Goal: Information Seeking & Learning: Check status

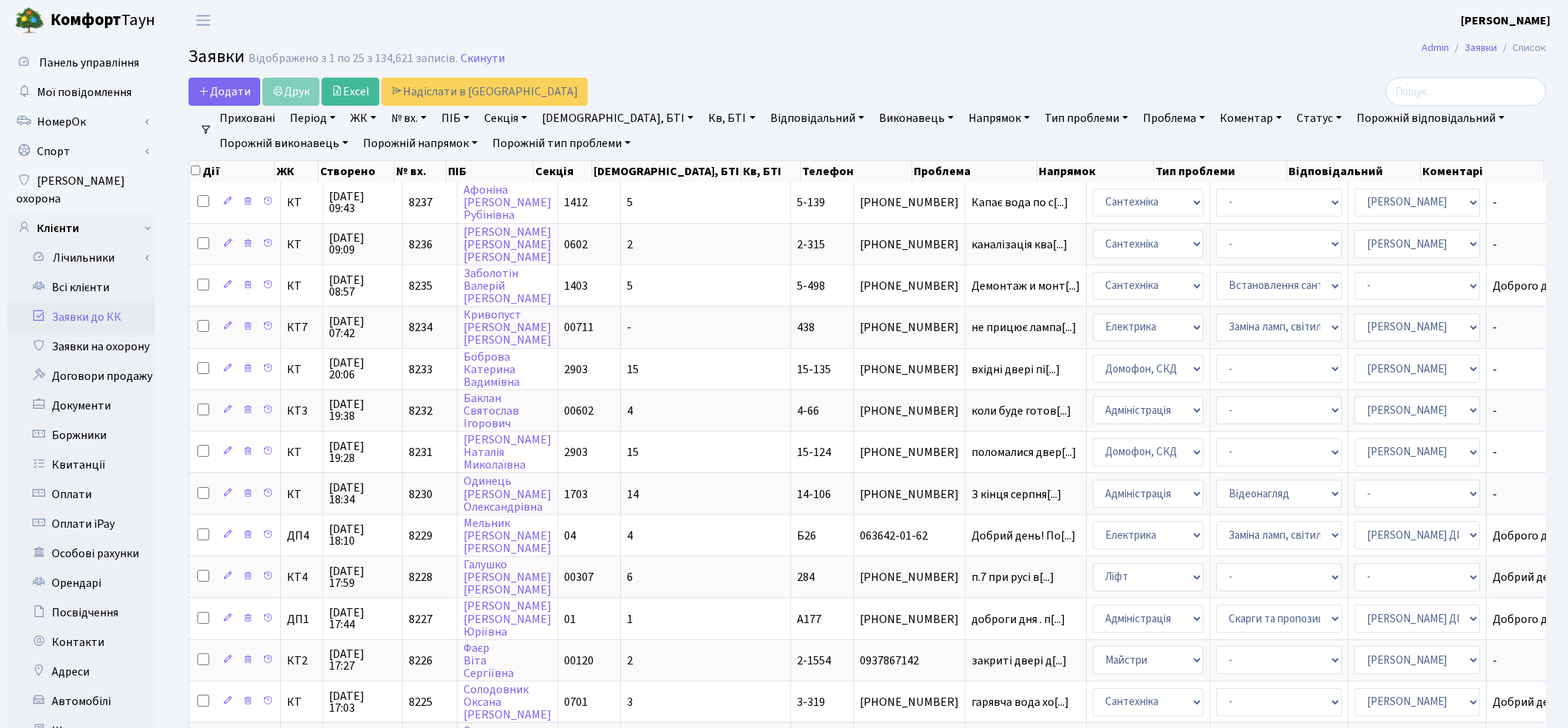
select select "25"
click at [72, 273] on link "Всі клієнти" at bounding box center [81, 288] width 148 height 30
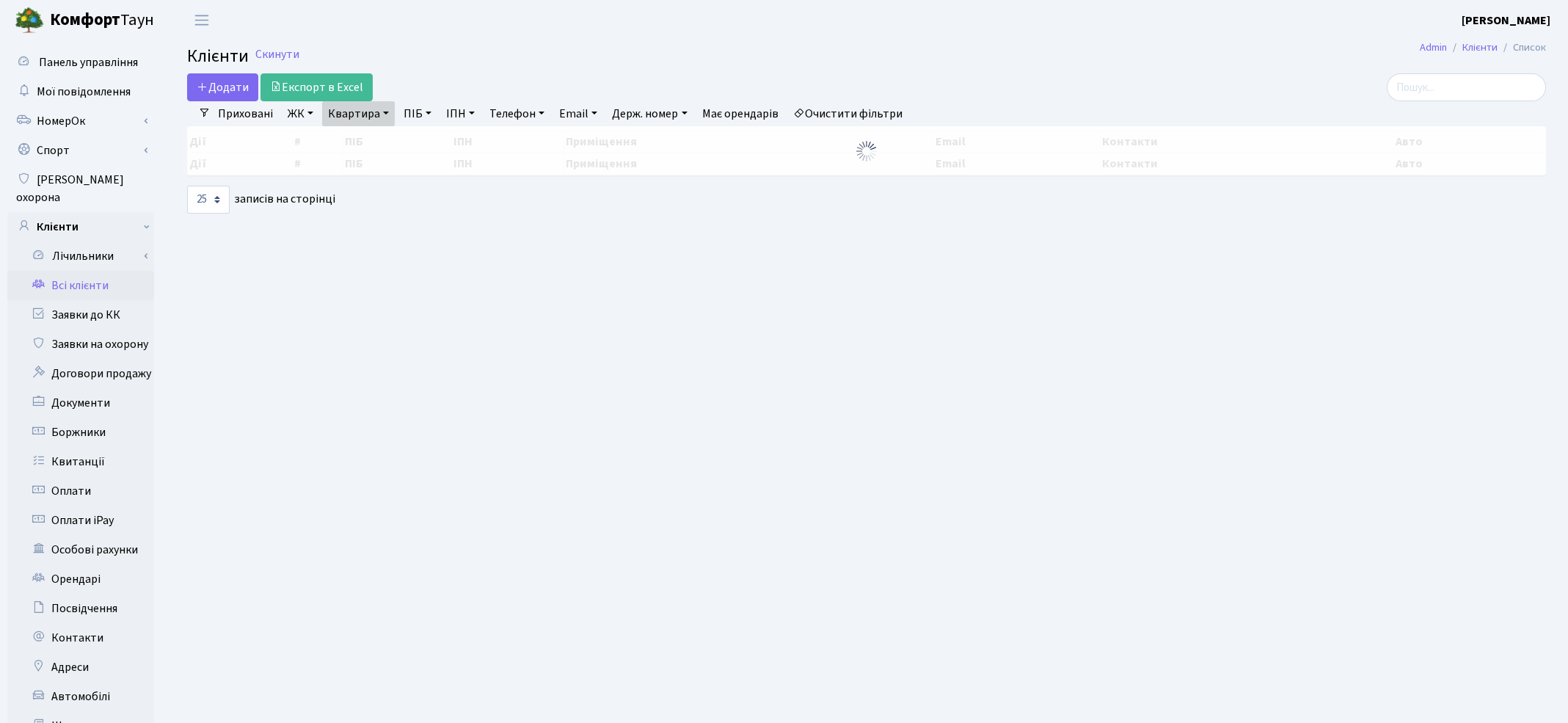
select select "25"
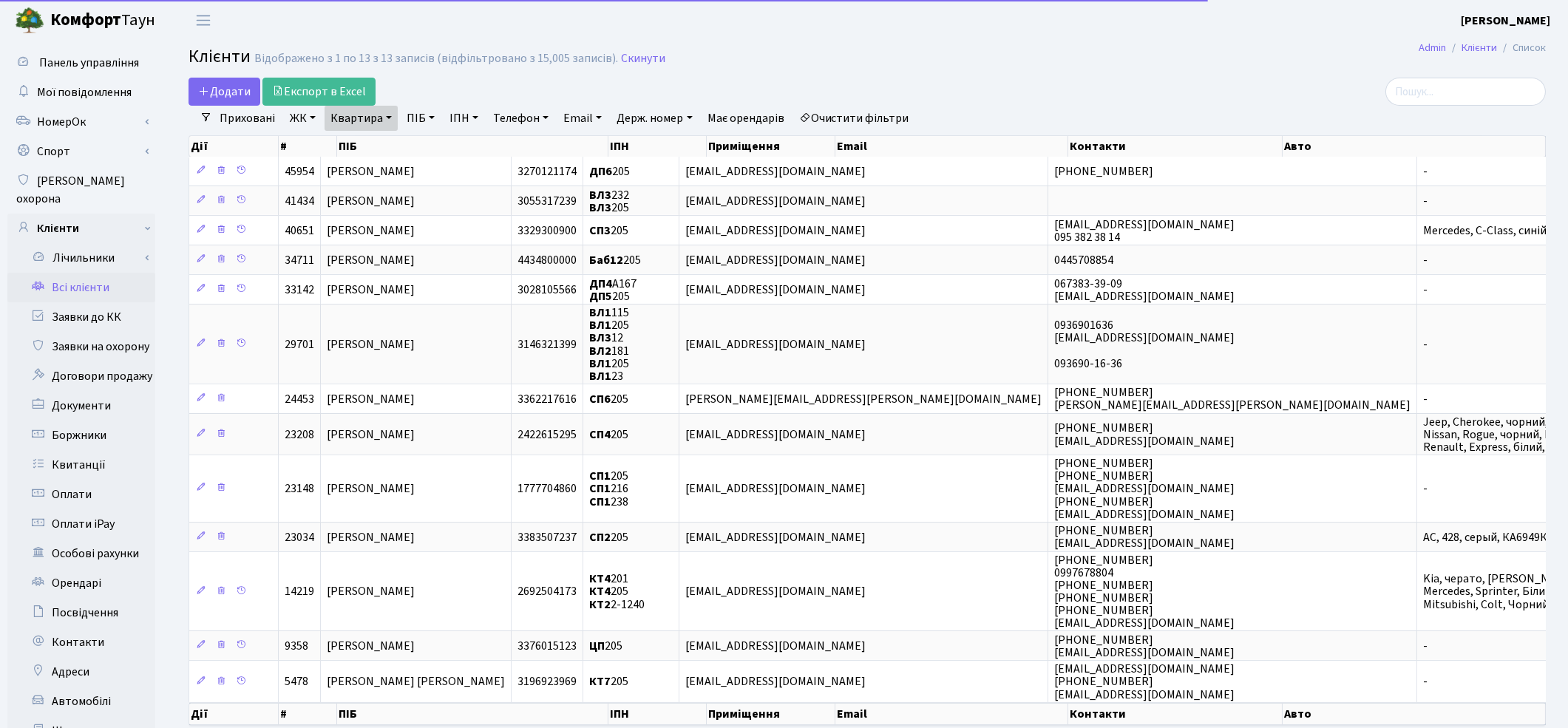
click at [859, 107] on link "Очистити фільтри" at bounding box center [854, 118] width 122 height 25
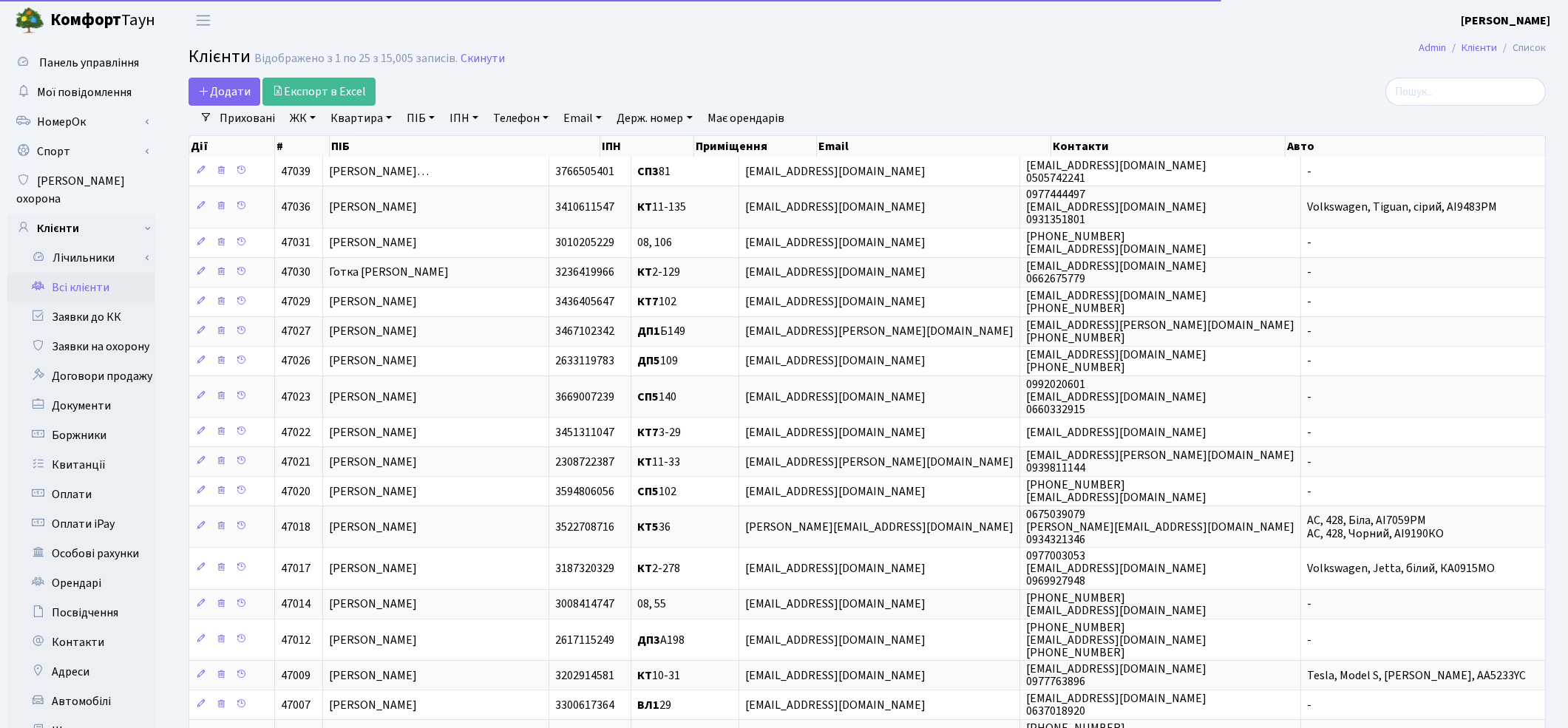
click at [353, 119] on link "Квартира" at bounding box center [361, 118] width 73 height 25
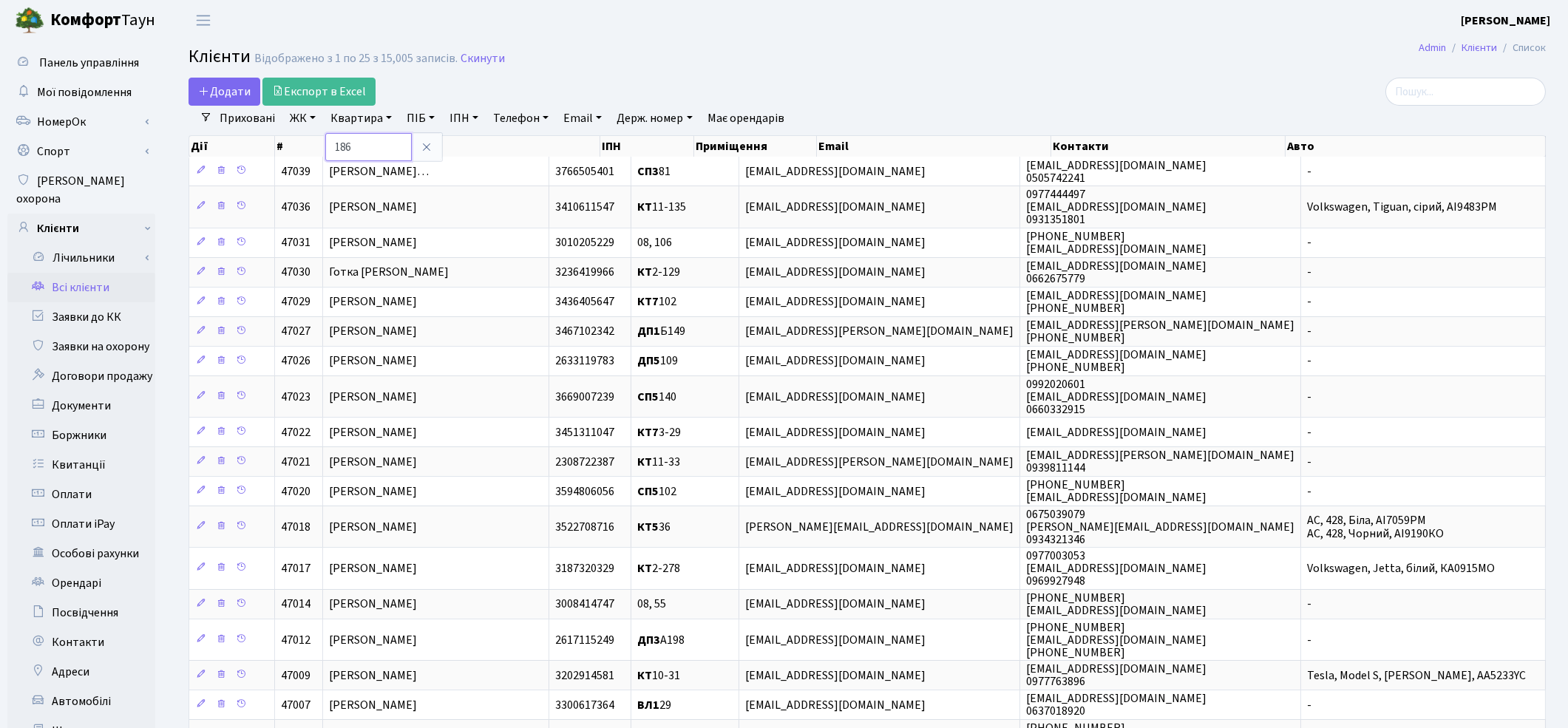
type input "186"
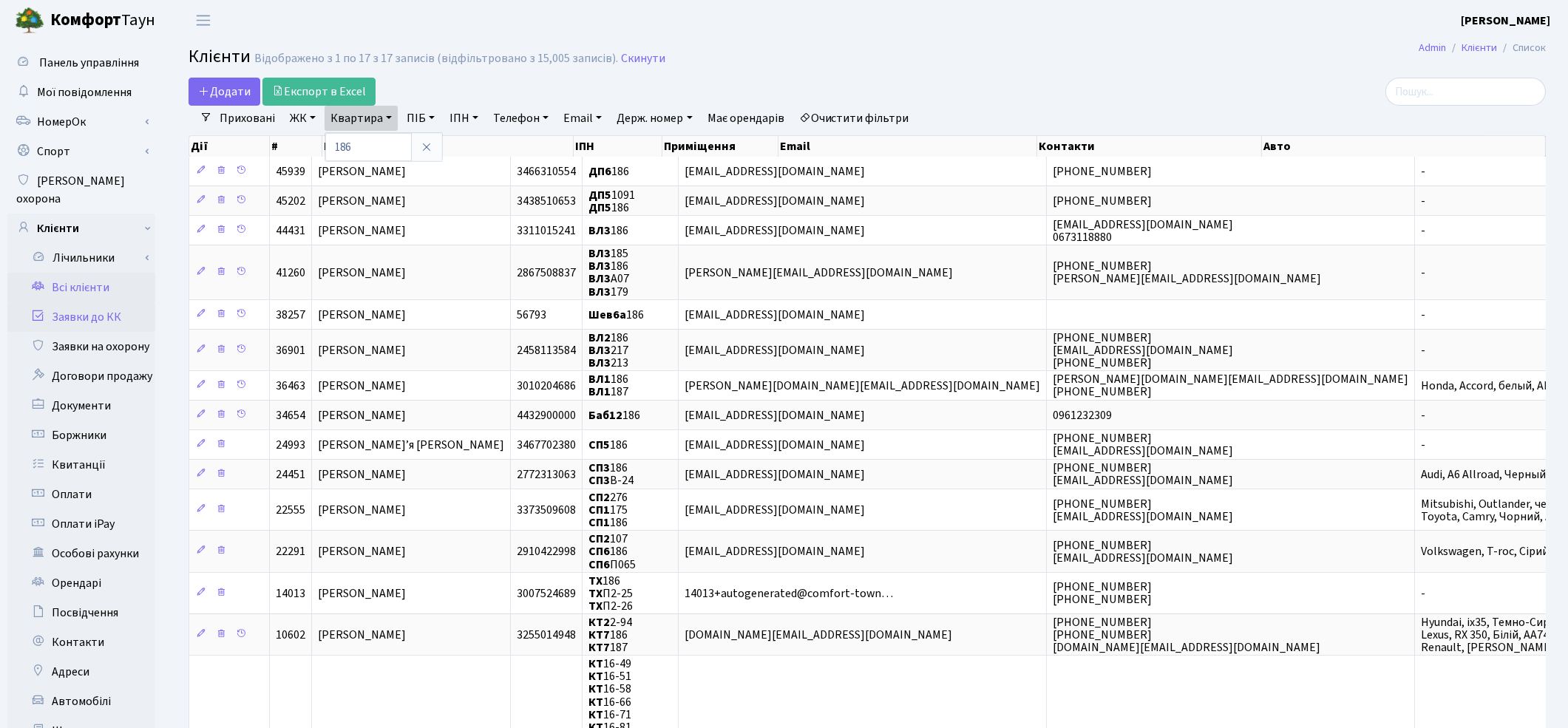
click at [88, 304] on link "Заявки до КК" at bounding box center [81, 317] width 148 height 30
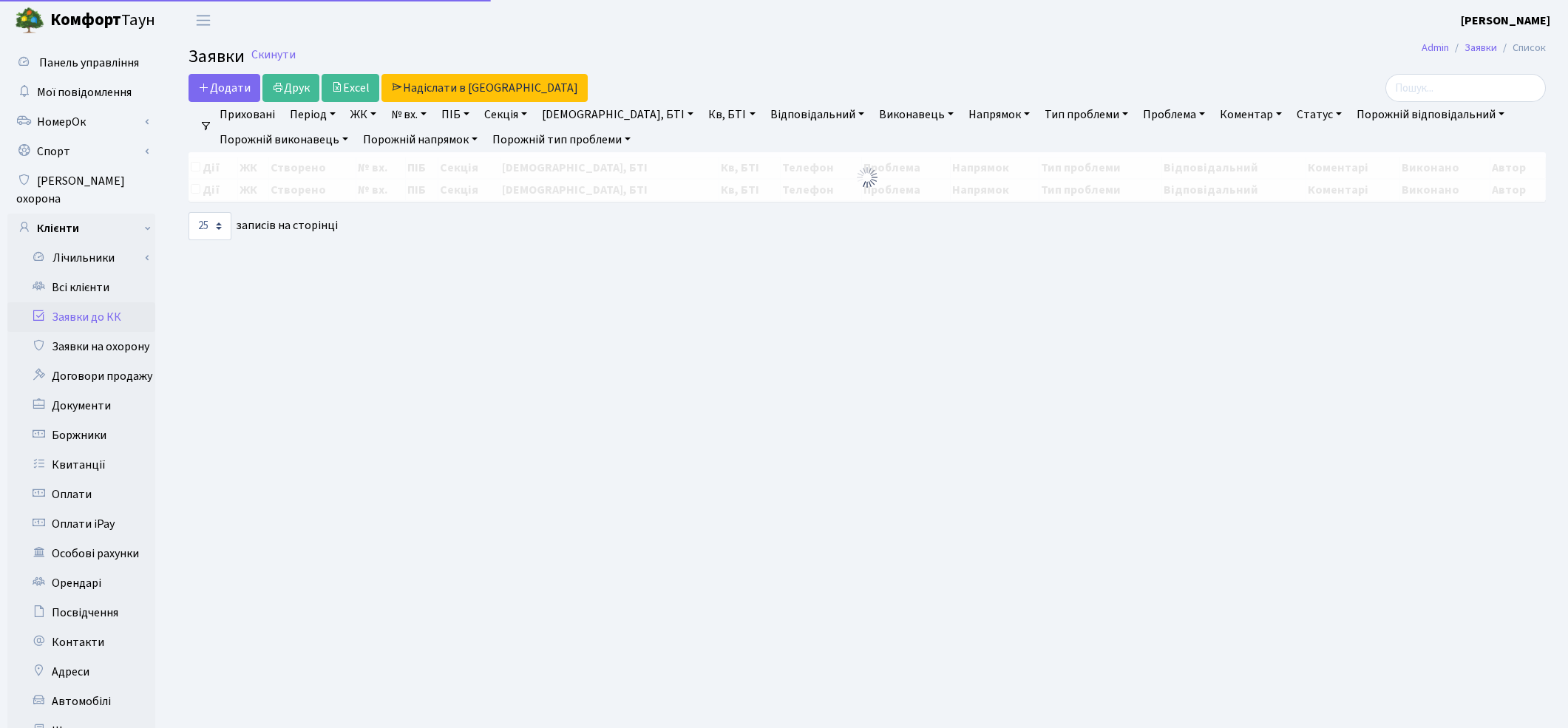
select select "25"
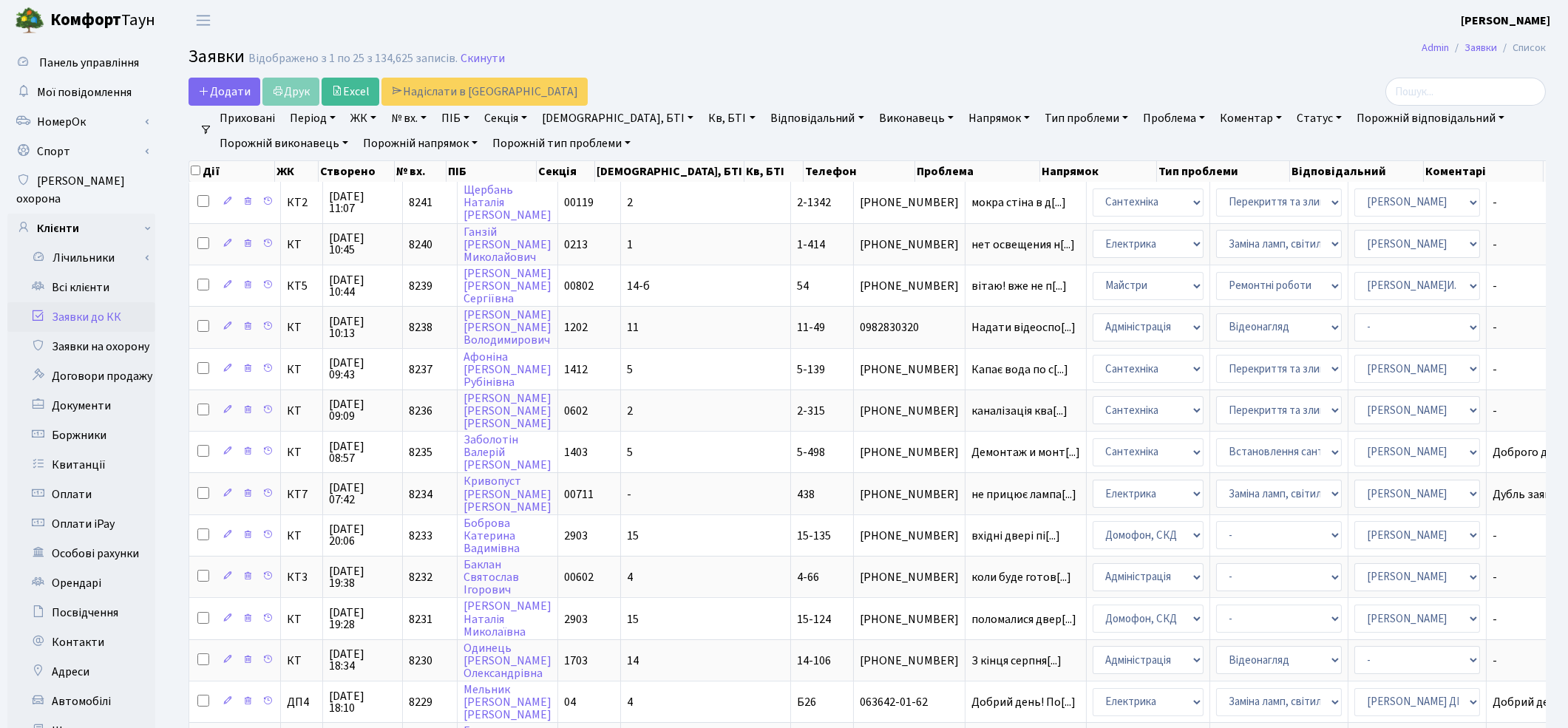
click at [702, 116] on link "Кв, БТІ" at bounding box center [731, 118] width 58 height 25
type input "186"
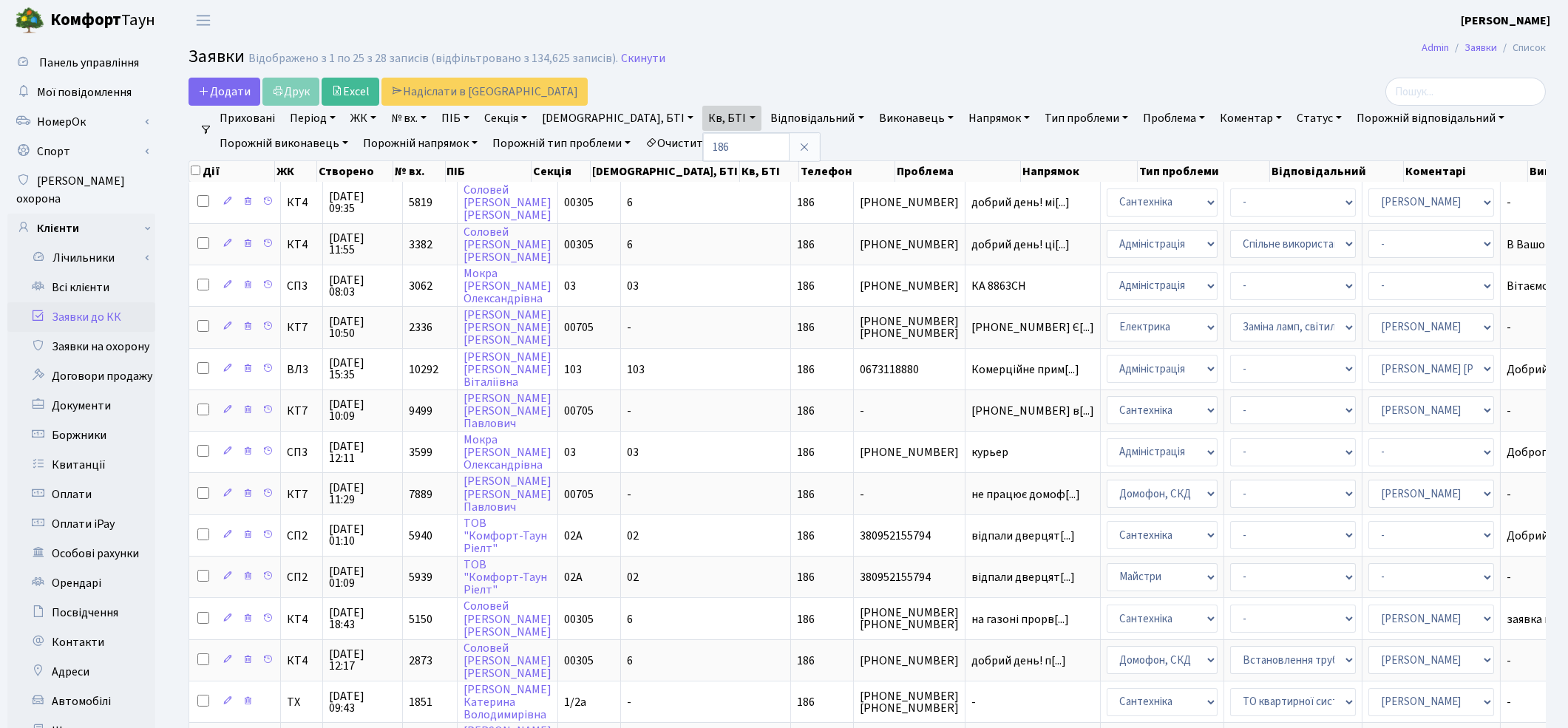
click at [1107, 55] on h2 "Заявки Відображено з 1 по 25 з 28 записів (відфільтровано з 134,625 записів). С…" at bounding box center [867, 58] width 1357 height 25
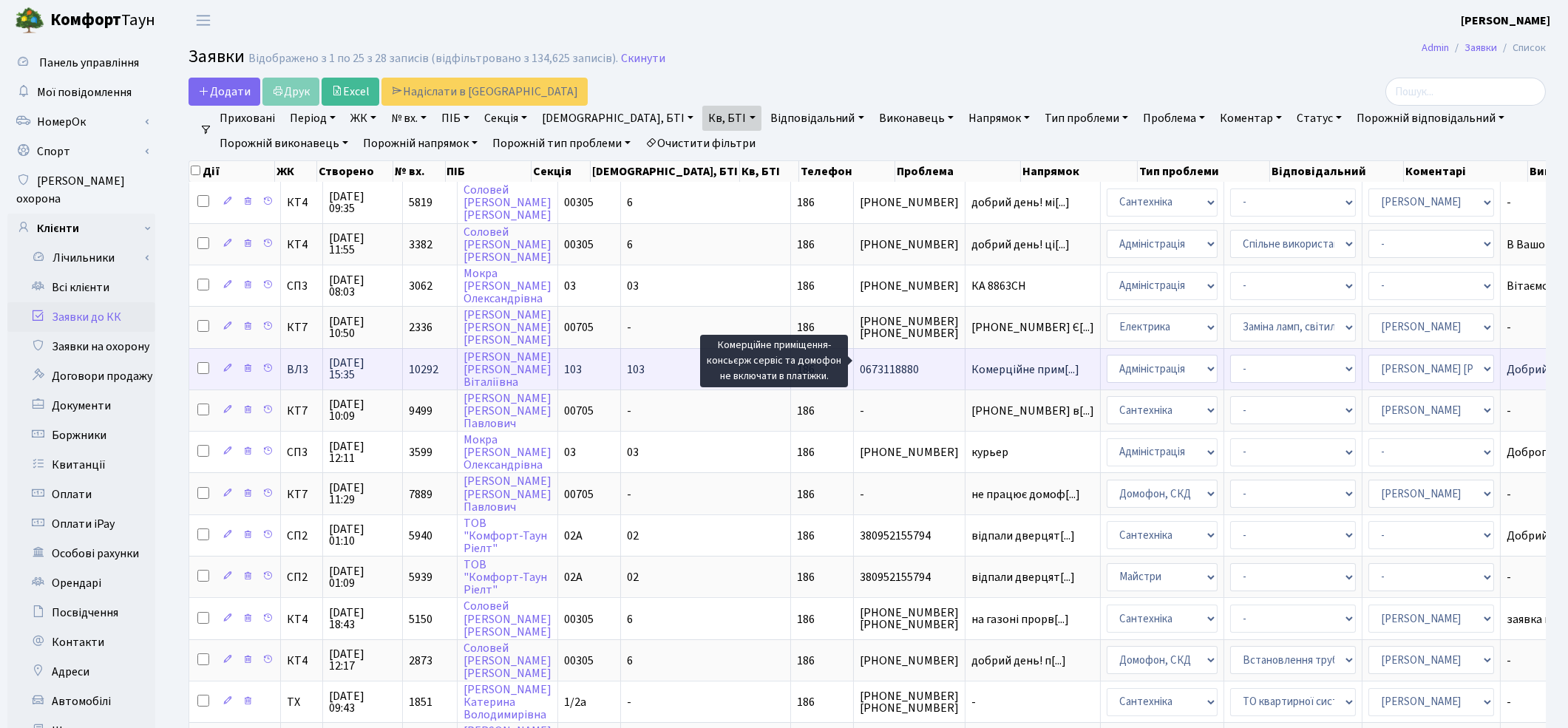
click at [971, 362] on span "Комерційне прим[...]" at bounding box center [1024, 370] width 108 height 17
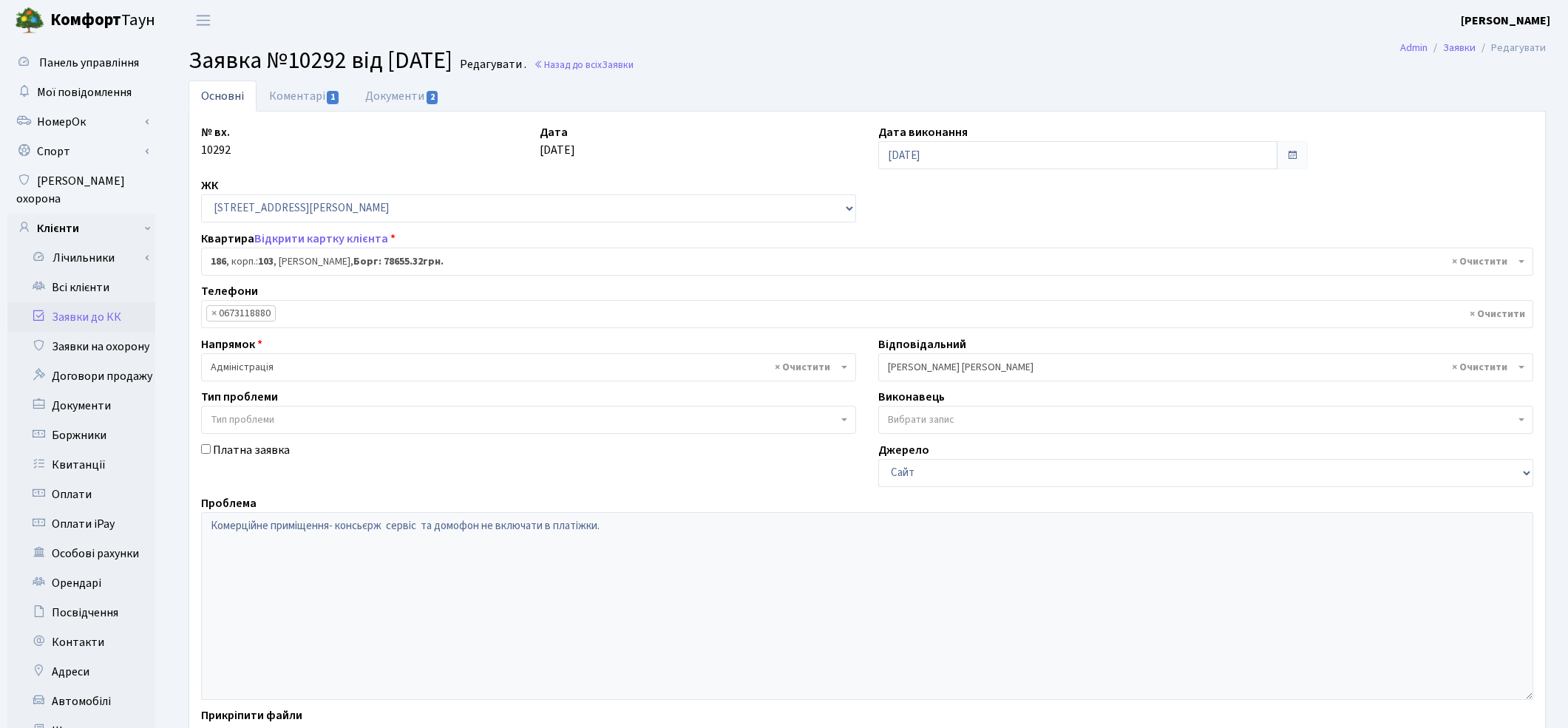
select select "45541"
click at [284, 92] on link "Коментарі 1" at bounding box center [305, 95] width 96 height 30
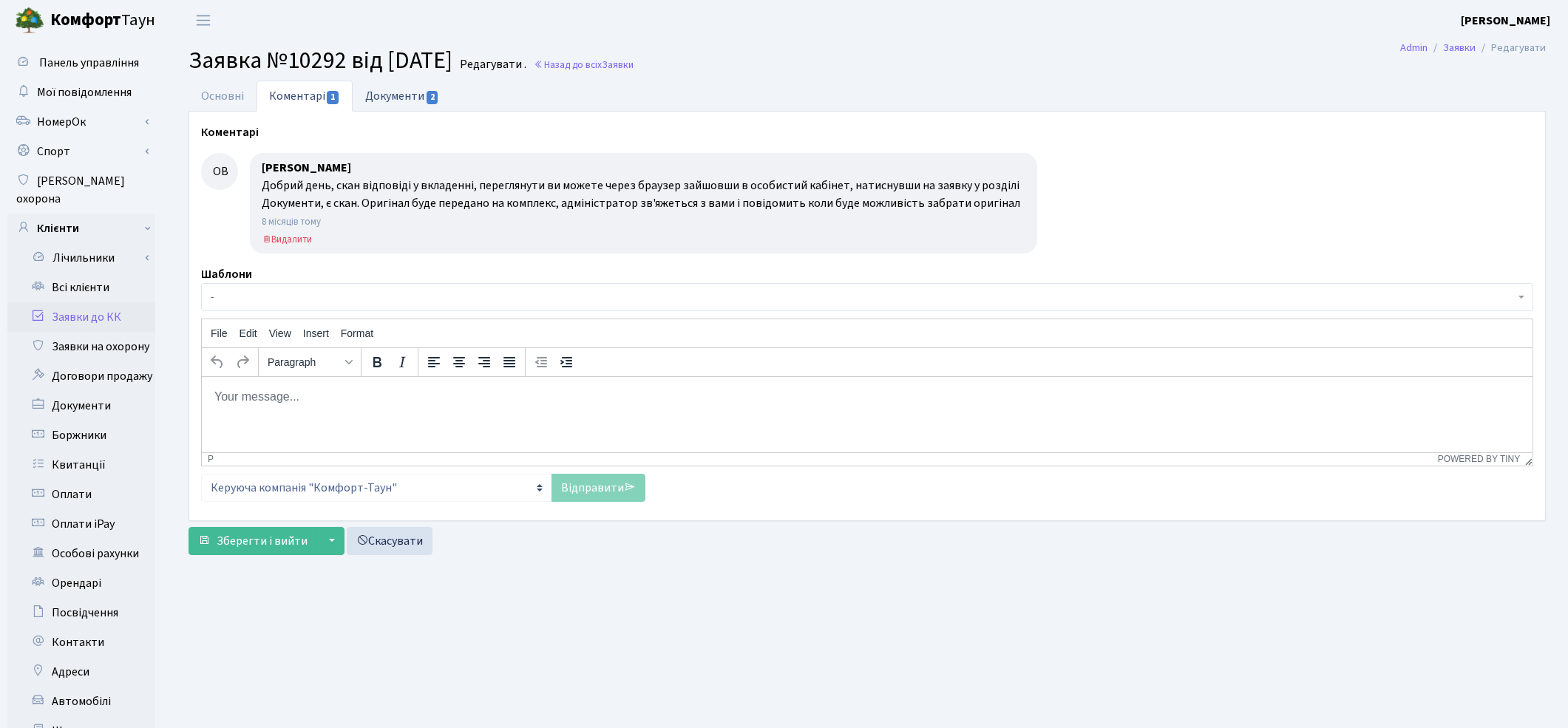
click at [405, 97] on link "Документи 2" at bounding box center [401, 95] width 99 height 30
select select "25"
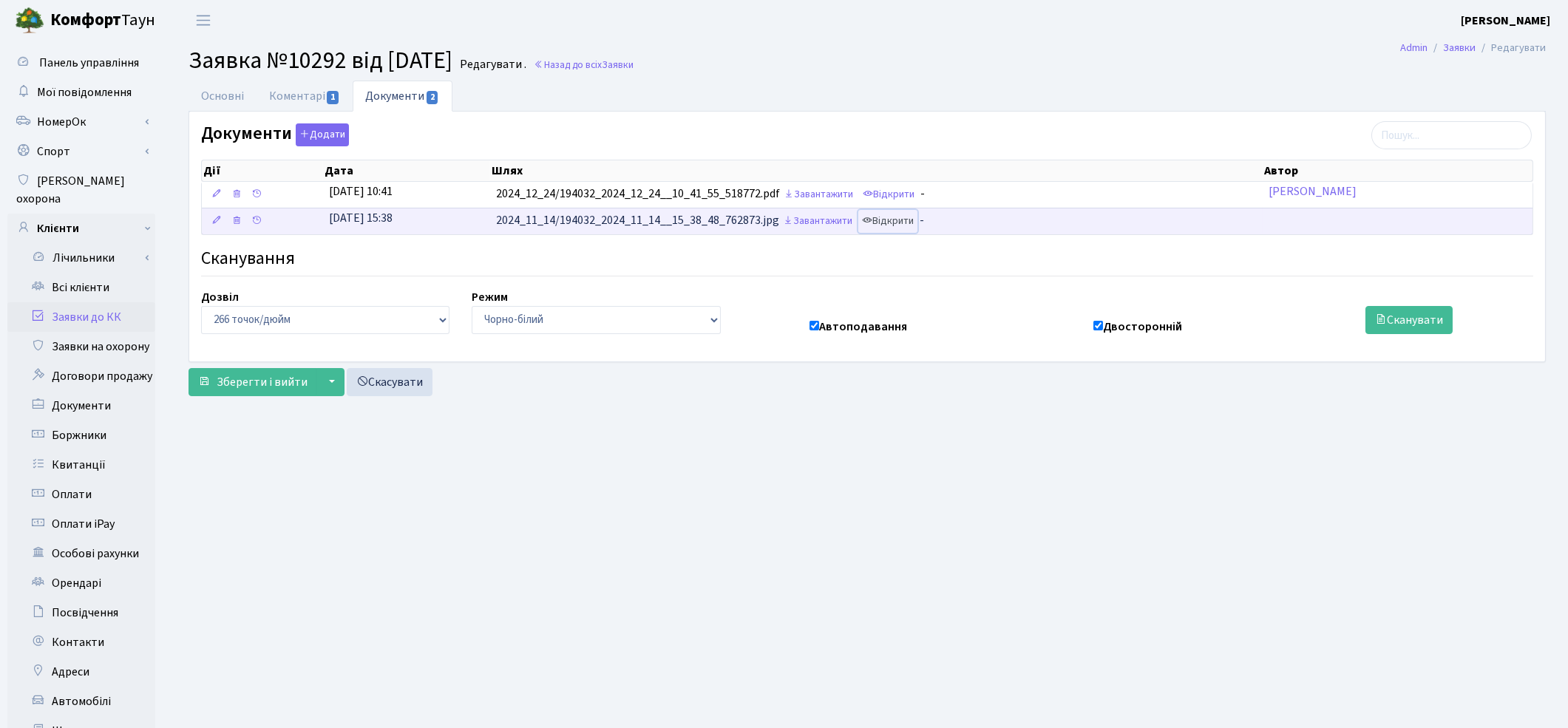
click at [896, 229] on link "Відкрити" at bounding box center [888, 221] width 59 height 23
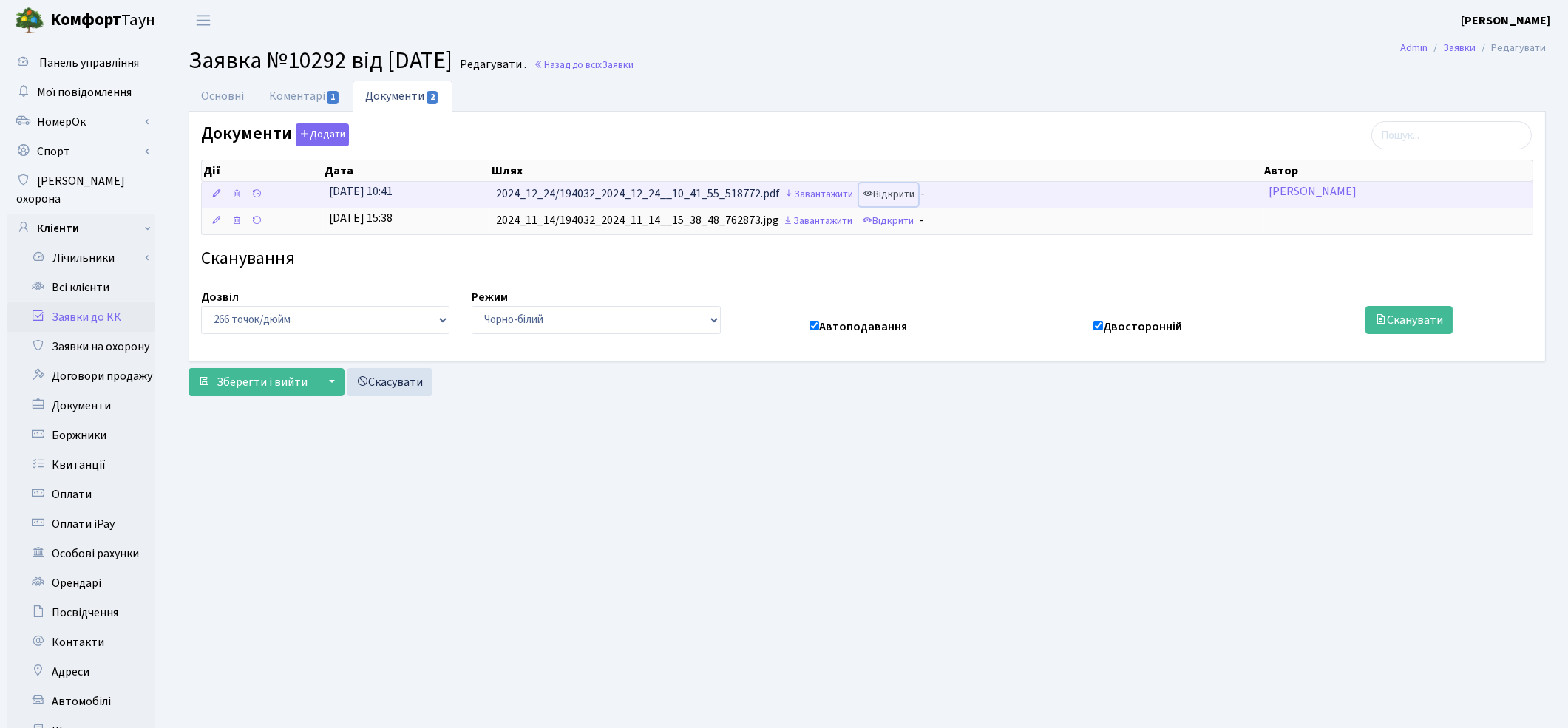
click at [900, 199] on link "Відкрити" at bounding box center [889, 195] width 59 height 23
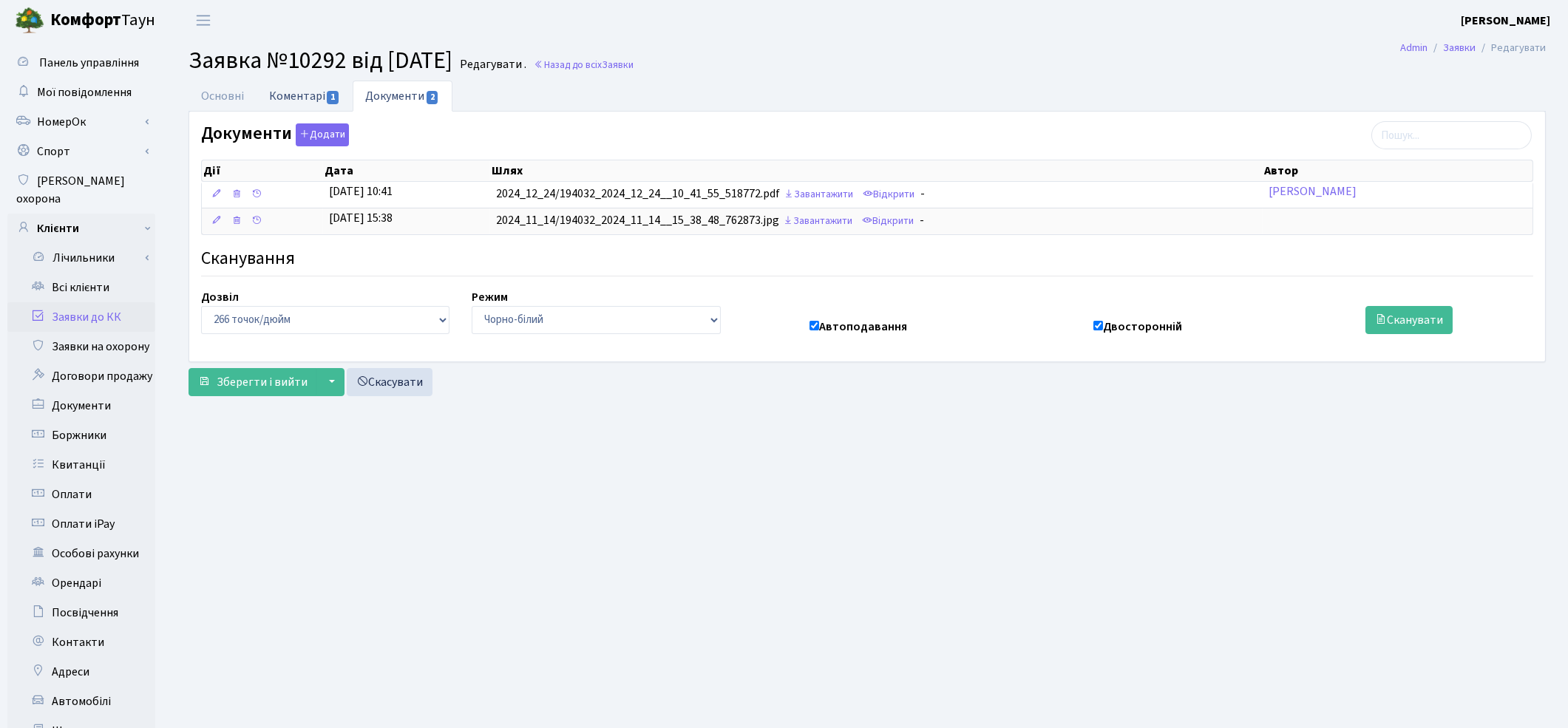
click at [298, 101] on link "Коментарі 1" at bounding box center [305, 95] width 96 height 30
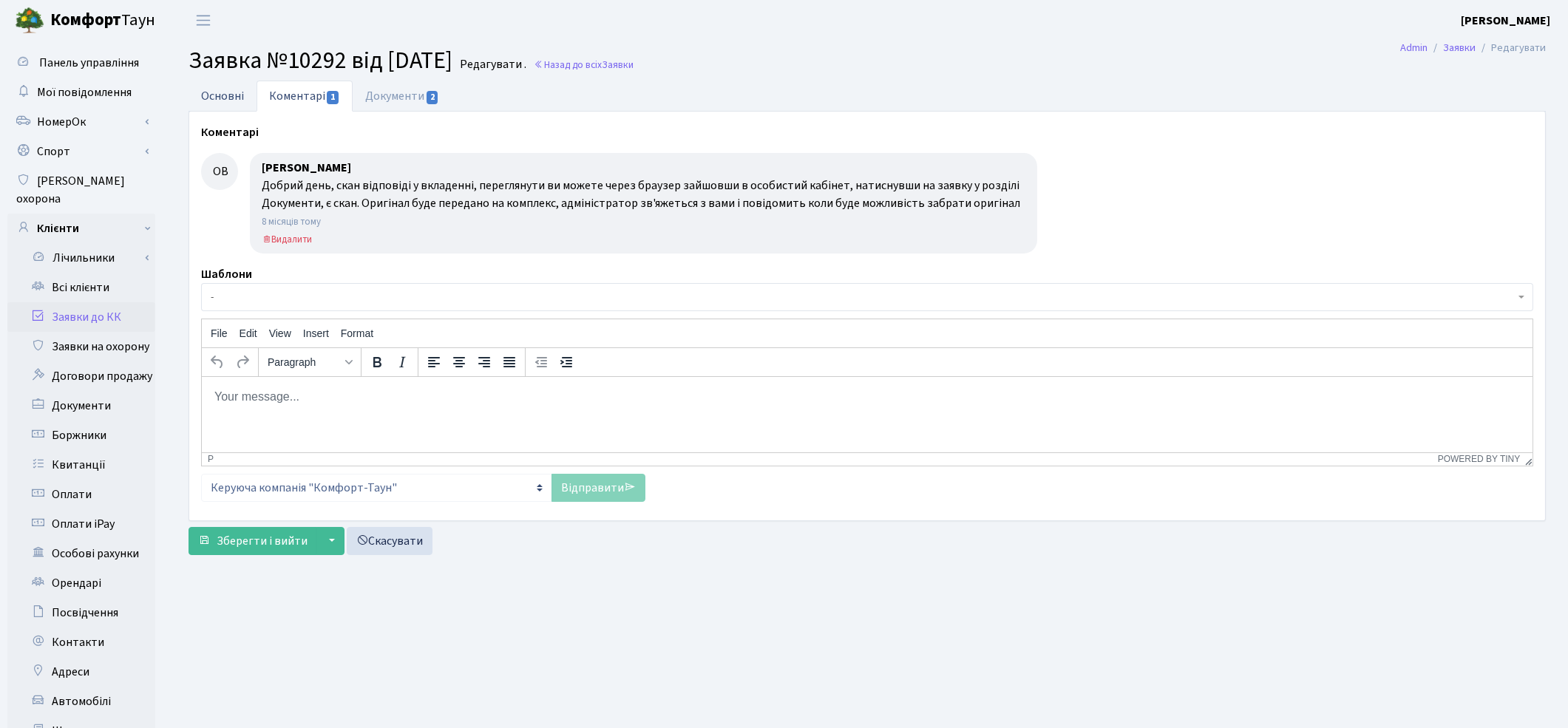
click at [225, 95] on link "Основні" at bounding box center [222, 95] width 68 height 30
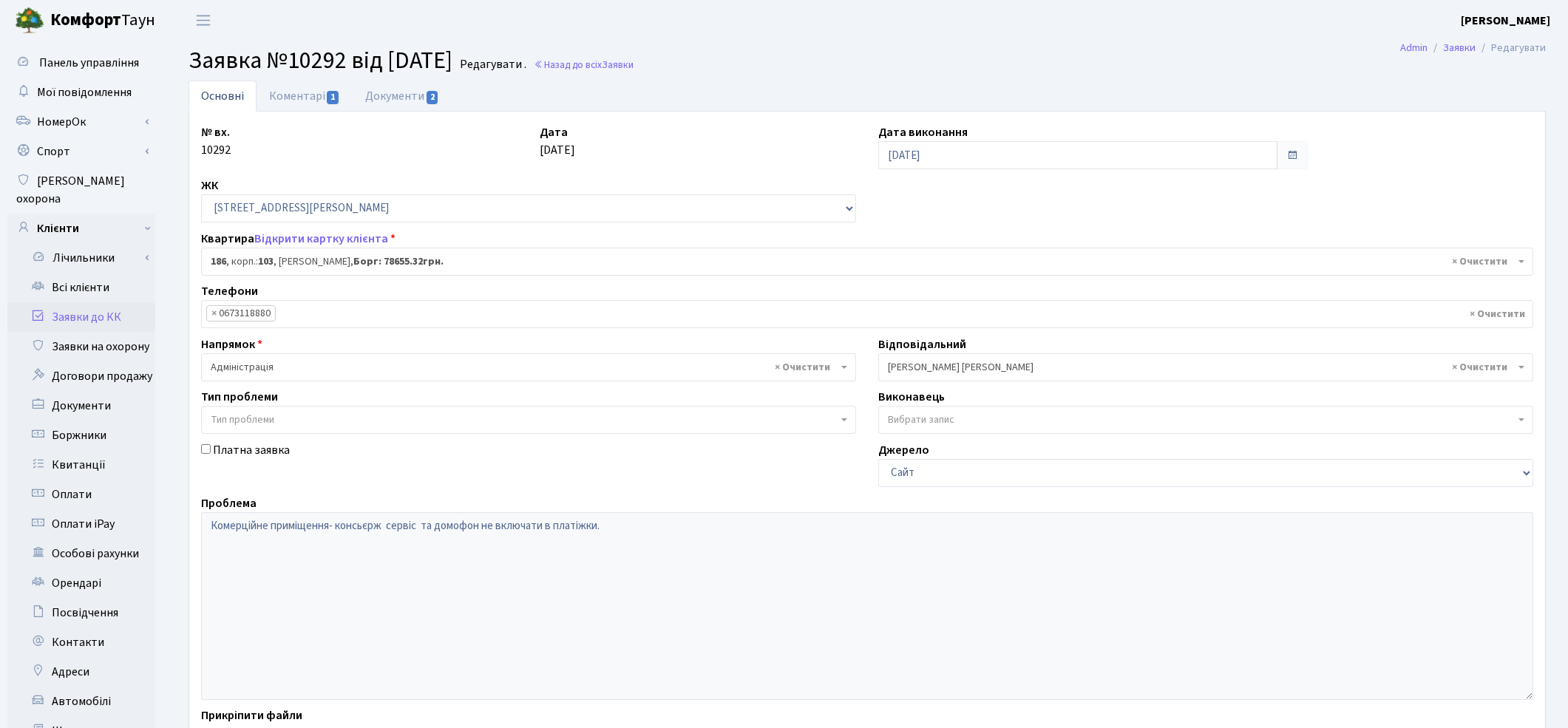
click at [120, 303] on link "Заявки до КК" at bounding box center [81, 317] width 148 height 30
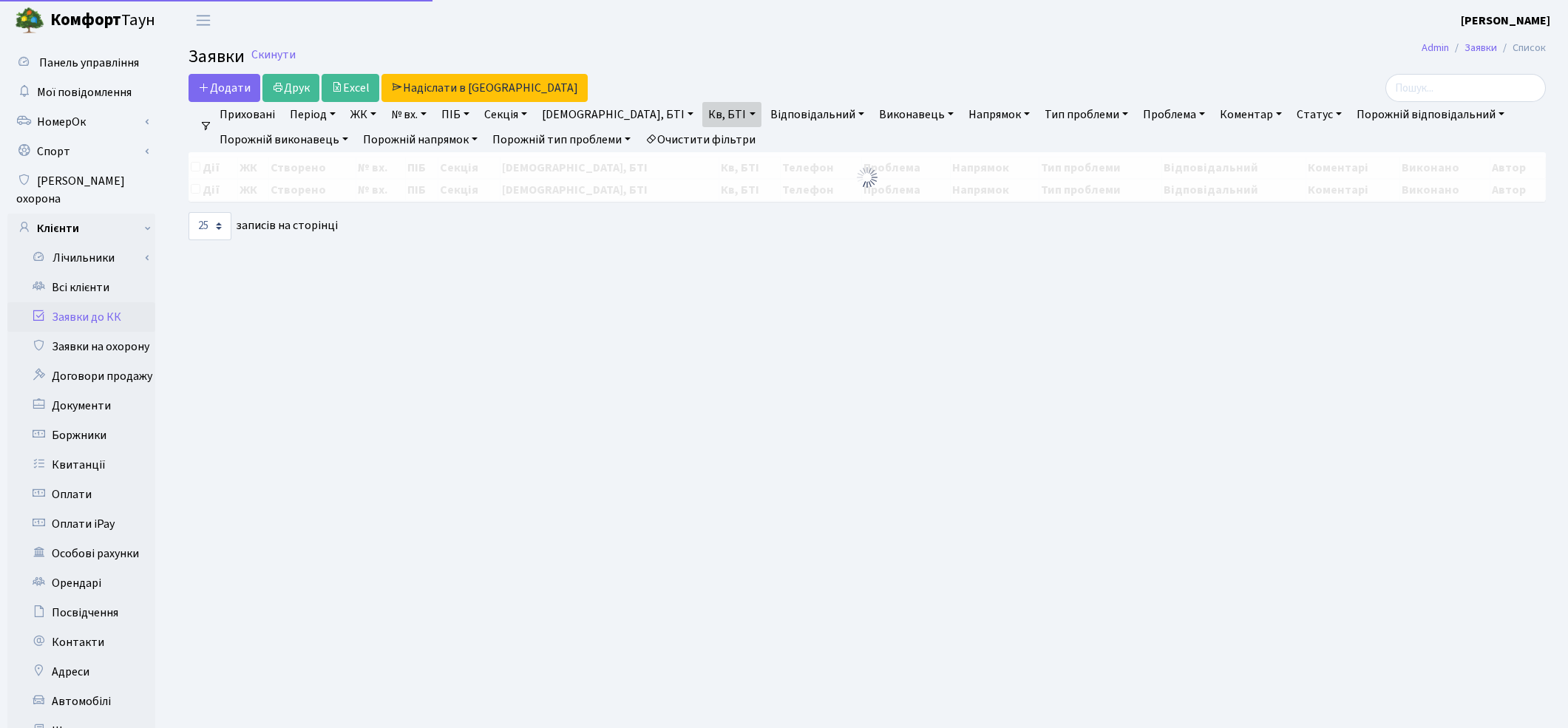
select select "25"
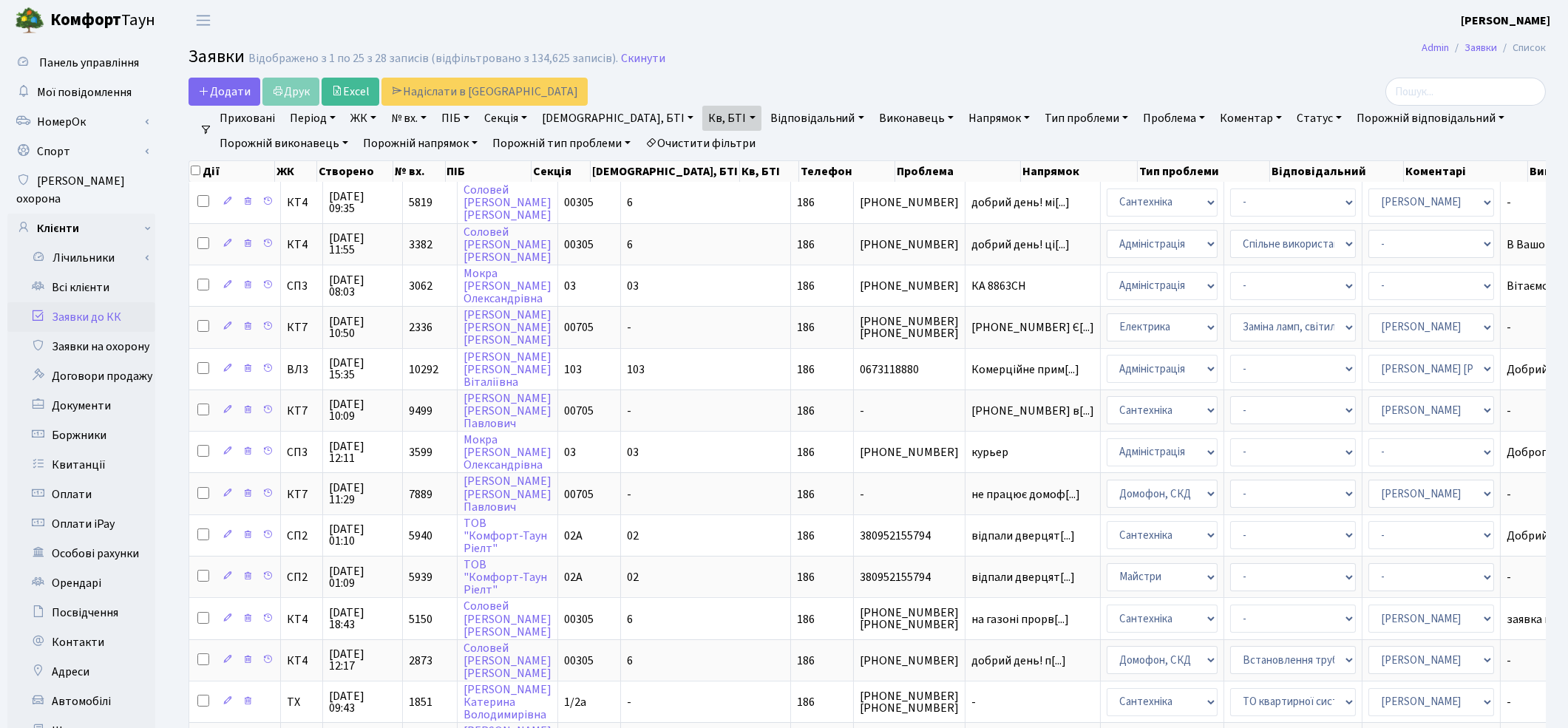
click at [684, 139] on link "Очистити фільтри" at bounding box center [700, 143] width 122 height 25
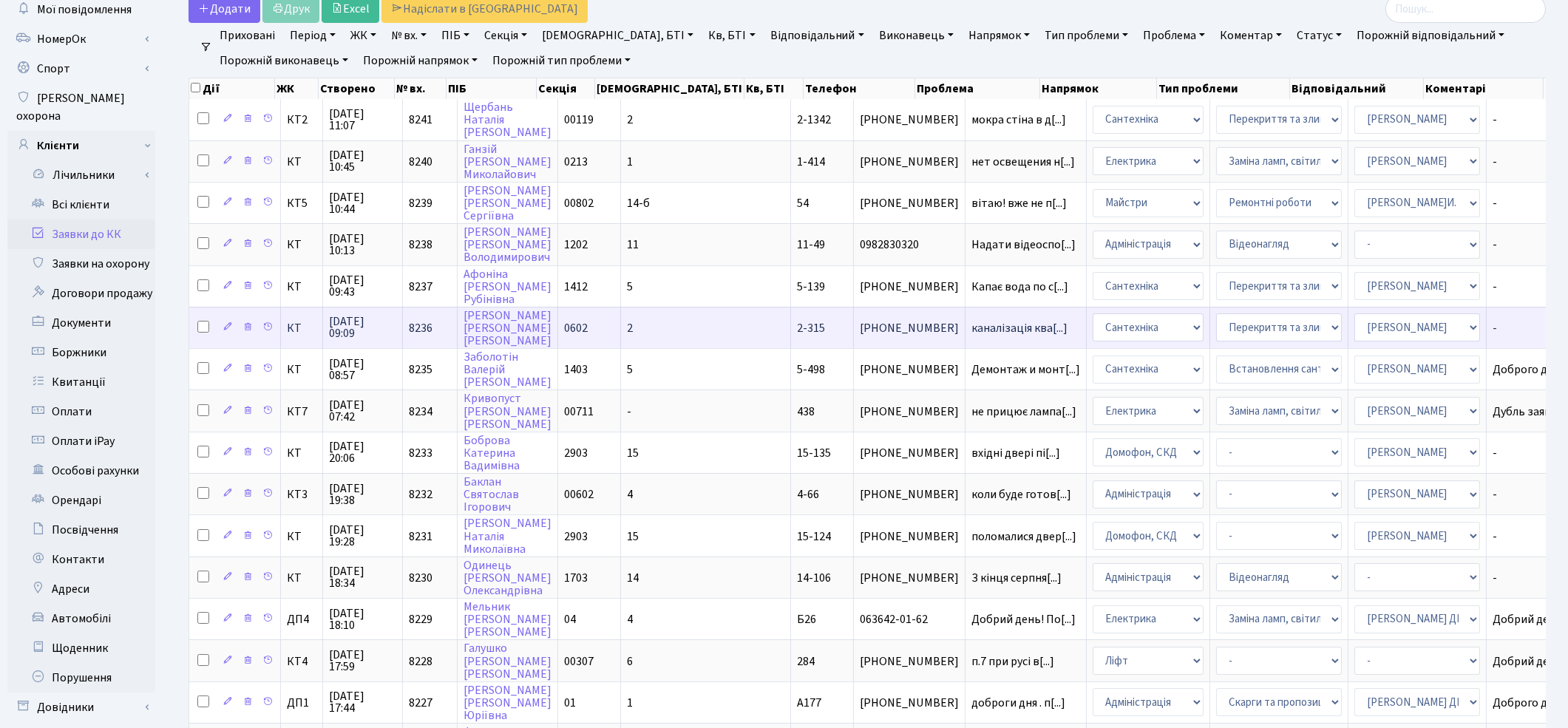
scroll to position [72, 0]
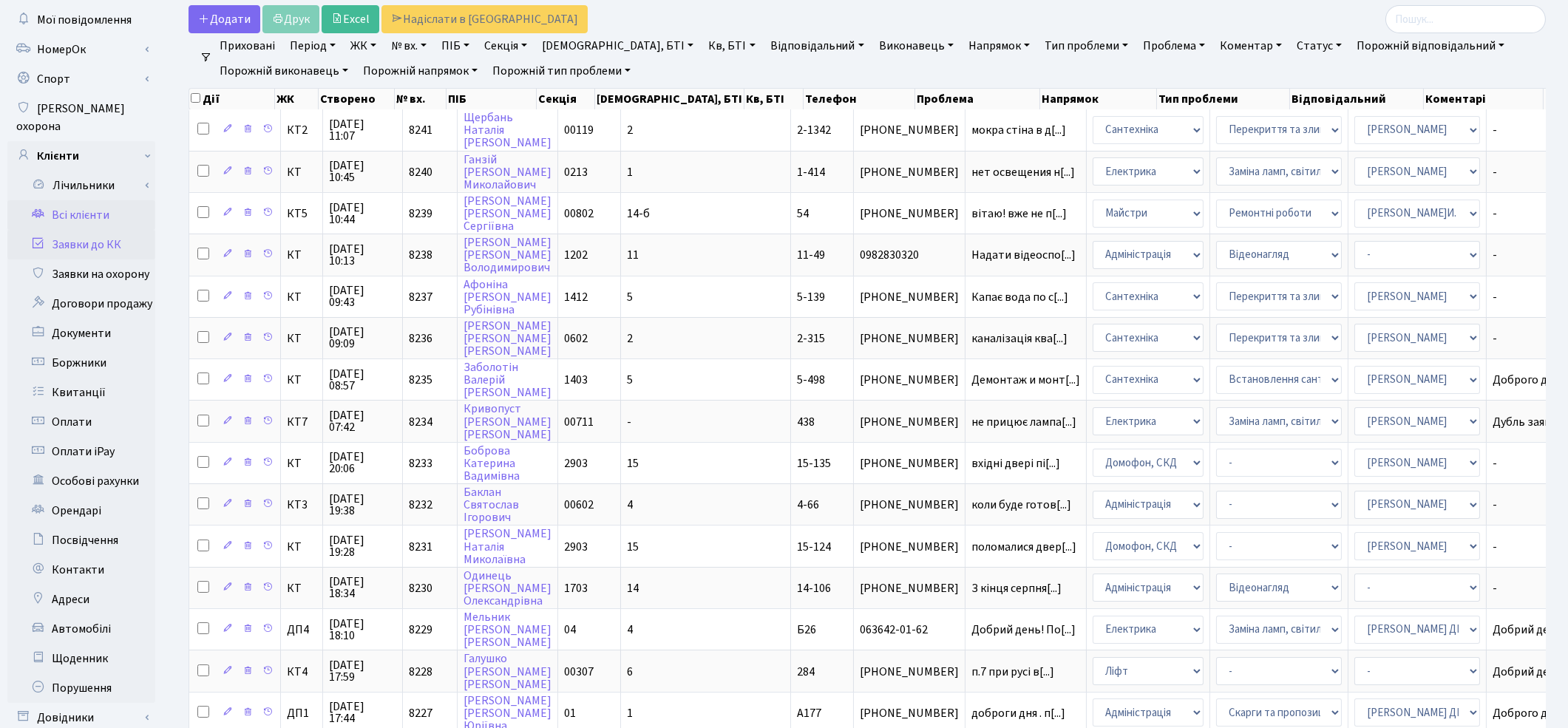
click at [78, 200] on link "Всі клієнти" at bounding box center [81, 215] width 148 height 30
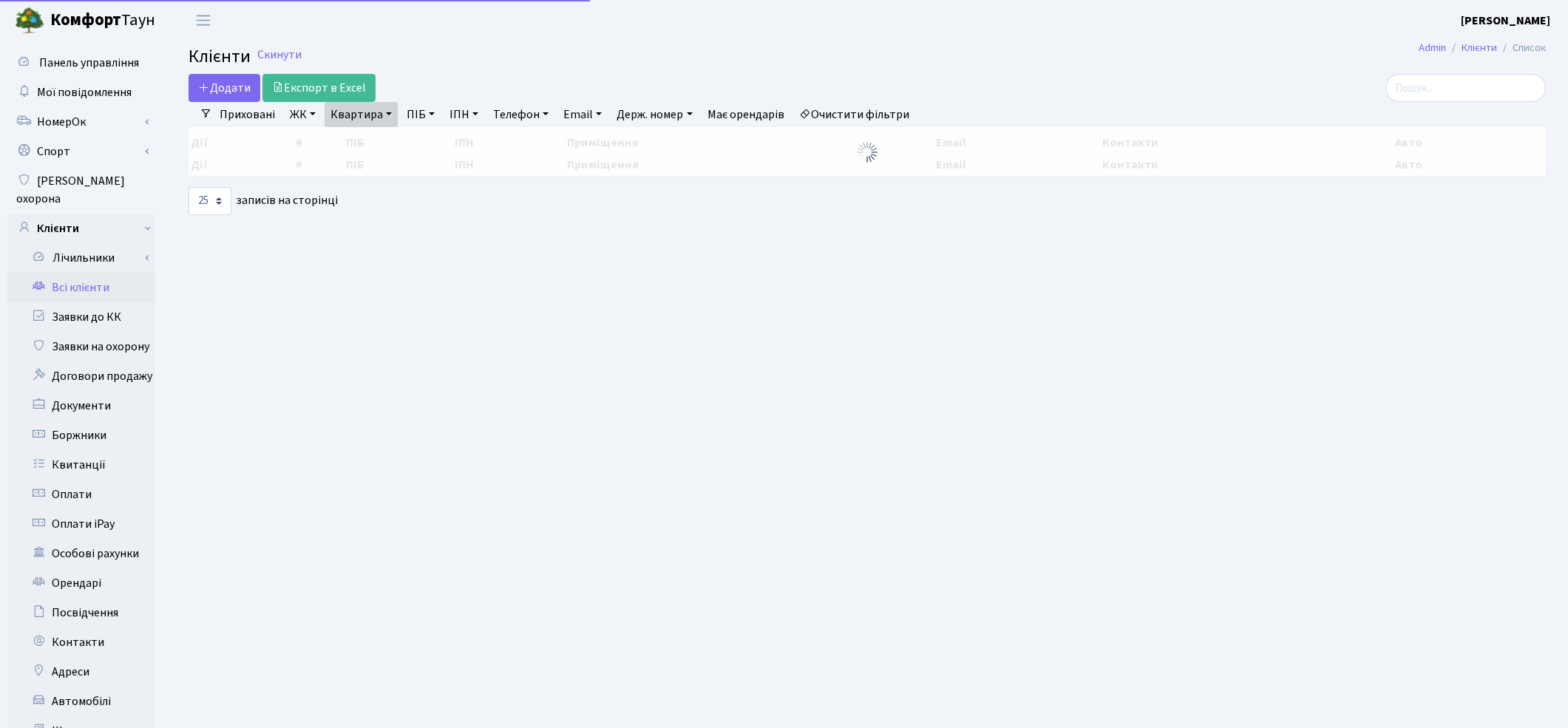
select select "25"
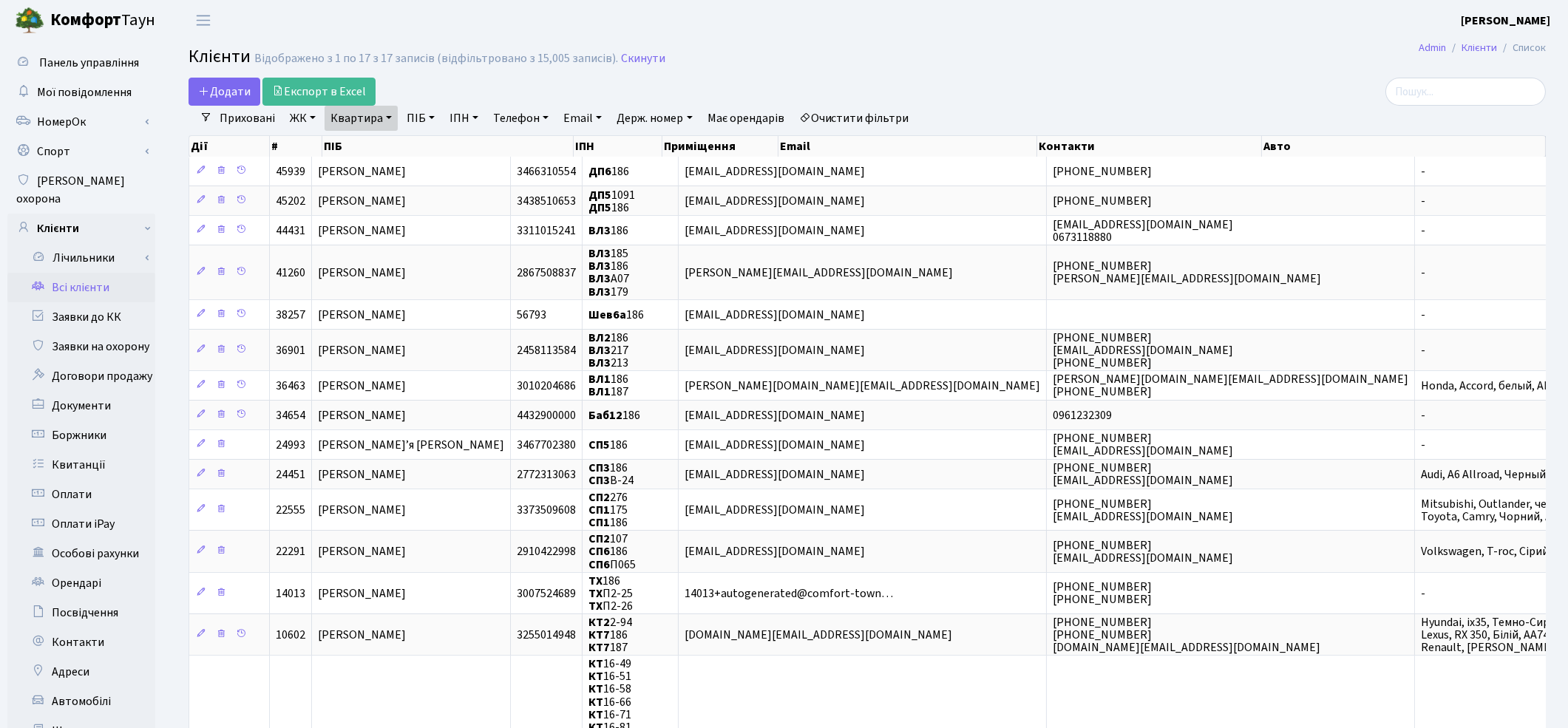
drag, startPoint x: 888, startPoint y: 119, endPoint x: 607, endPoint y: 121, distance: 281.0
click at [887, 119] on link "Очистити фільтри" at bounding box center [854, 118] width 122 height 25
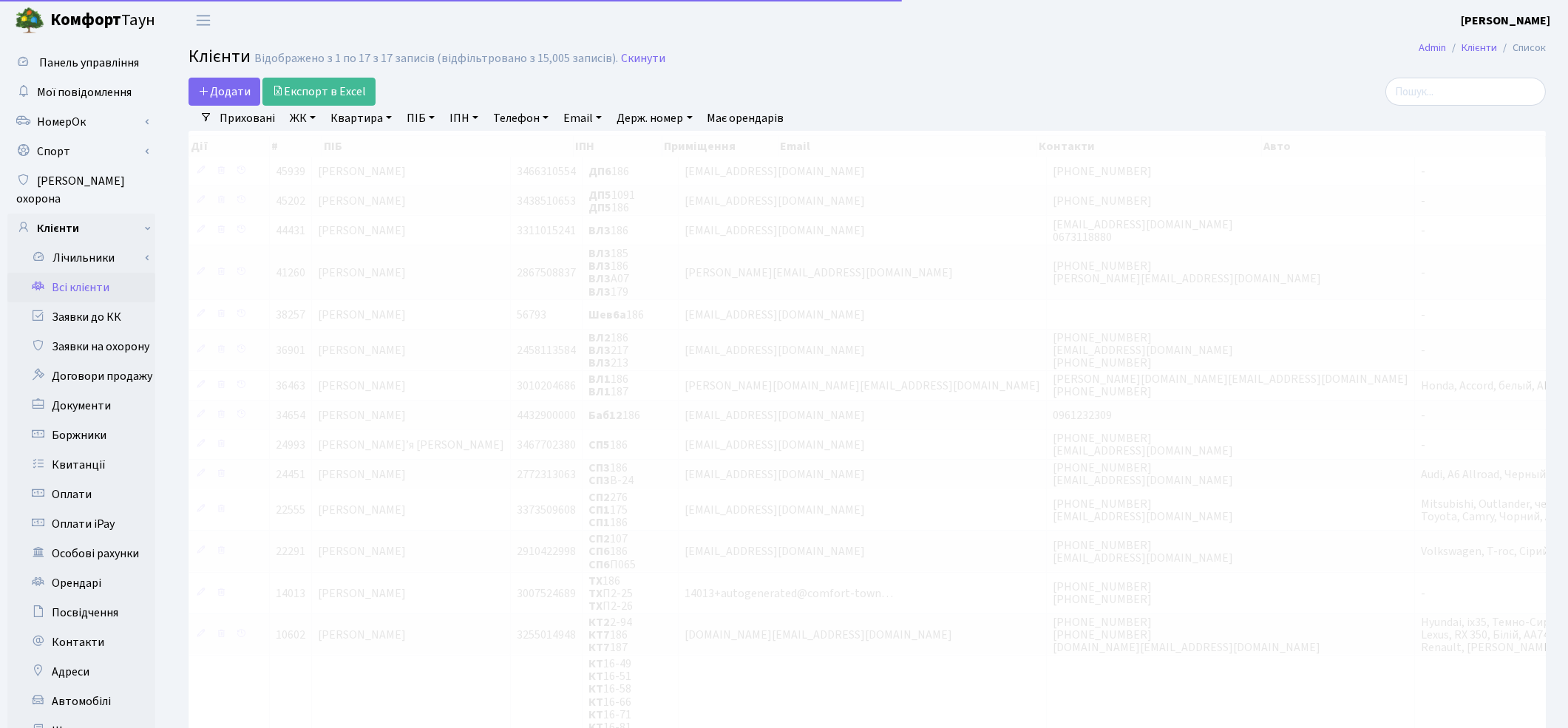
click at [358, 119] on link "Квартира" at bounding box center [361, 118] width 73 height 25
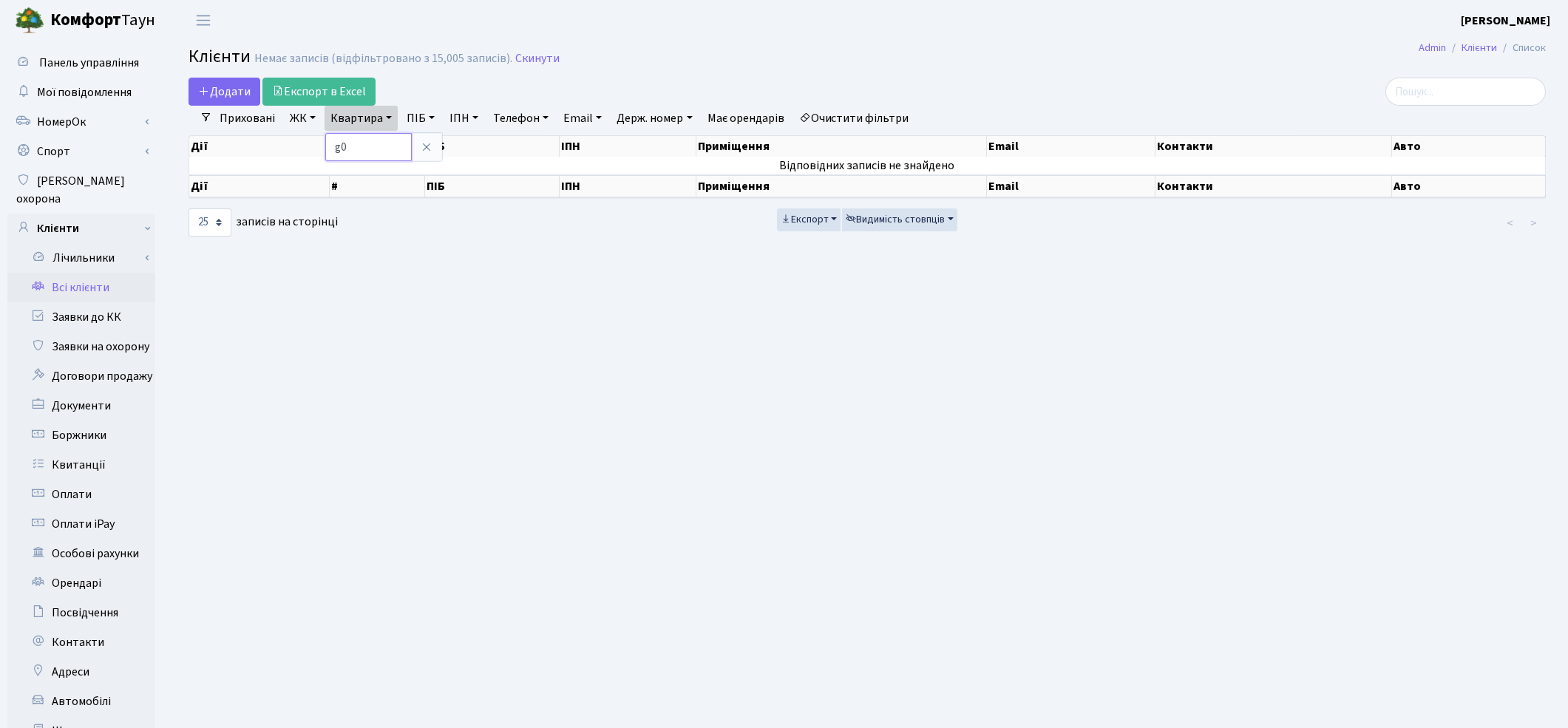
type input "g"
type input "п031"
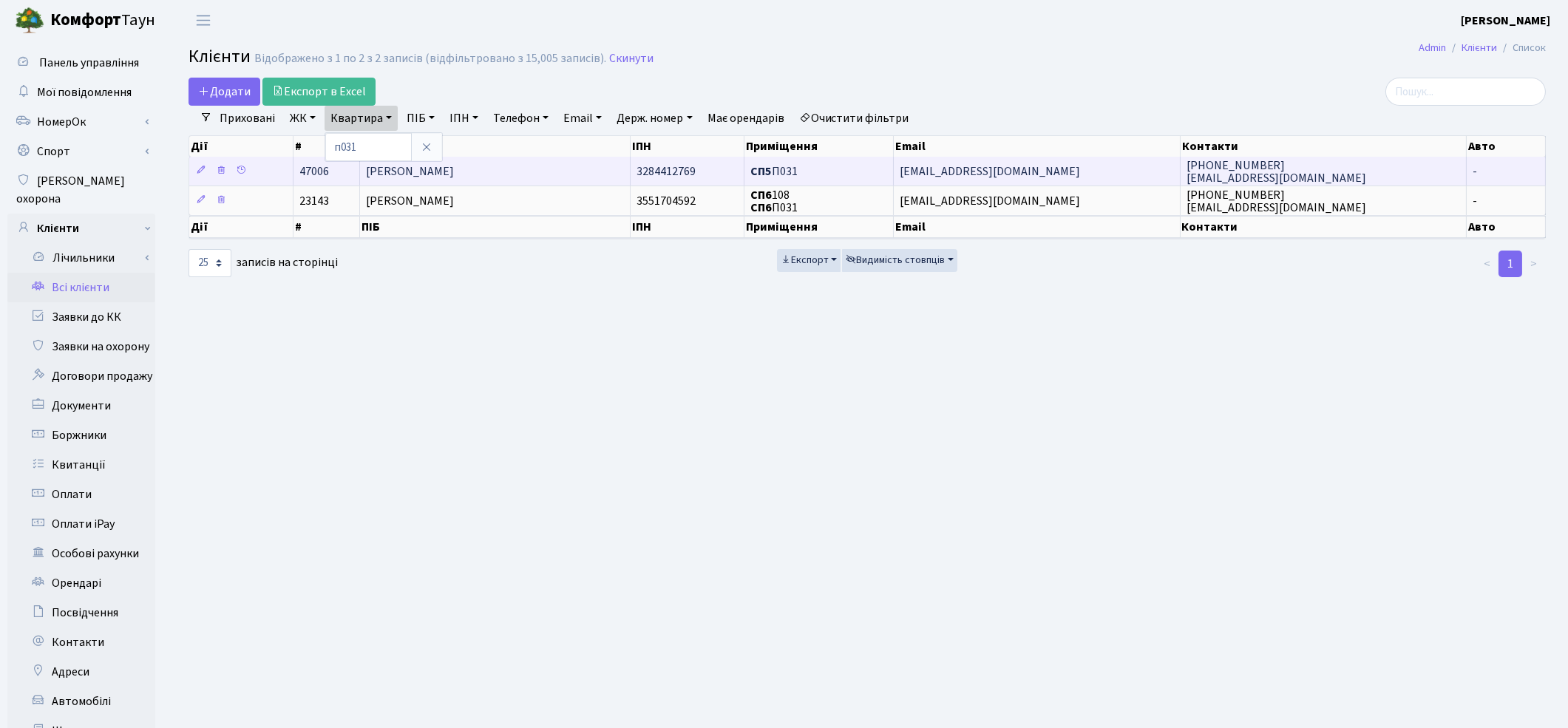
click at [454, 176] on span "Капустіна Надія Валентинівна" at bounding box center [409, 172] width 88 height 17
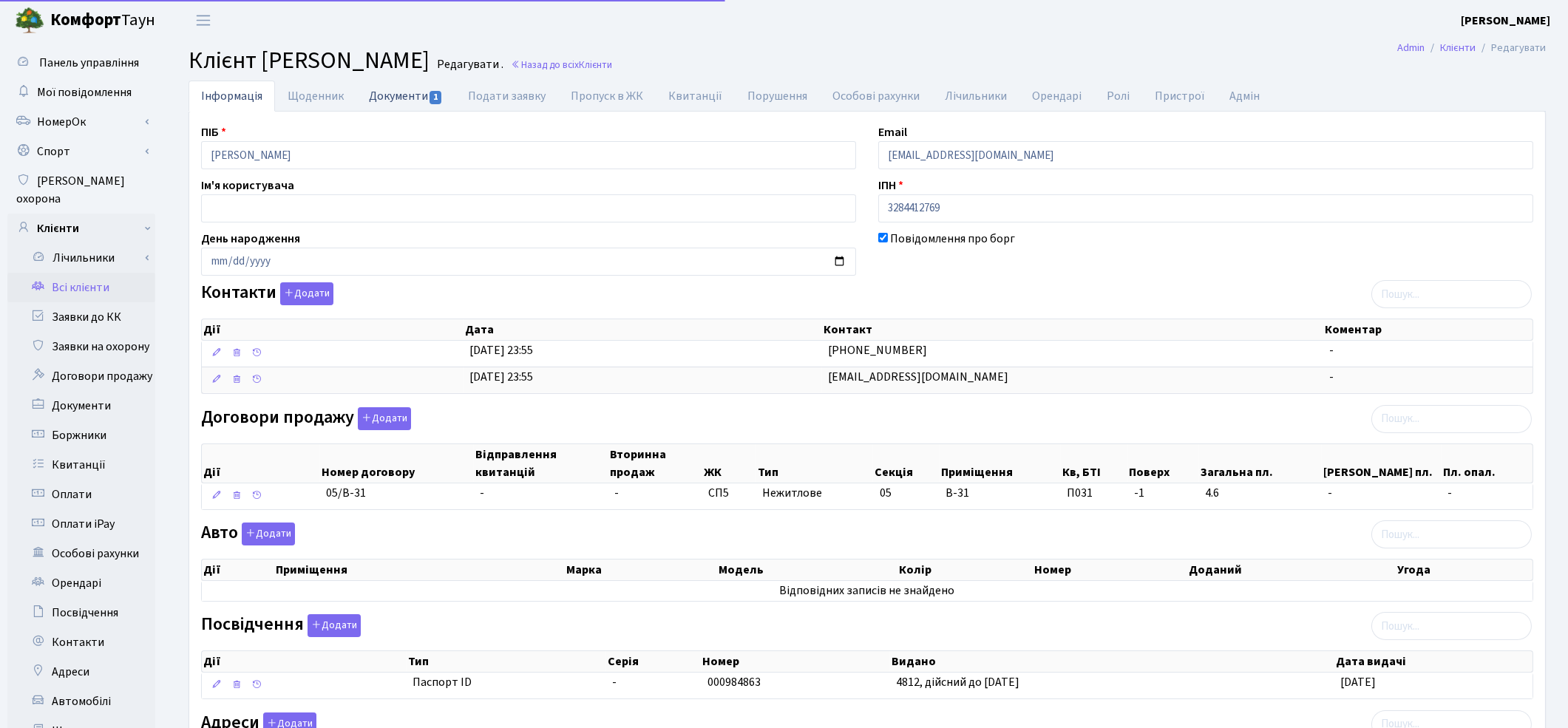
click at [415, 103] on link "Документи 1" at bounding box center [405, 95] width 99 height 30
select select "25"
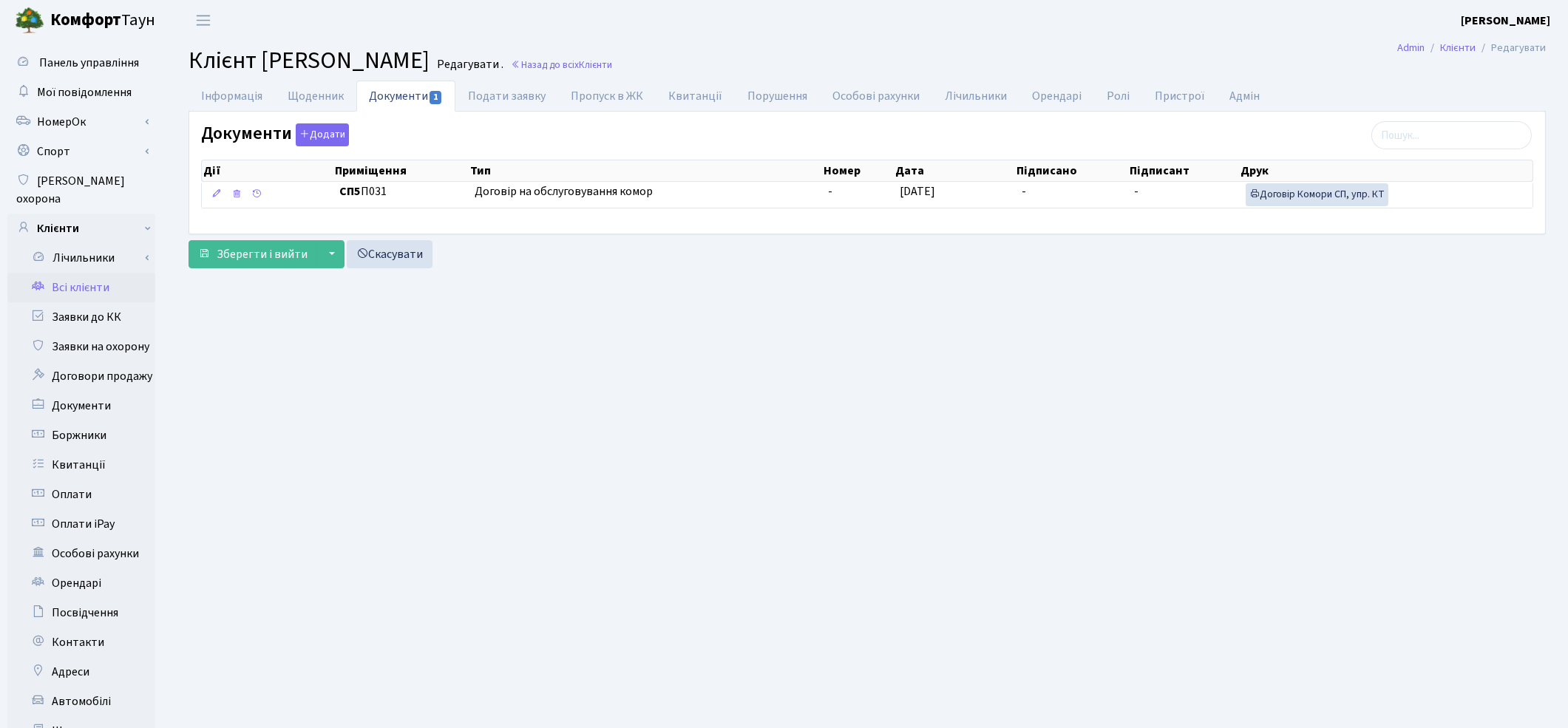
click at [89, 273] on link "Всі клієнти" at bounding box center [81, 288] width 148 height 30
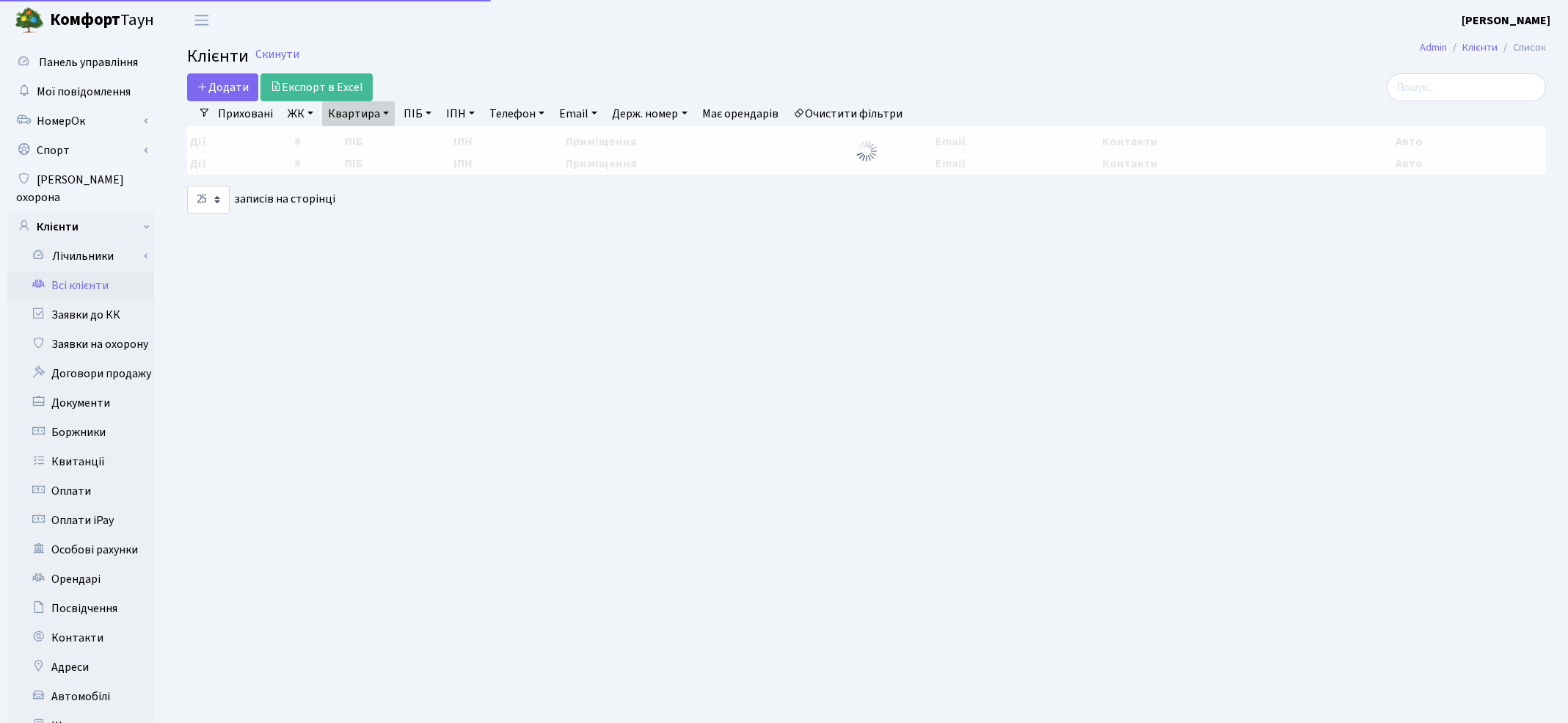
select select "25"
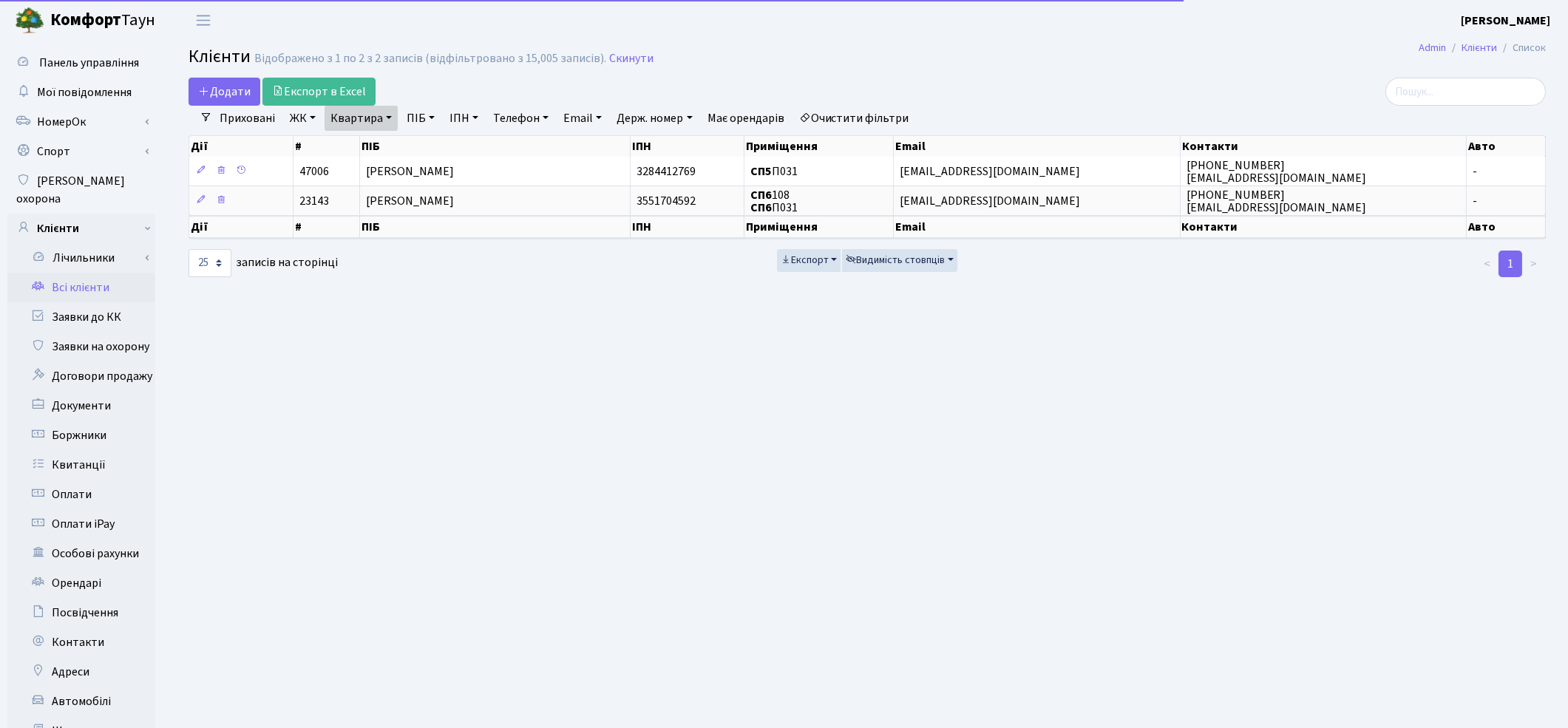
click at [355, 112] on link "Квартира" at bounding box center [361, 118] width 73 height 25
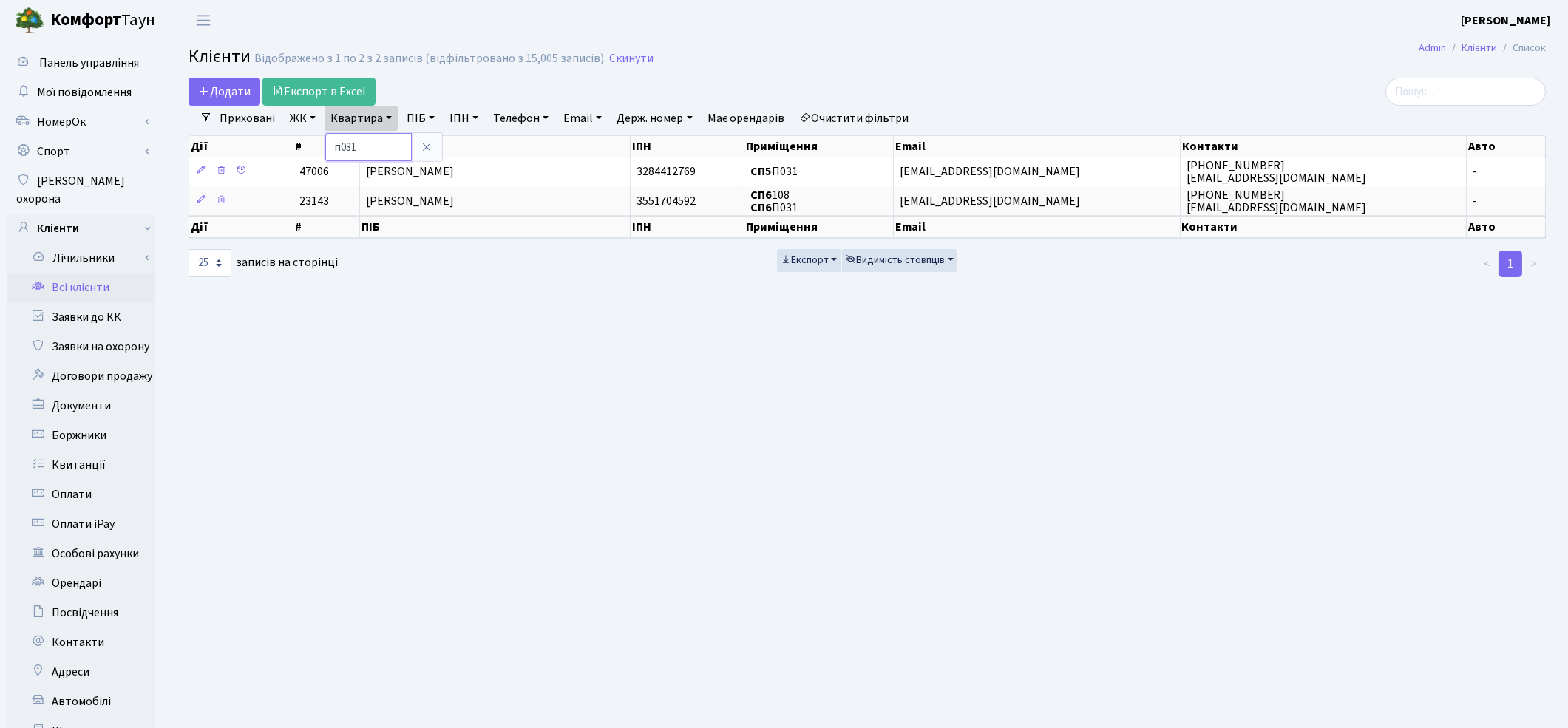
click at [375, 143] on input "п031" at bounding box center [368, 147] width 87 height 28
type input "п"
type input "138"
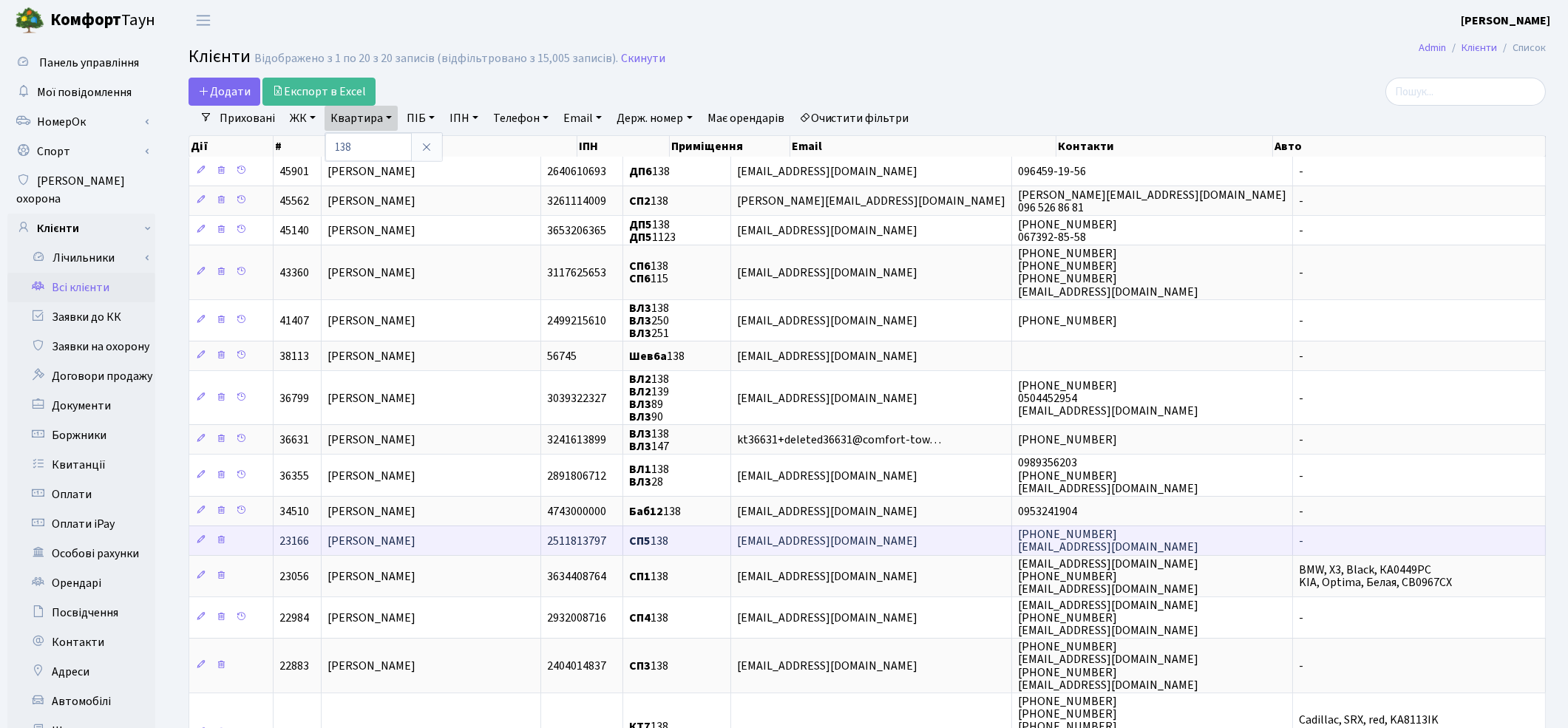
click at [397, 532] on span "Марчук Вадим Євгенійович" at bounding box center [371, 541] width 88 height 17
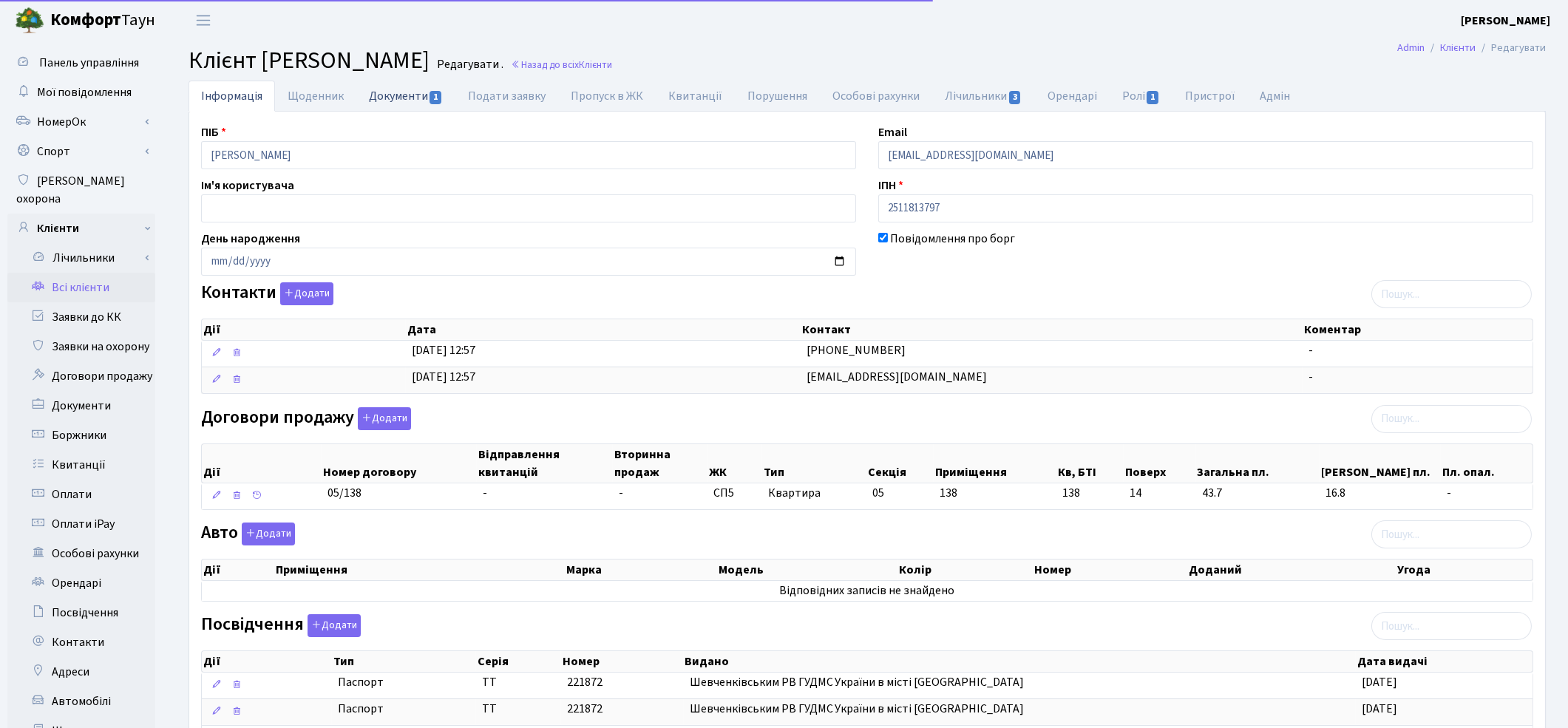
click at [388, 102] on link "Документи 1" at bounding box center [405, 95] width 99 height 30
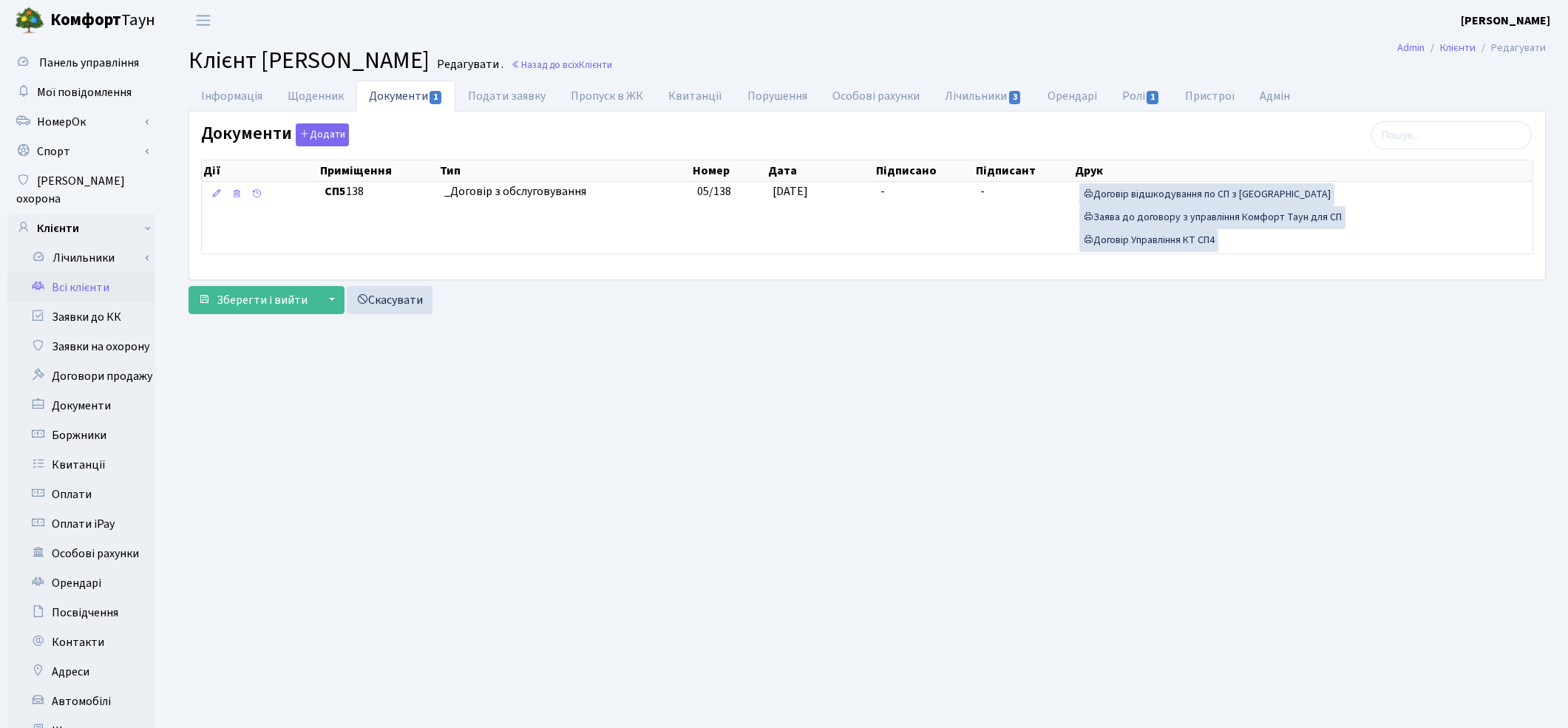
click at [95, 273] on link "Всі клієнти" at bounding box center [81, 288] width 148 height 30
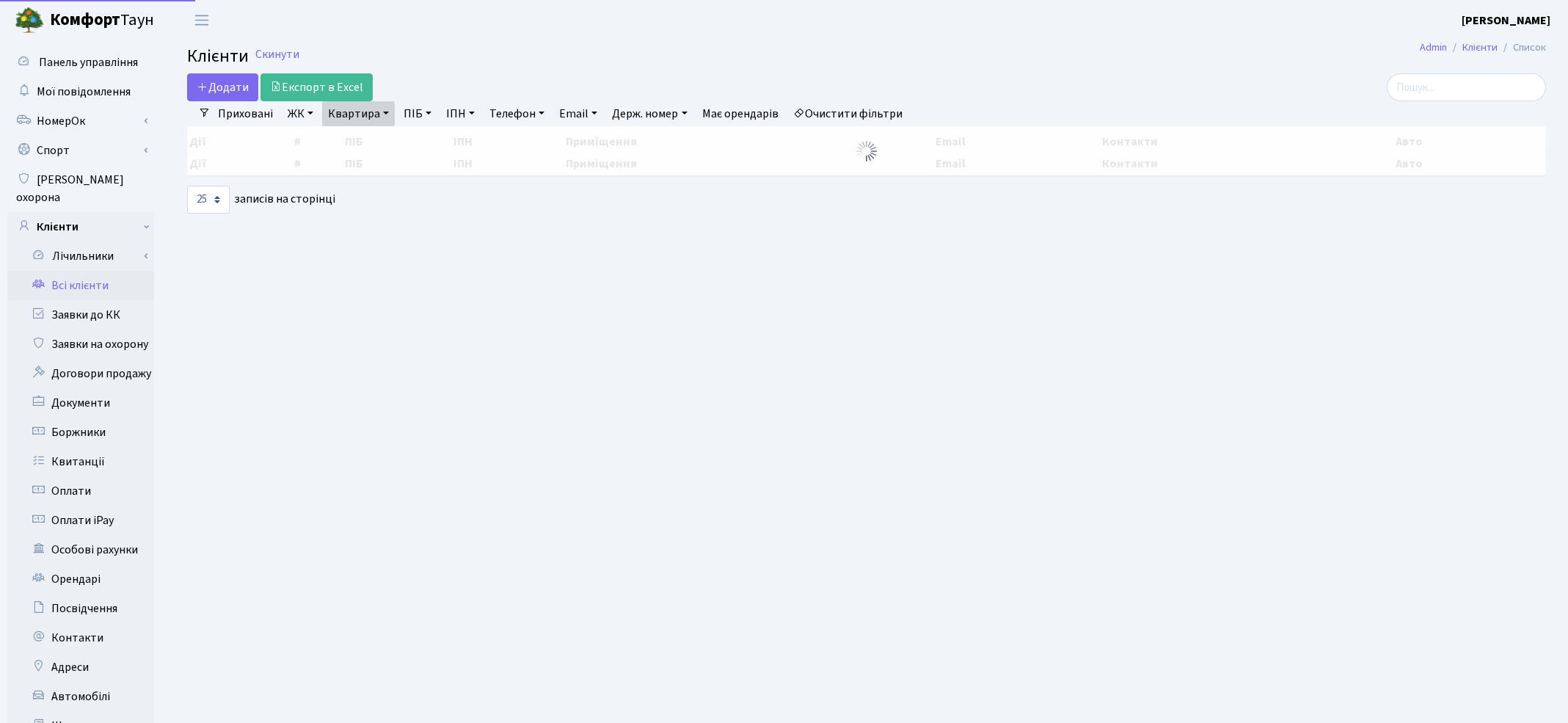
select select "25"
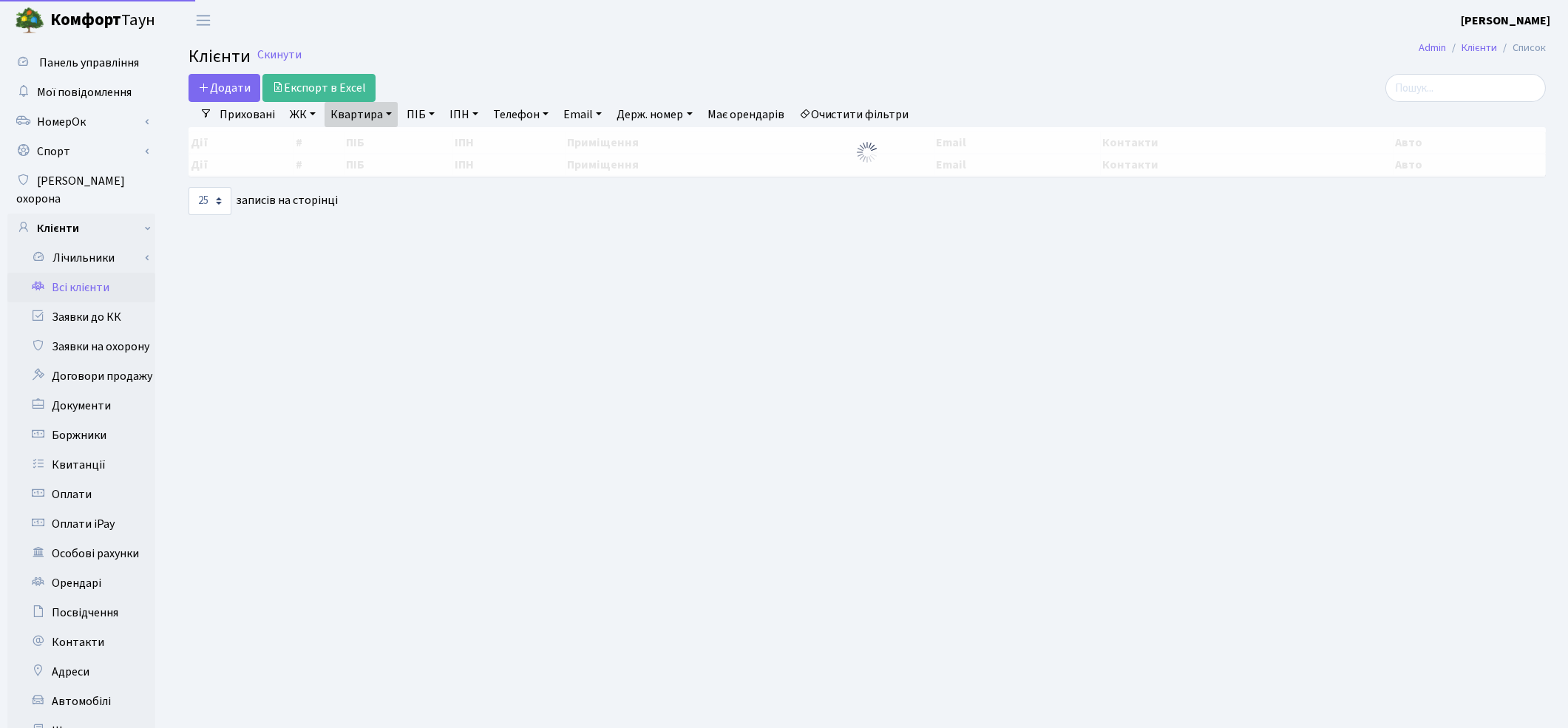
click at [358, 116] on link "Квартира" at bounding box center [361, 114] width 73 height 25
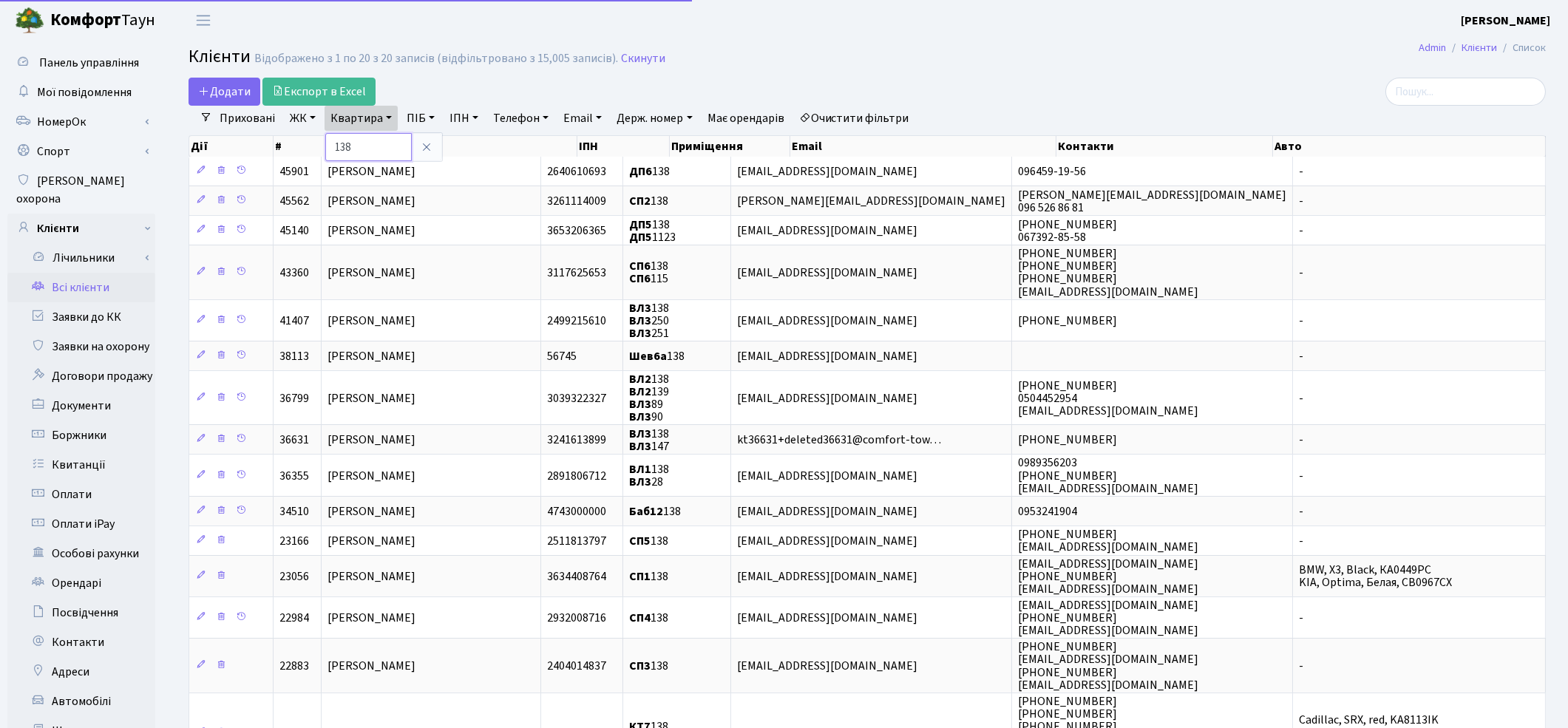
click at [365, 141] on input "138" at bounding box center [368, 147] width 87 height 28
type input "1"
type input "31"
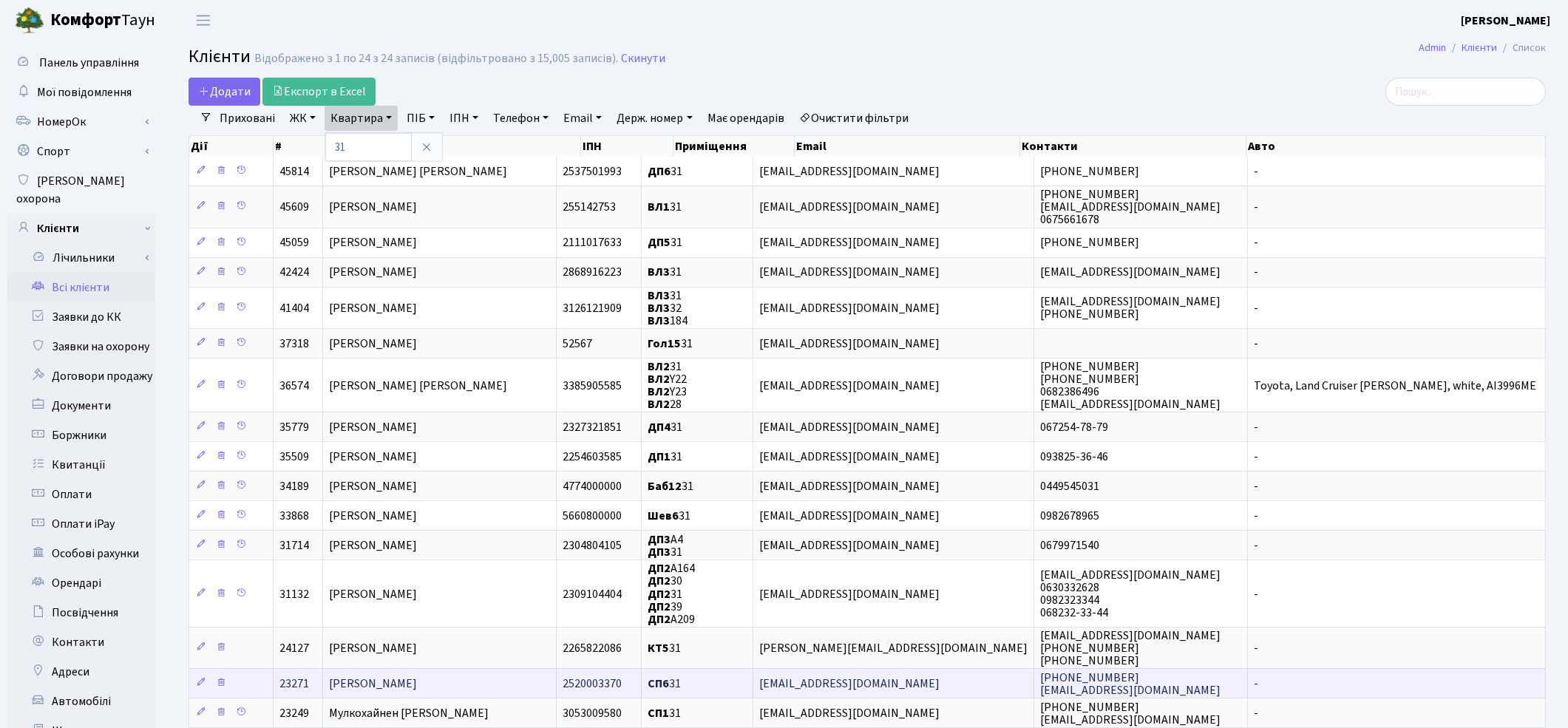
click at [391, 687] on td "Корнєв Вячеслав Анатолійович" at bounding box center [439, 683] width 233 height 30
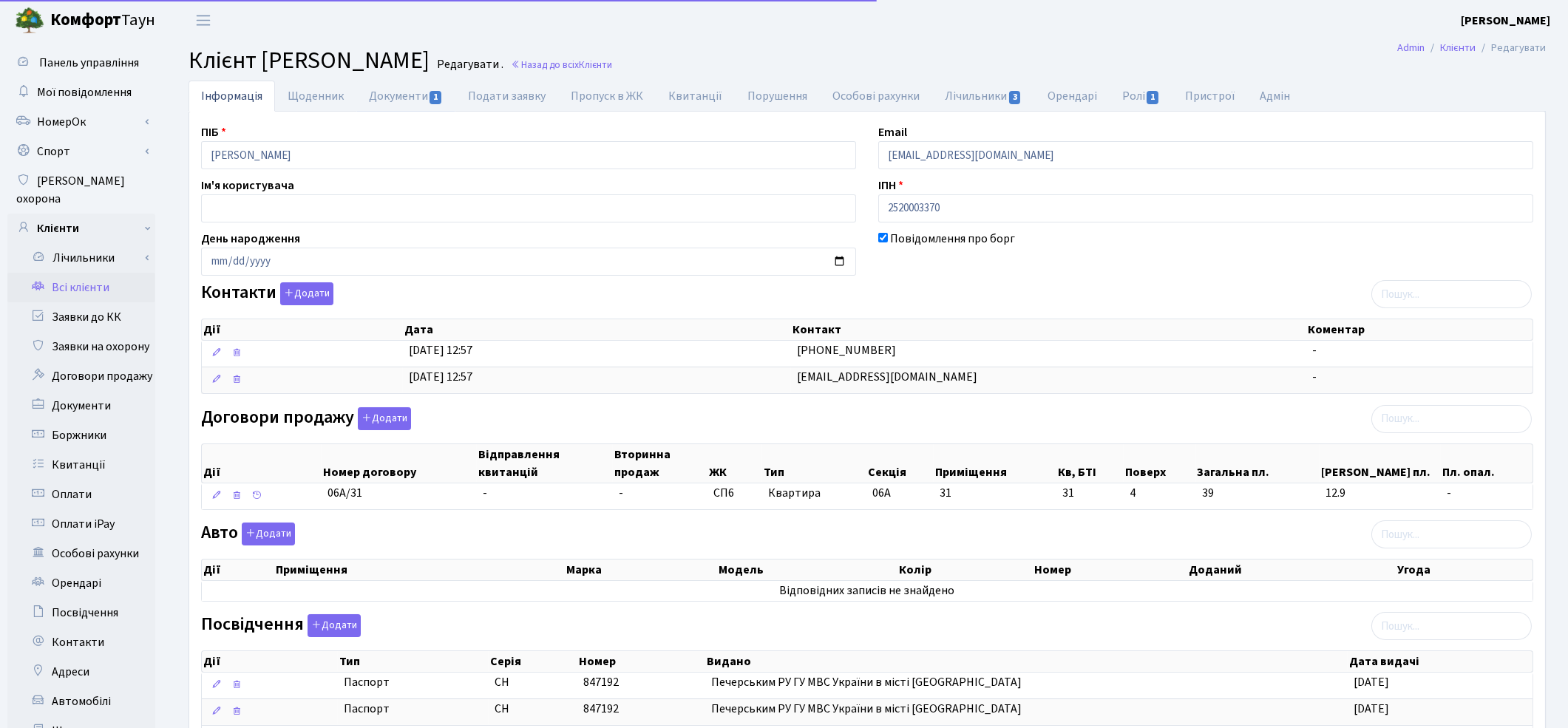
click at [407, 106] on link "Документи 1" at bounding box center [405, 96] width 99 height 31
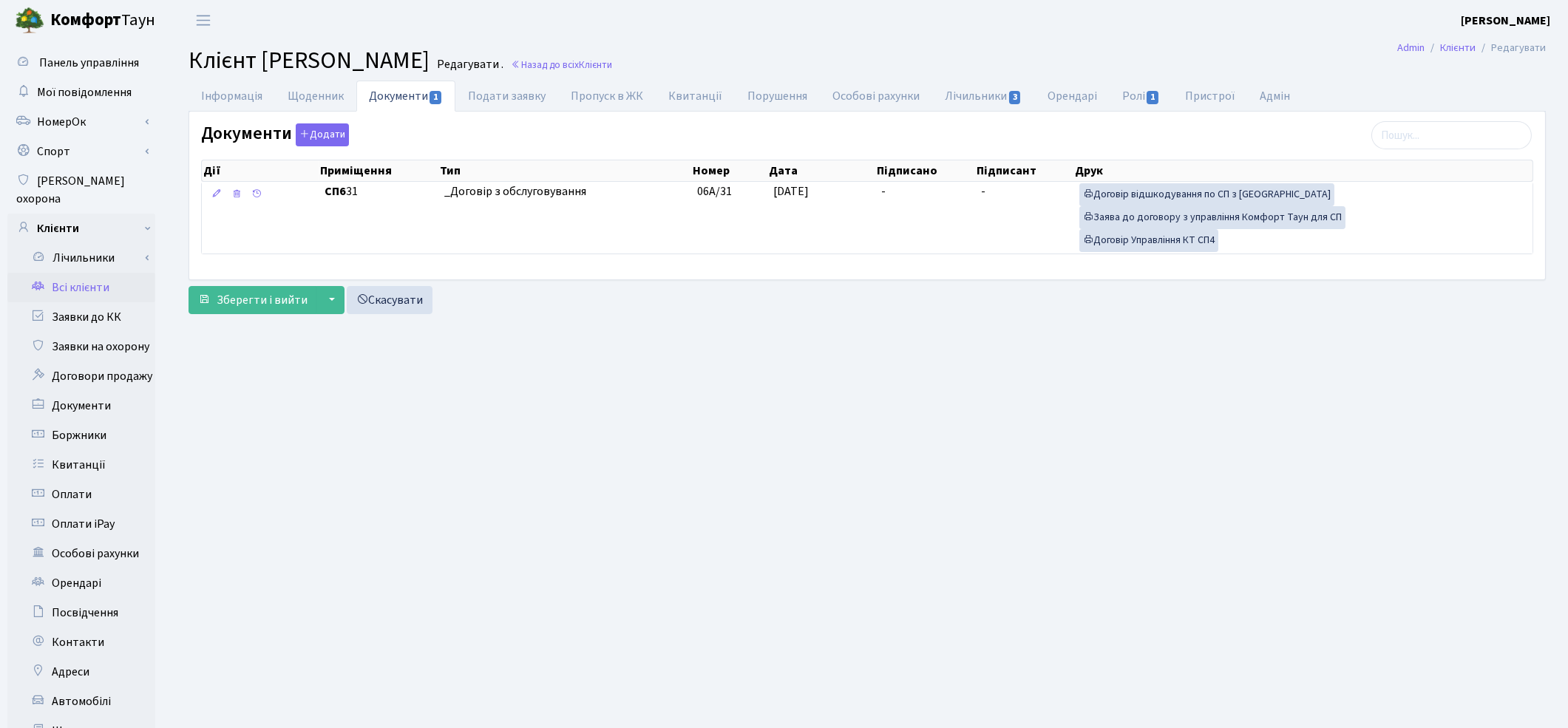
click at [72, 273] on link "Всі клієнти" at bounding box center [81, 288] width 148 height 30
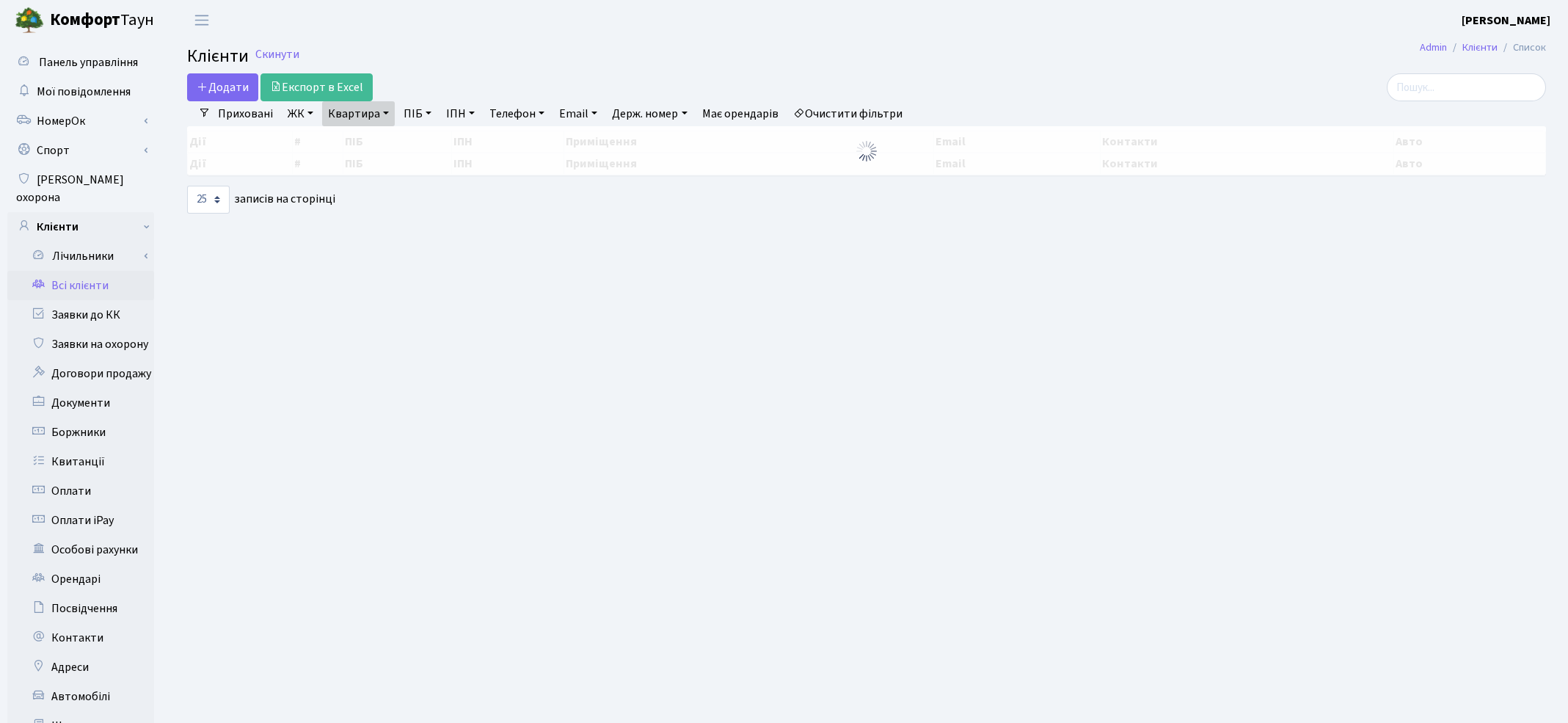
select select "25"
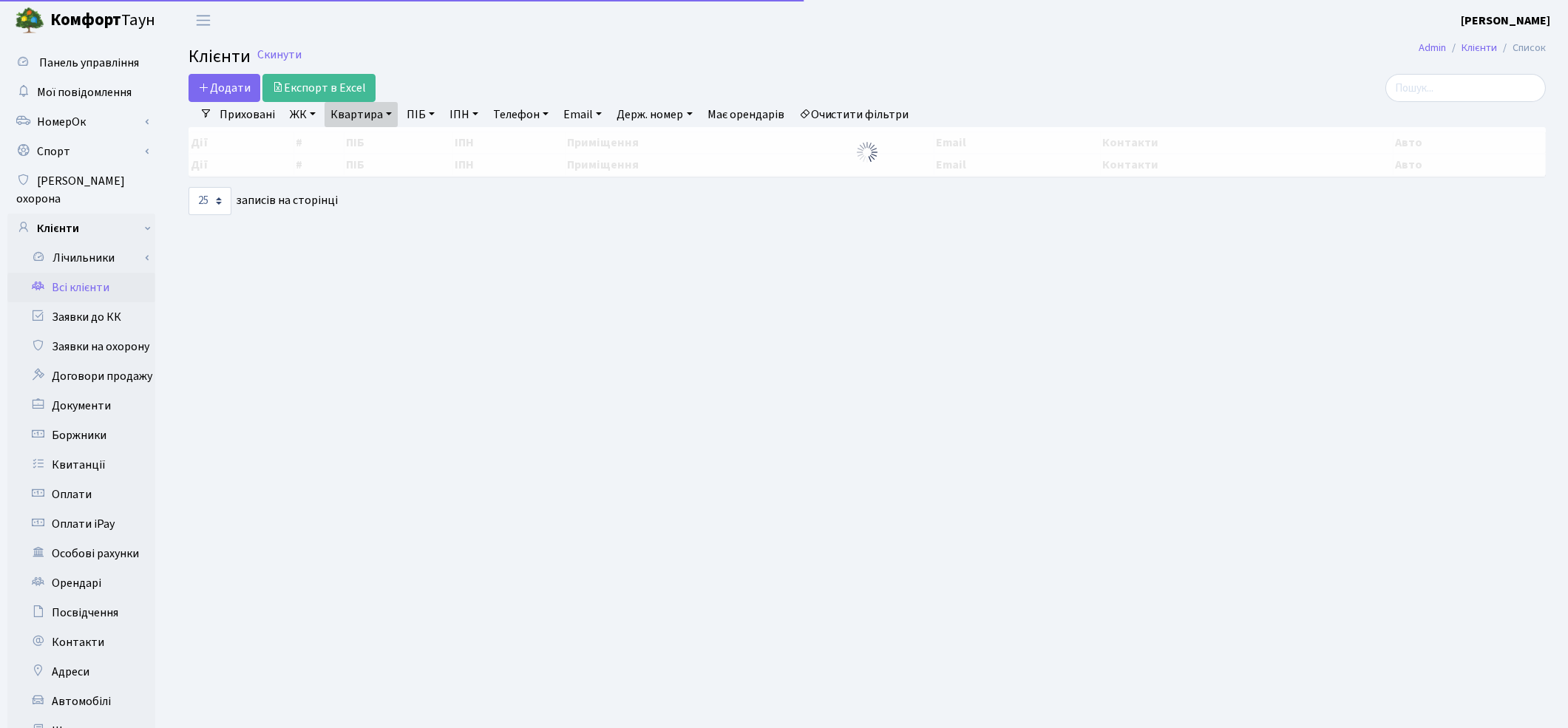
click at [874, 105] on link "Очистити фільтри" at bounding box center [854, 114] width 122 height 25
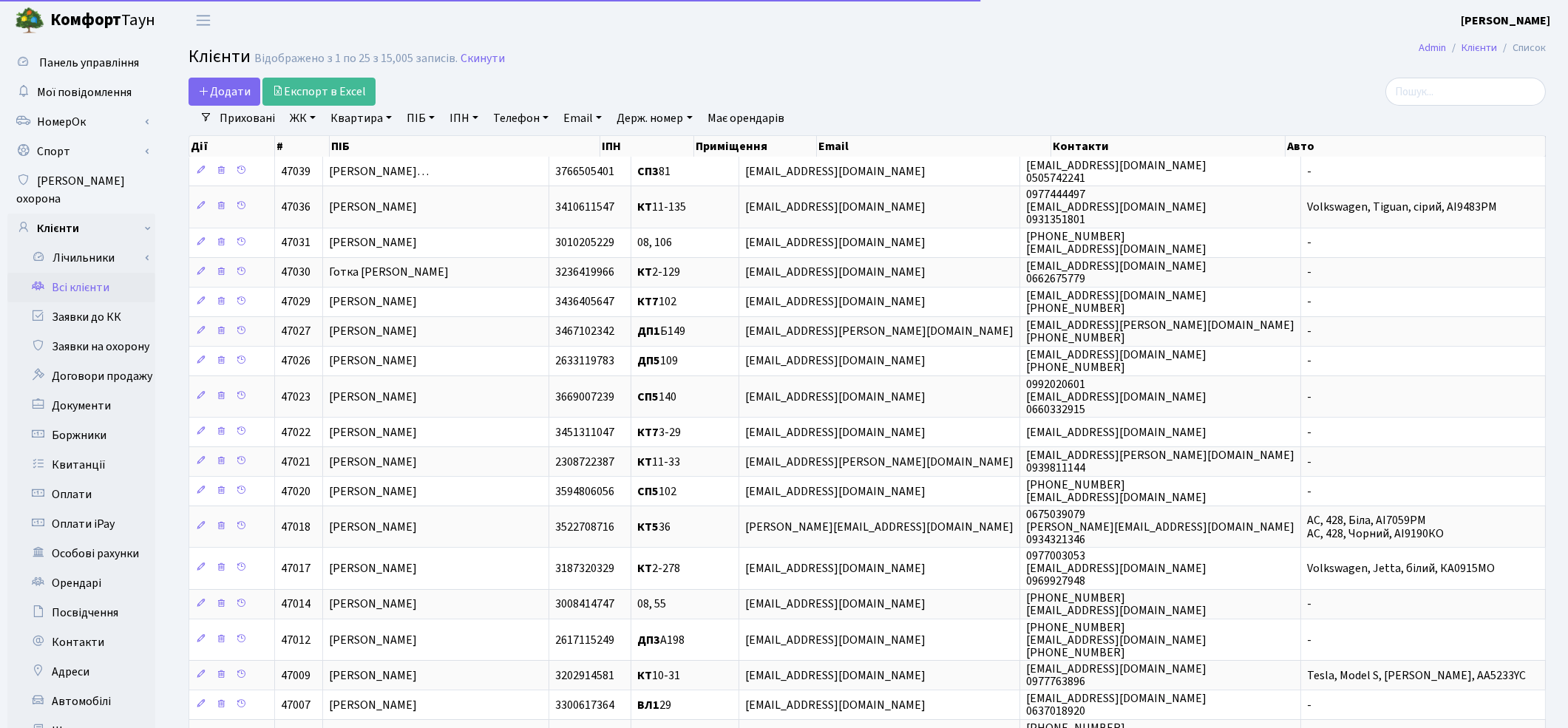
click at [417, 123] on link "ПІБ" at bounding box center [420, 118] width 40 height 25
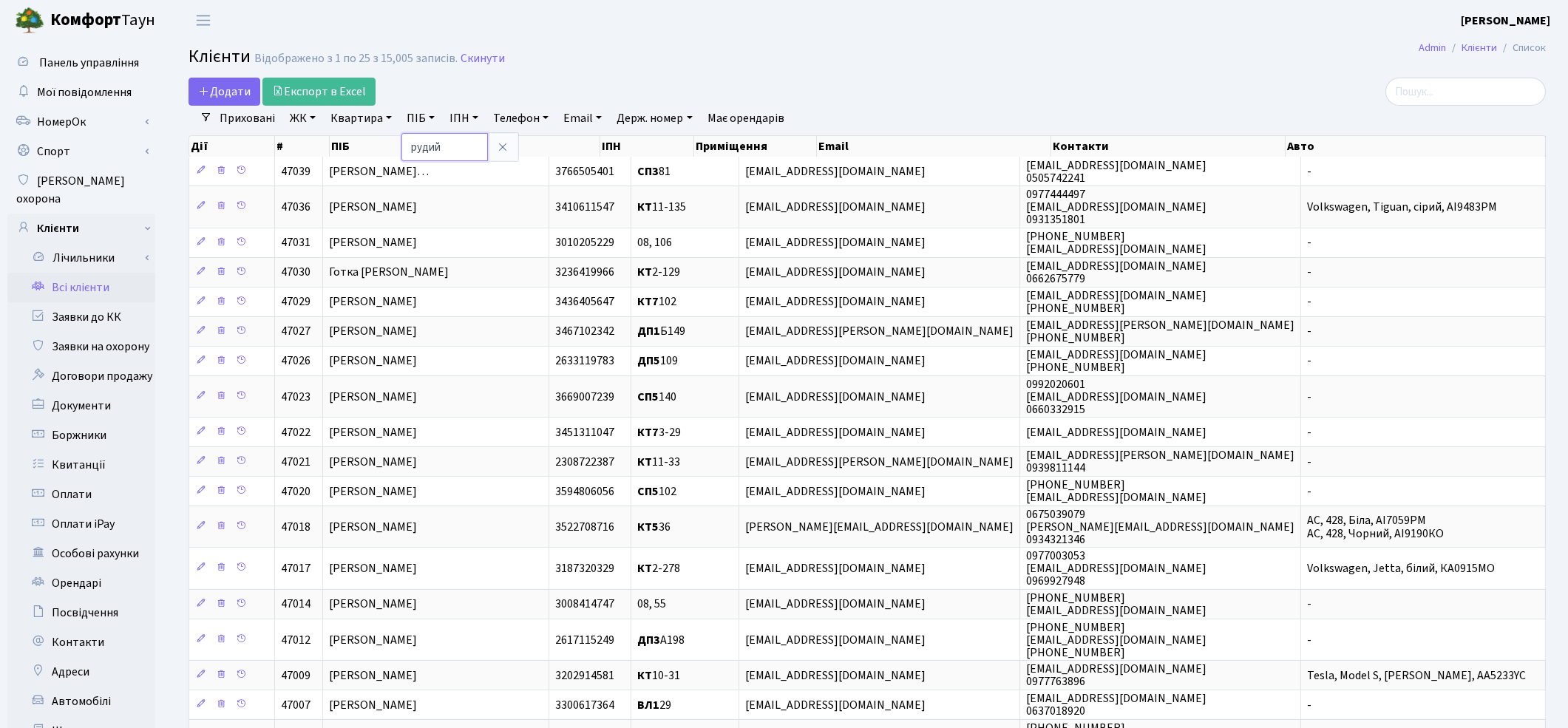
type input "рудий"
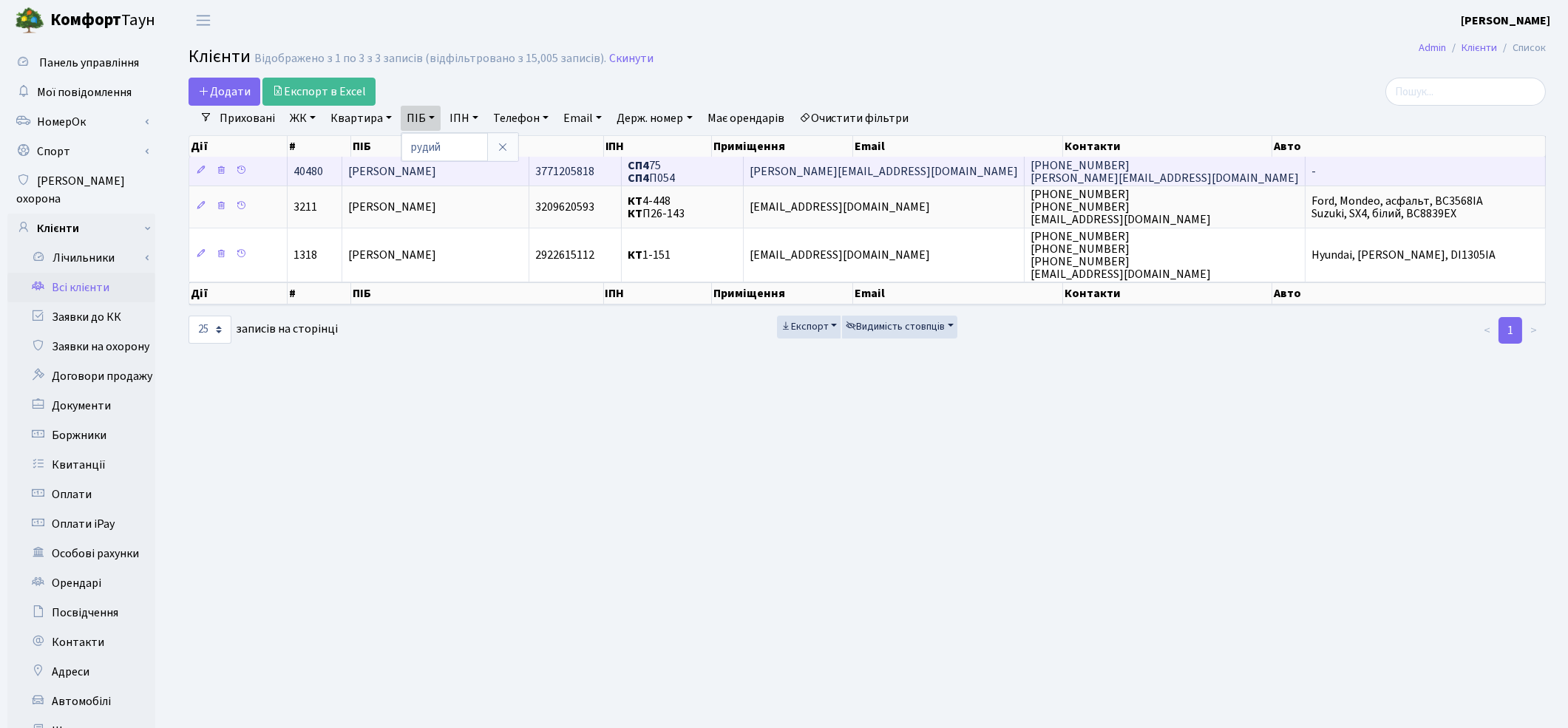
click at [424, 169] on span "[PERSON_NAME]" at bounding box center [391, 172] width 88 height 17
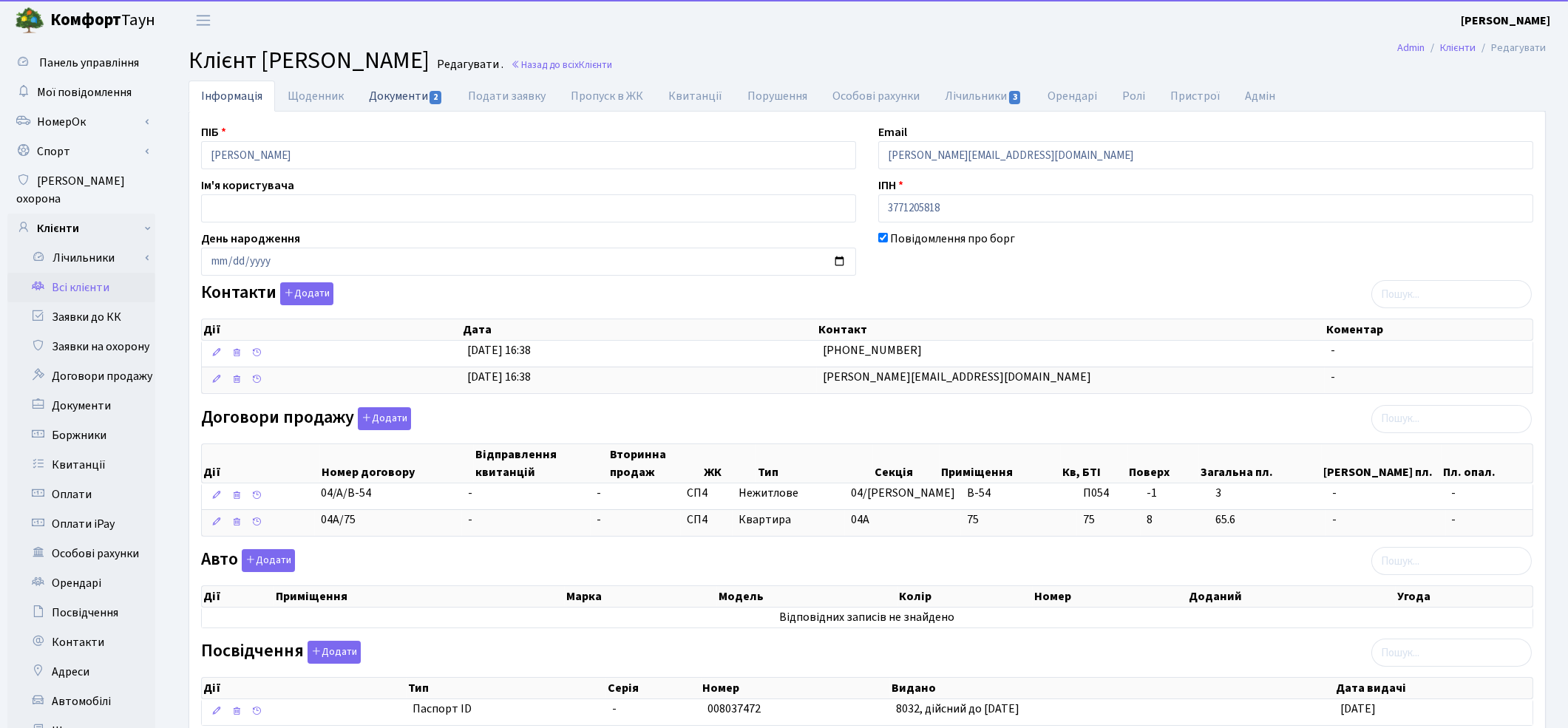
click at [391, 100] on link "Документи 2" at bounding box center [405, 95] width 99 height 30
select select "25"
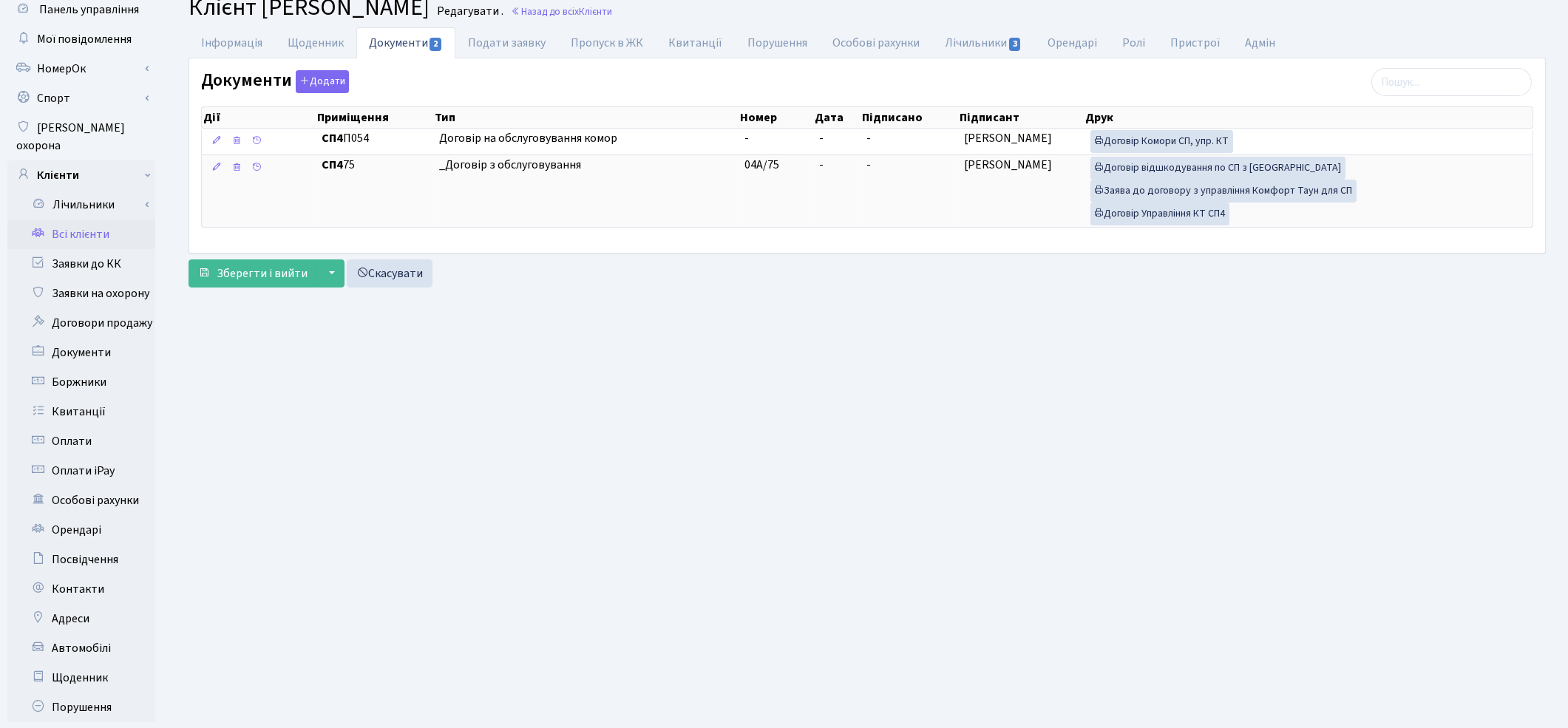
scroll to position [82, 0]
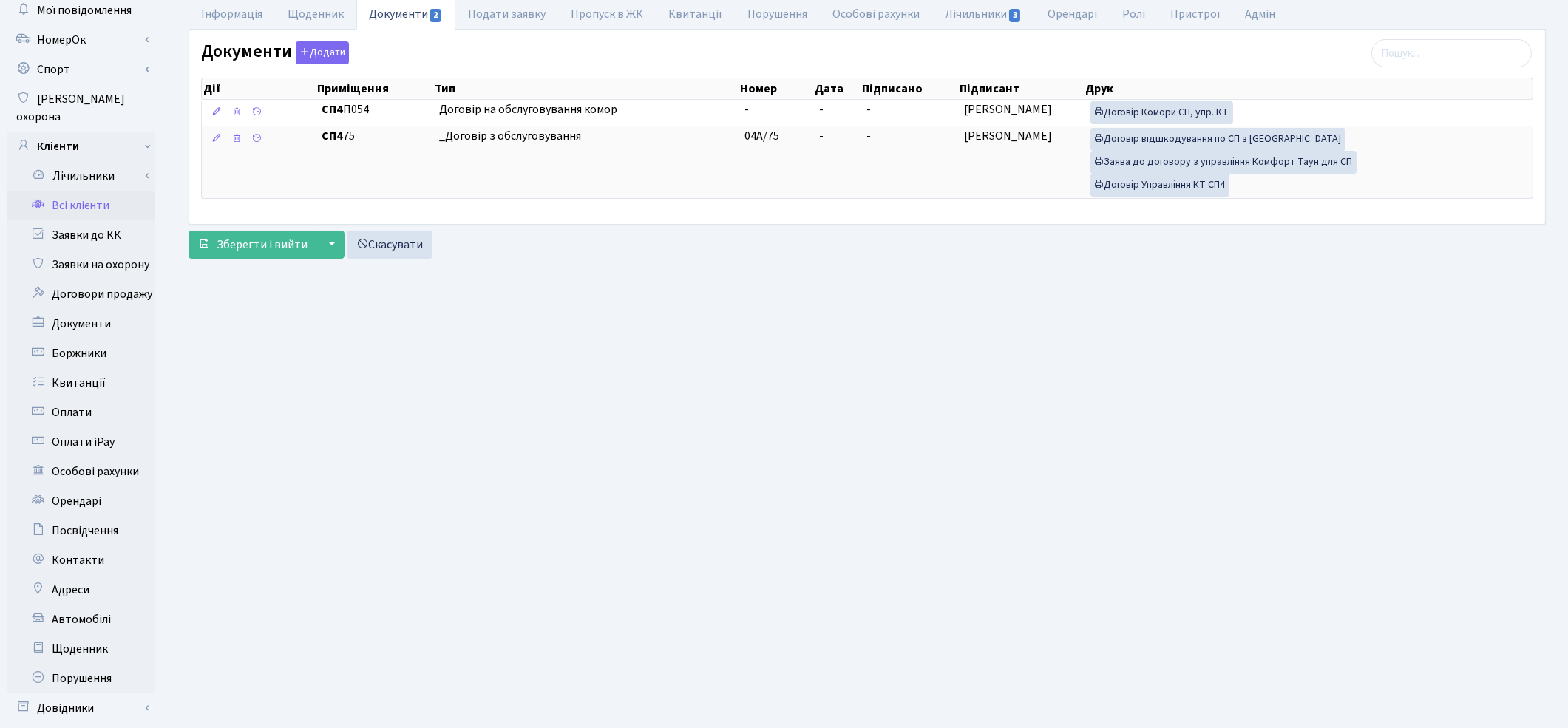
click at [79, 191] on link "Всі клієнти" at bounding box center [81, 206] width 148 height 30
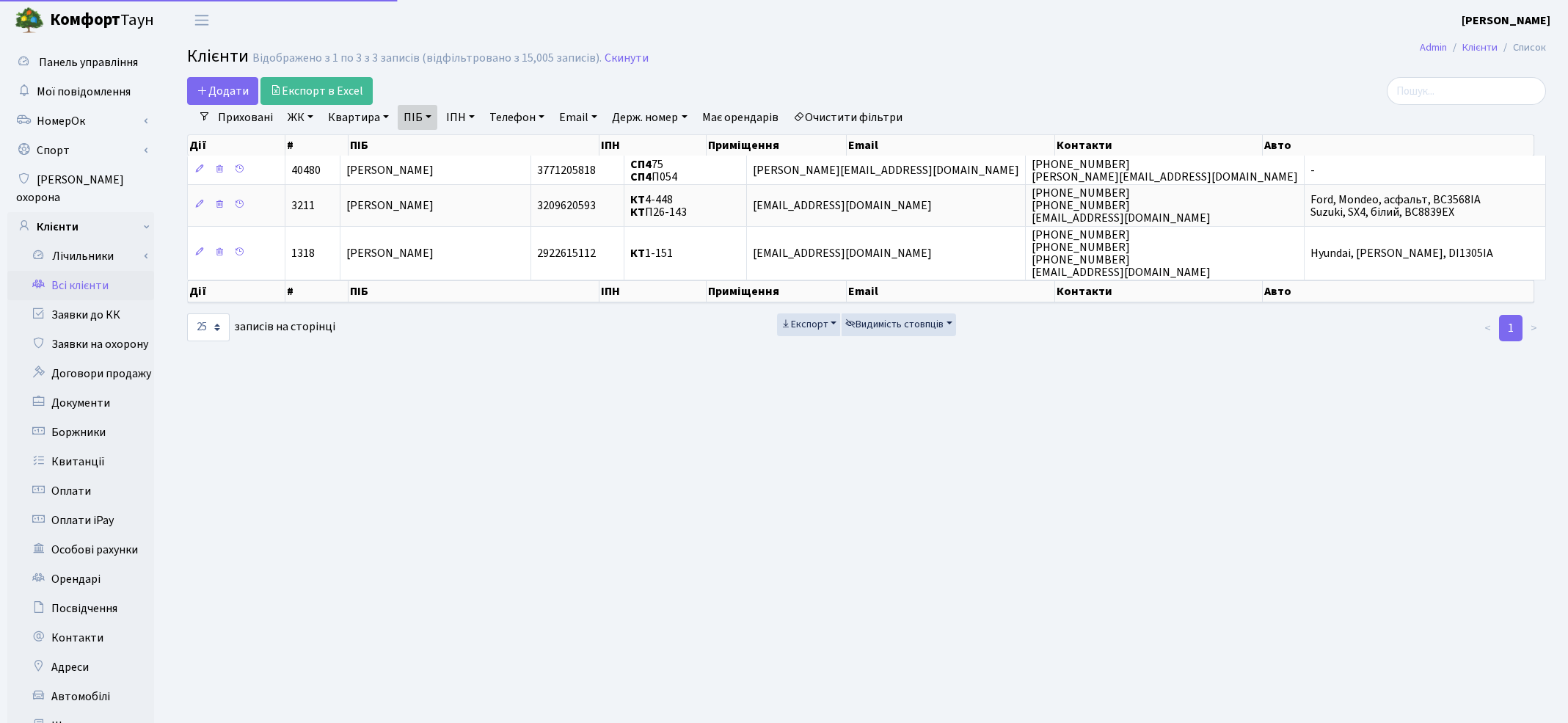
select select "25"
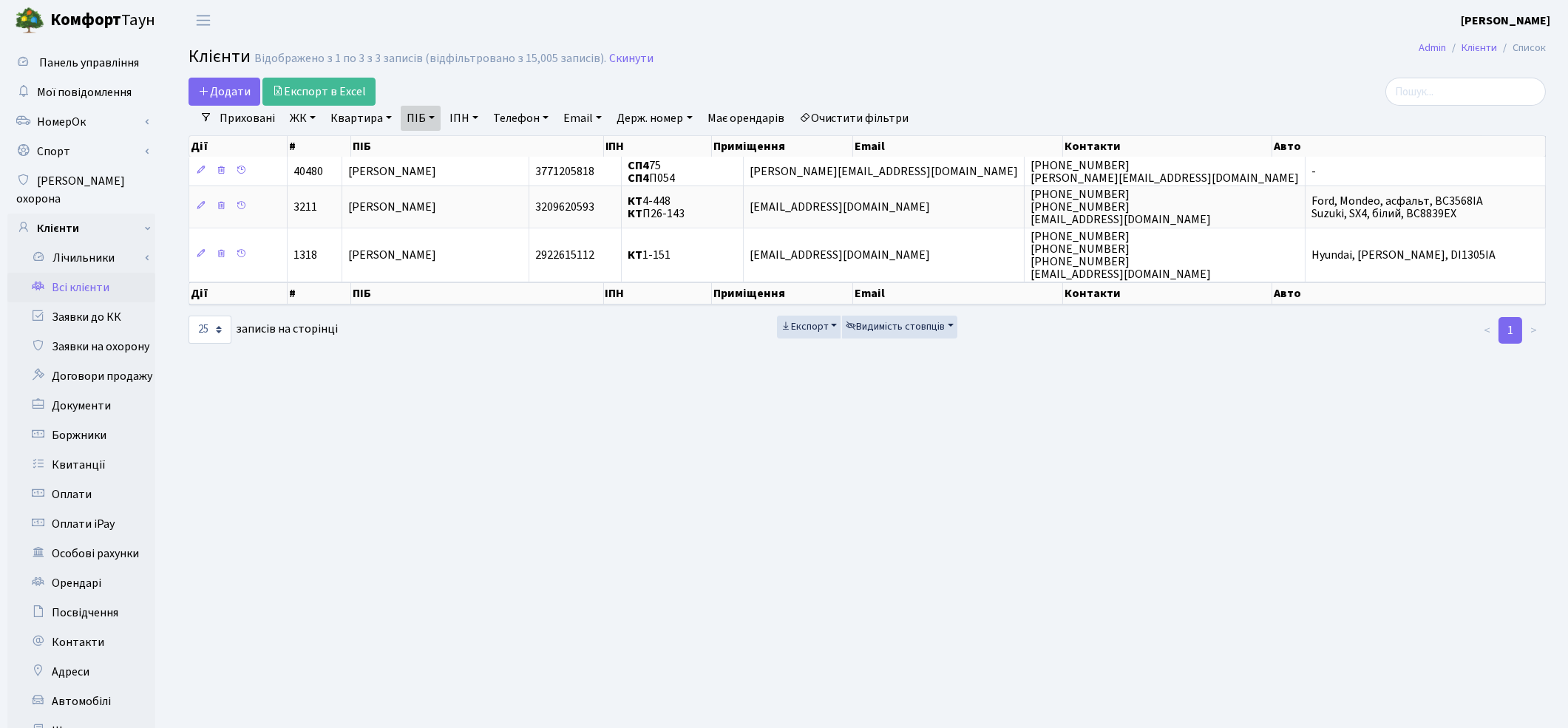
click at [873, 126] on link "Очистити фільтри" at bounding box center [854, 118] width 122 height 25
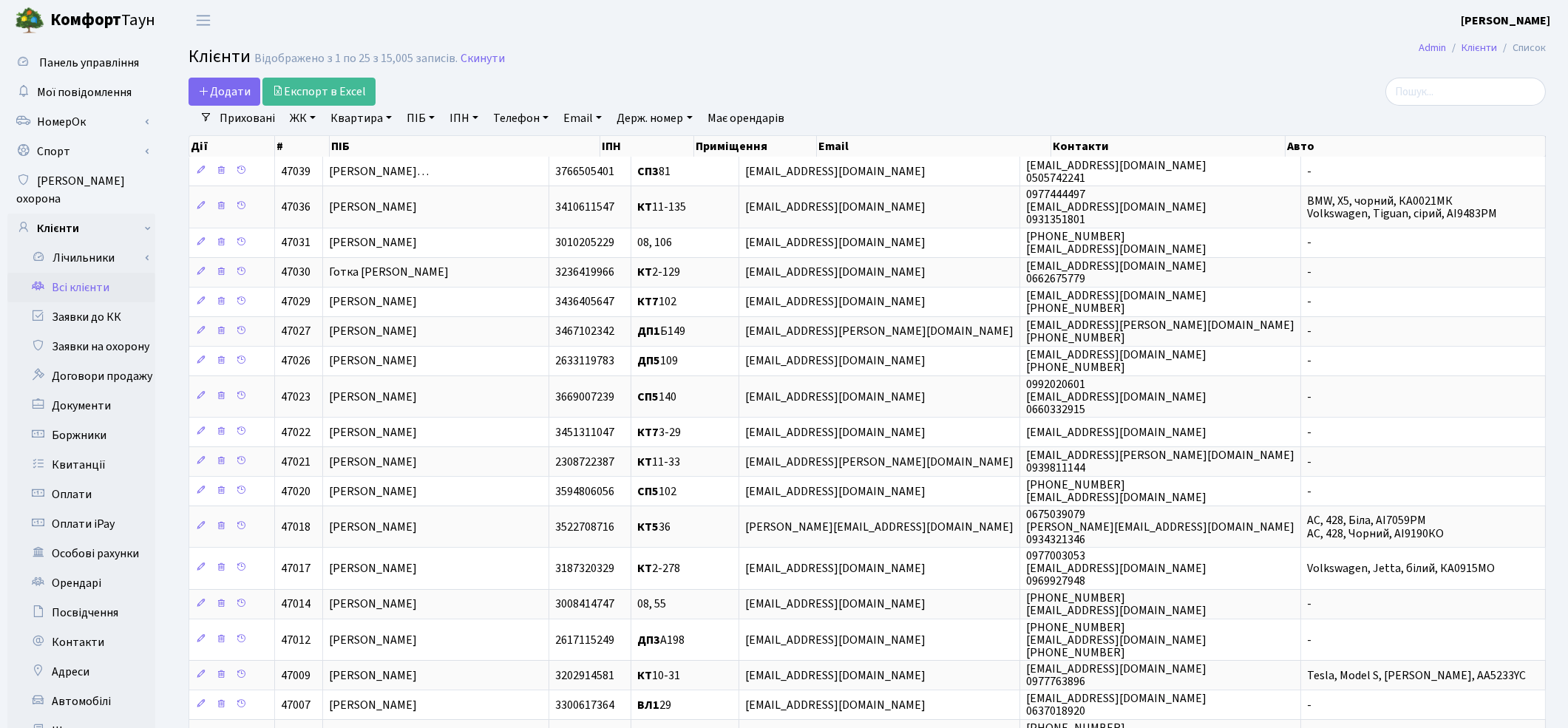
click at [425, 119] on link "ПІБ" at bounding box center [420, 118] width 40 height 25
paste input "Двоєглазов Олександр Павлович"
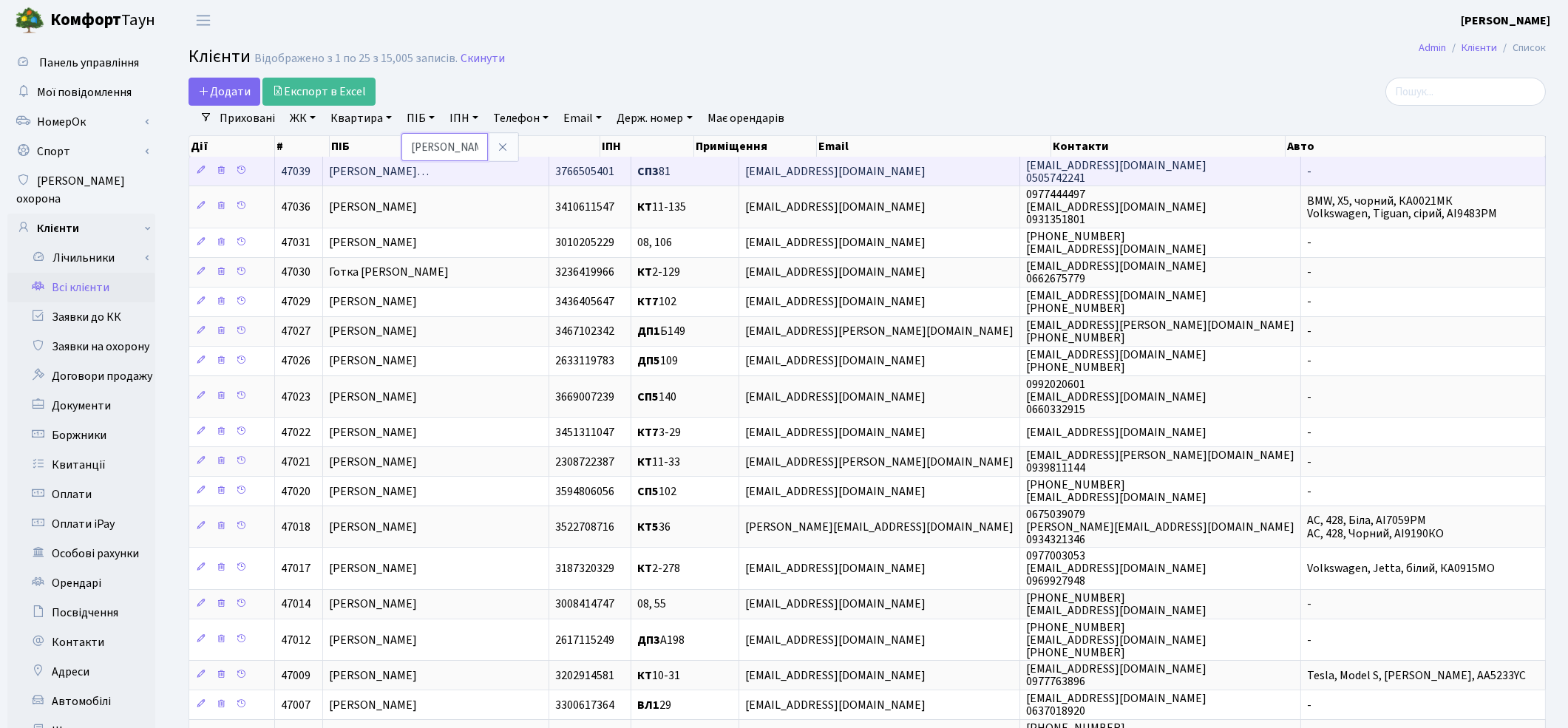
scroll to position [0, 96]
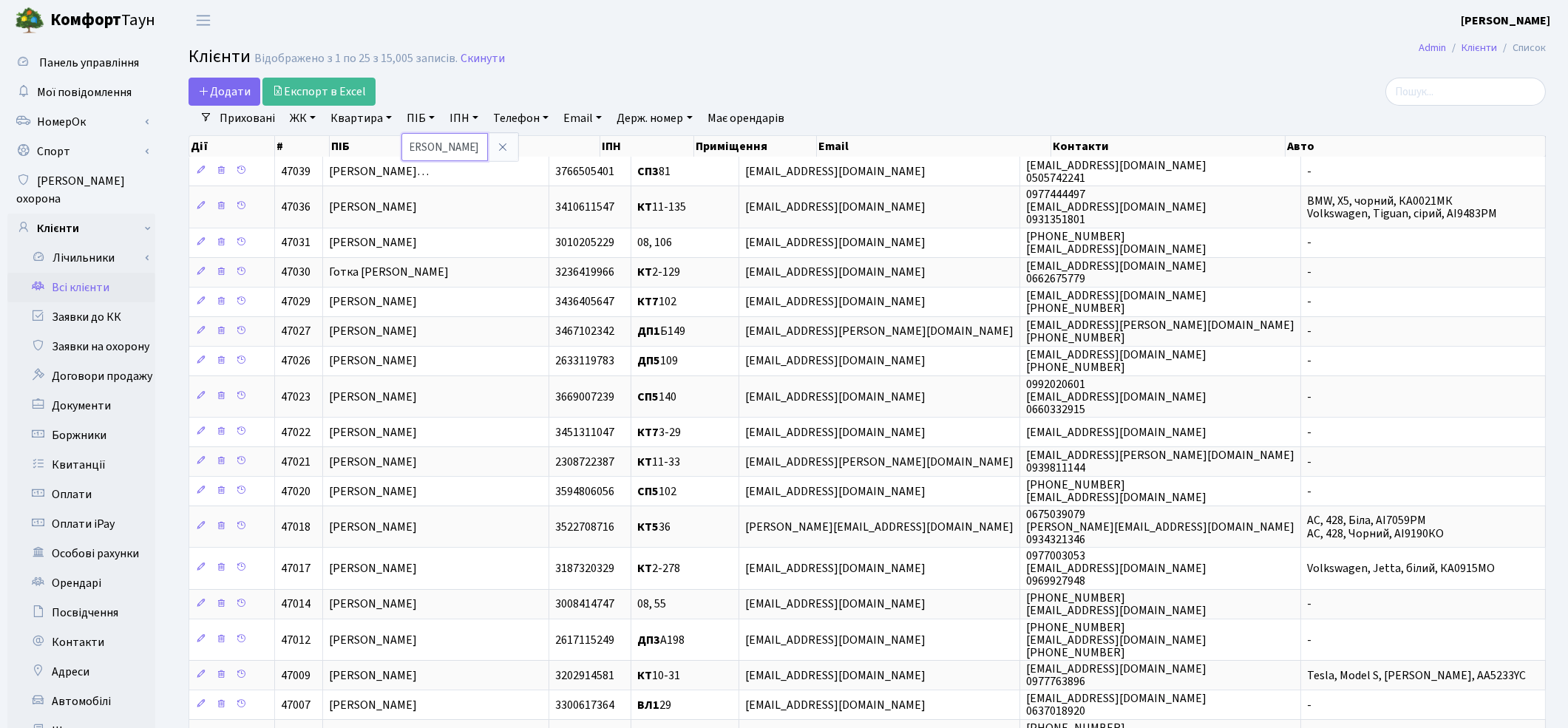
type input "Двоєглазов Олександр Павлович"
click at [796, 97] on div "Додати Експорт в Excel" at bounding box center [637, 91] width 897 height 28
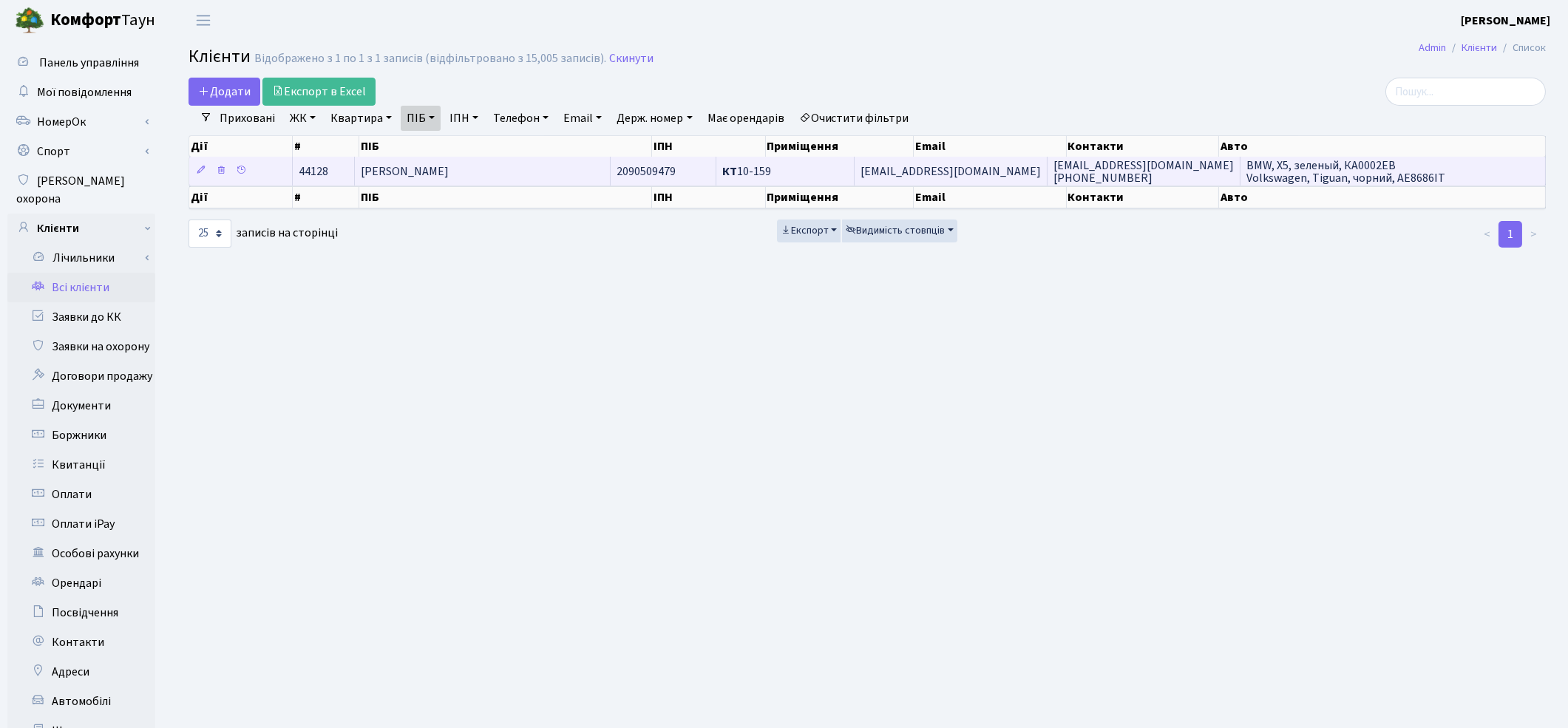
click at [449, 179] on span "Двоєглазов Олександр Павлович" at bounding box center [404, 172] width 88 height 17
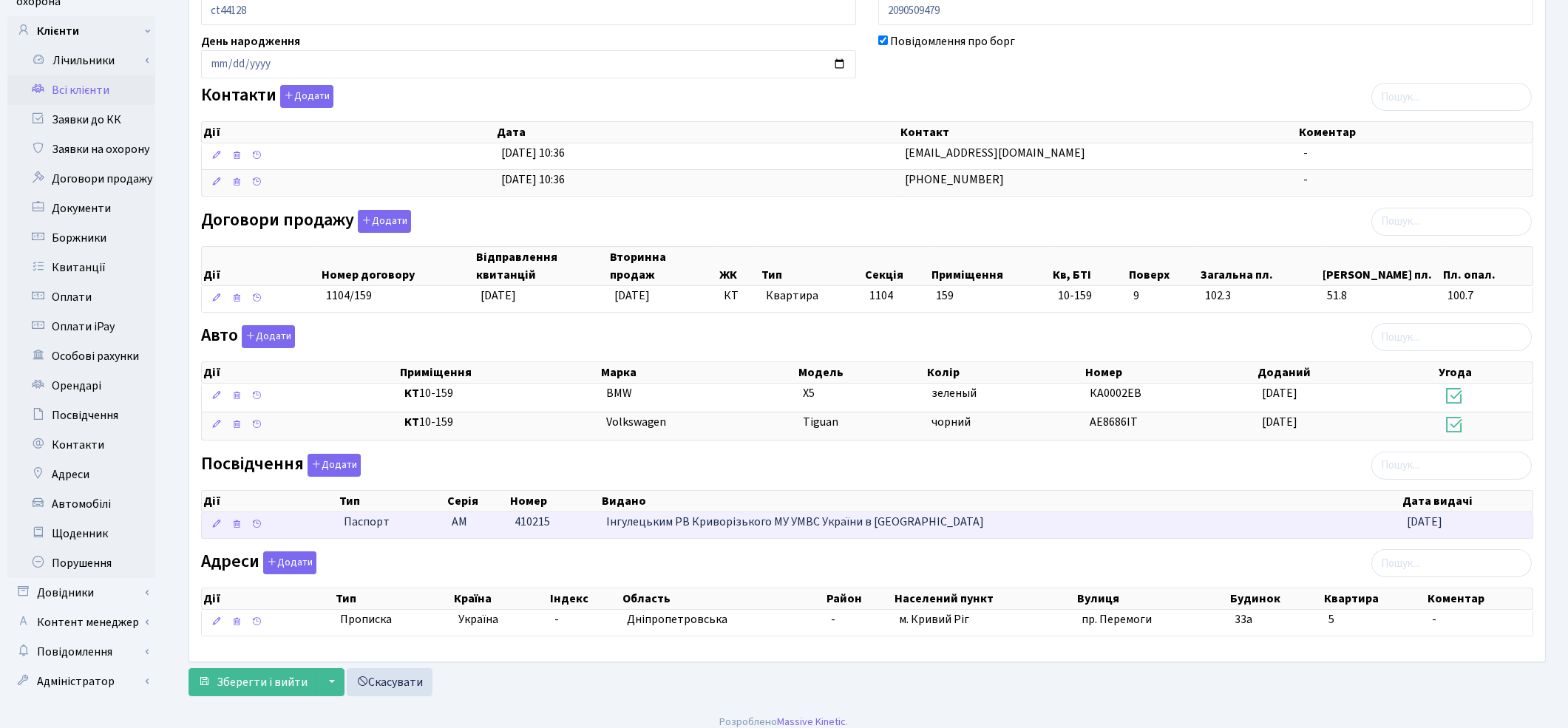
scroll to position [211, 0]
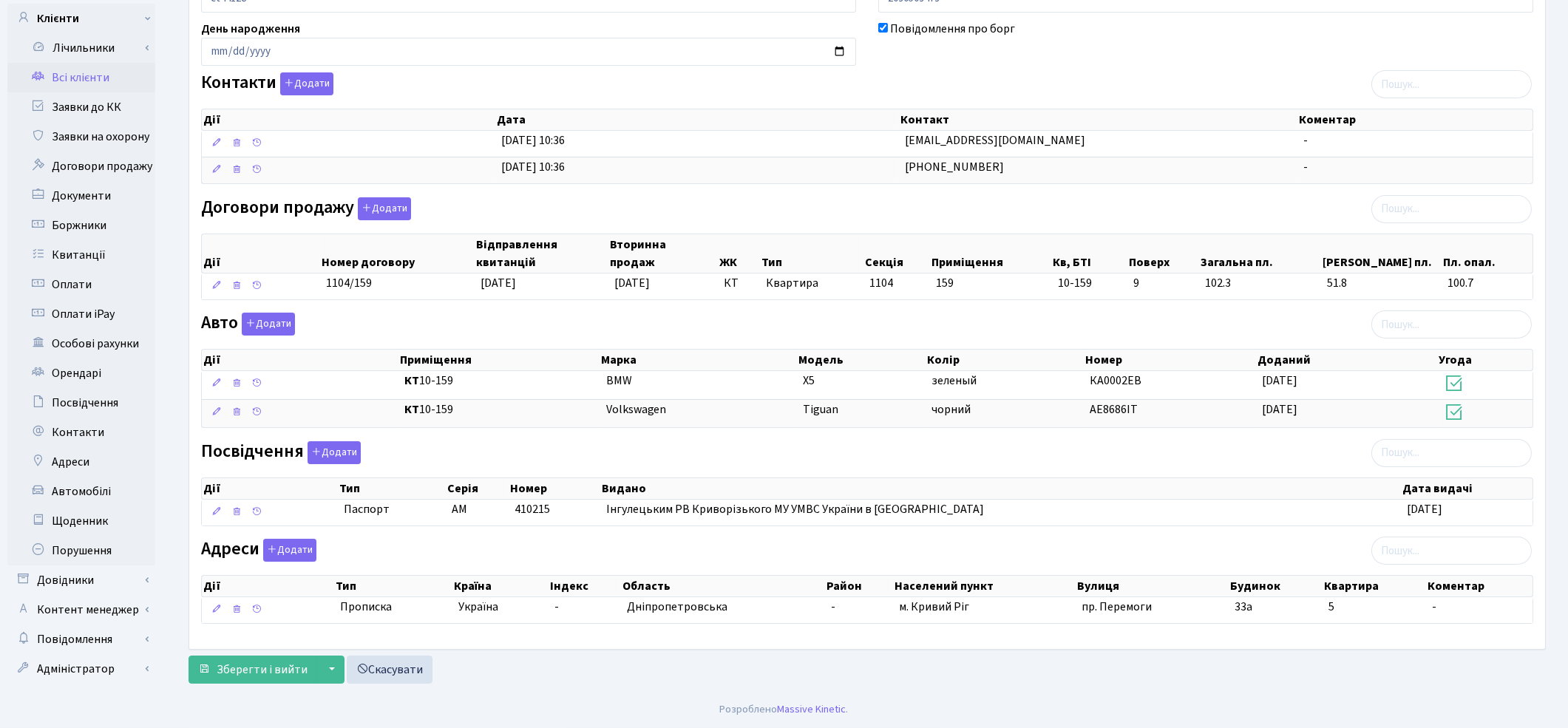
click at [848, 689] on div "Інформація Щоденник Документи 3 Подати заявку 1 Пропуск в ЖК 67 Квитанції 132 П…" at bounding box center [867, 280] width 1379 height 819
click at [371, 209] on button "Додати" at bounding box center [385, 209] width 54 height 23
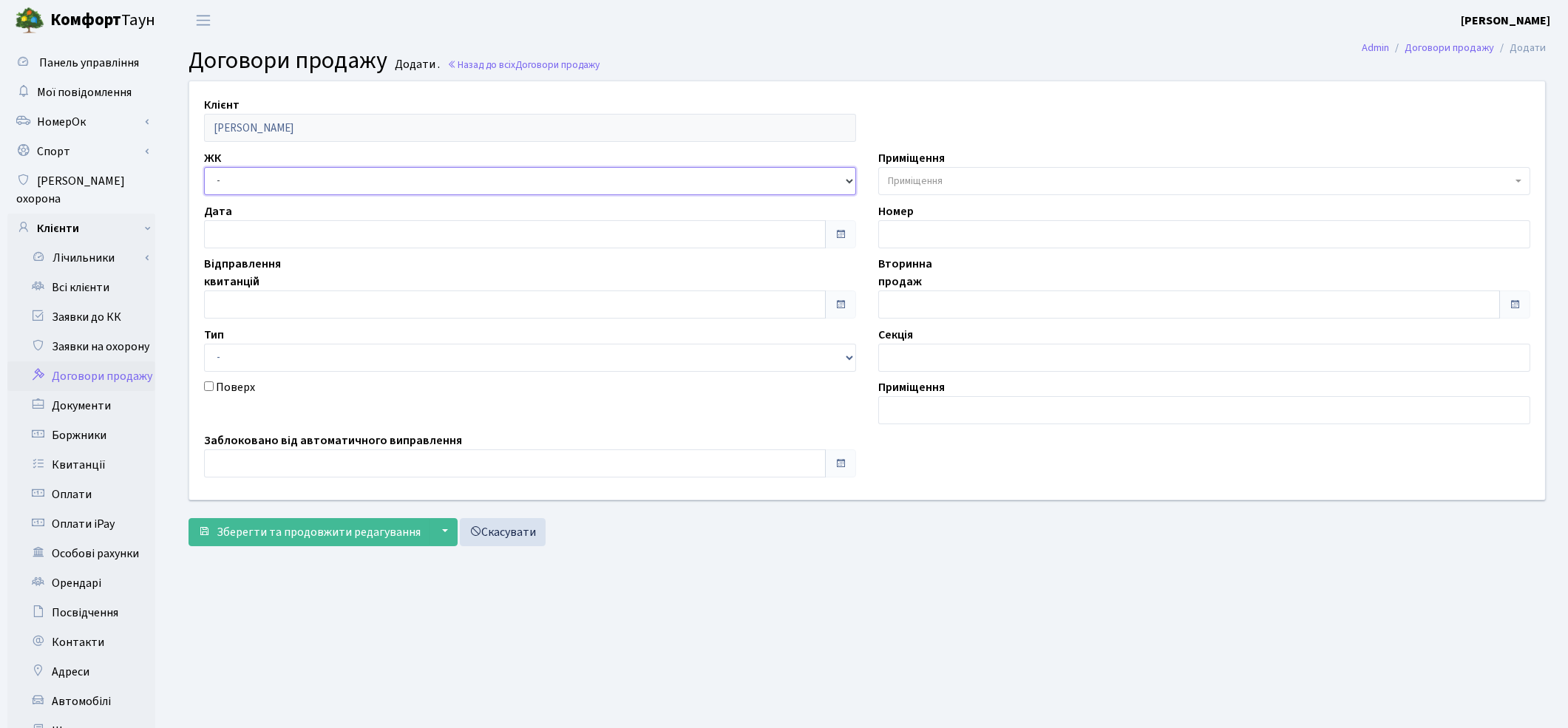
click at [214, 173] on select "- ТХ, вул. [STREET_ADDRESS] Регенераторна, 4 КТ2, просп. [STREET_ADDRESS] [STRE…" at bounding box center [530, 181] width 652 height 28
select select "271"
click at [204, 167] on select "- ТХ, вул. [STREET_ADDRESS] Регенераторна, 4 КТ2, просп. [STREET_ADDRESS] [STRE…" at bounding box center [530, 181] width 652 height 28
select select
click at [988, 176] on span "Приміщення" at bounding box center [1200, 181] width 624 height 15
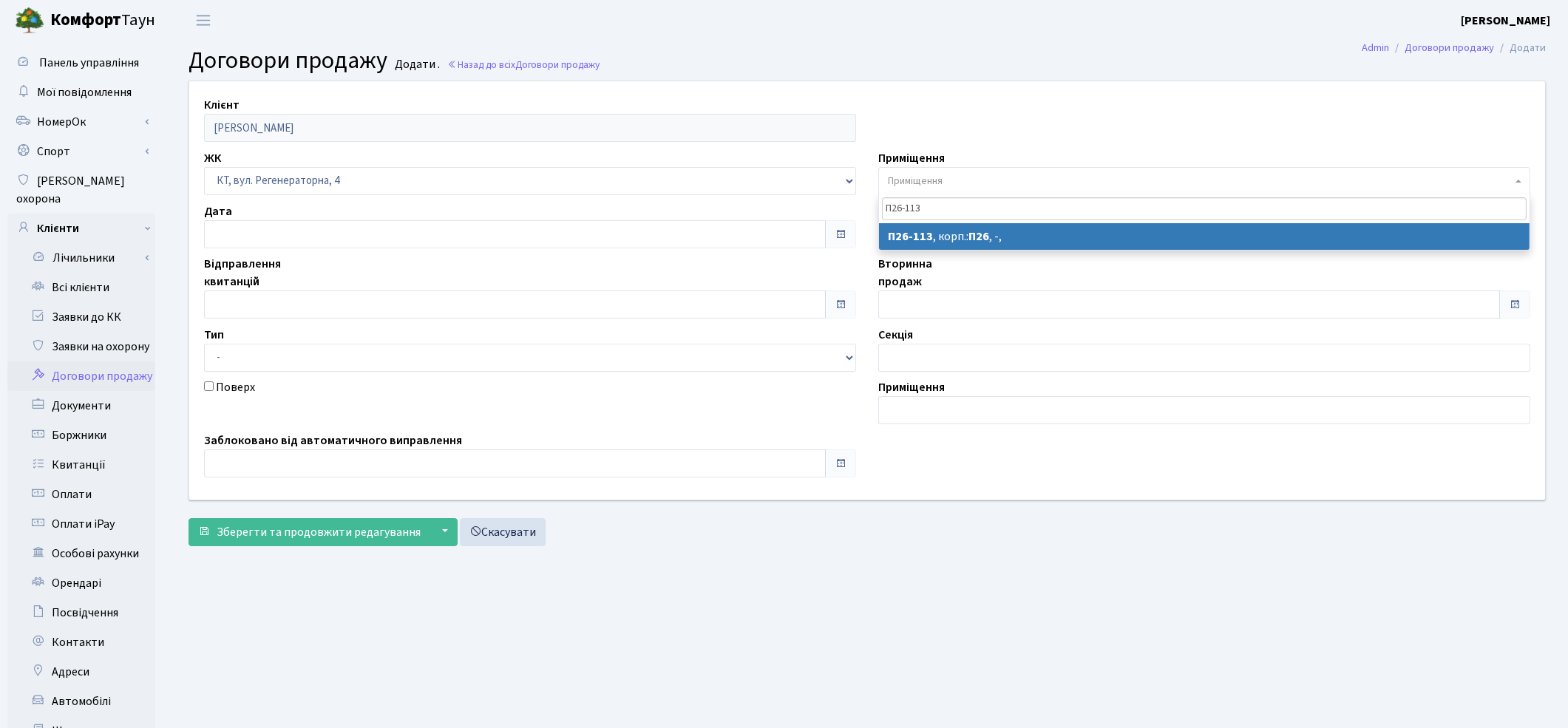
type input "П26-113"
select select "8374"
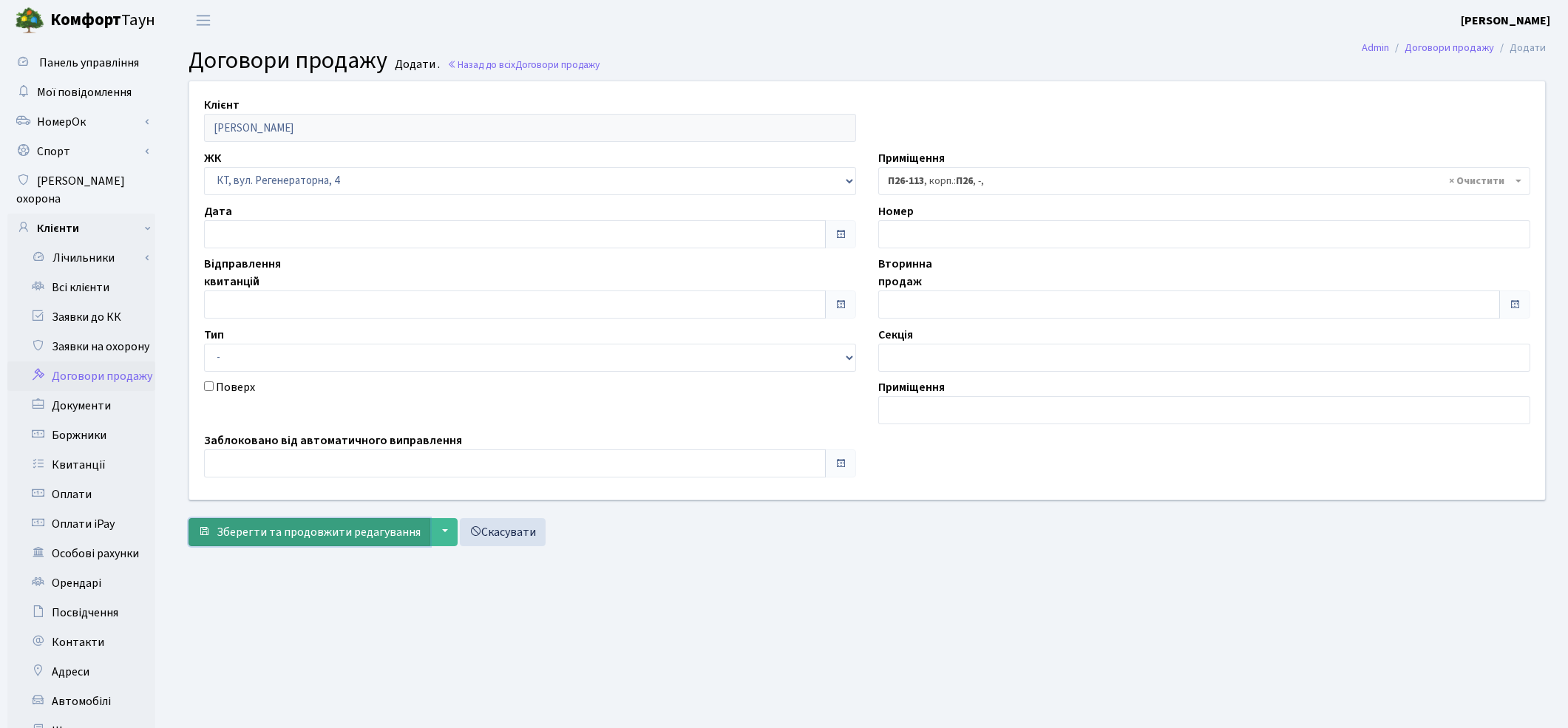
click at [353, 527] on span "Зберегти та продовжити редагування" at bounding box center [318, 532] width 204 height 17
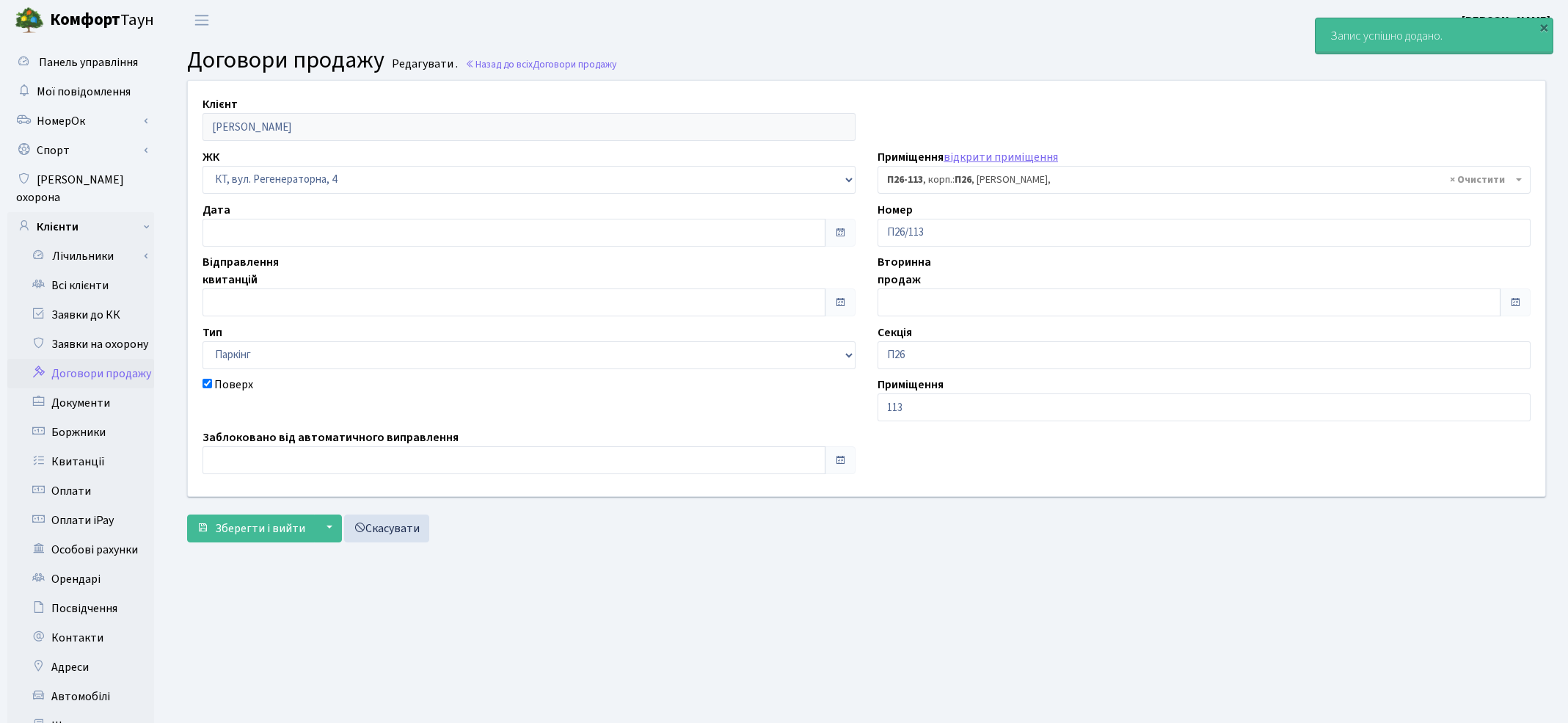
select select "8374"
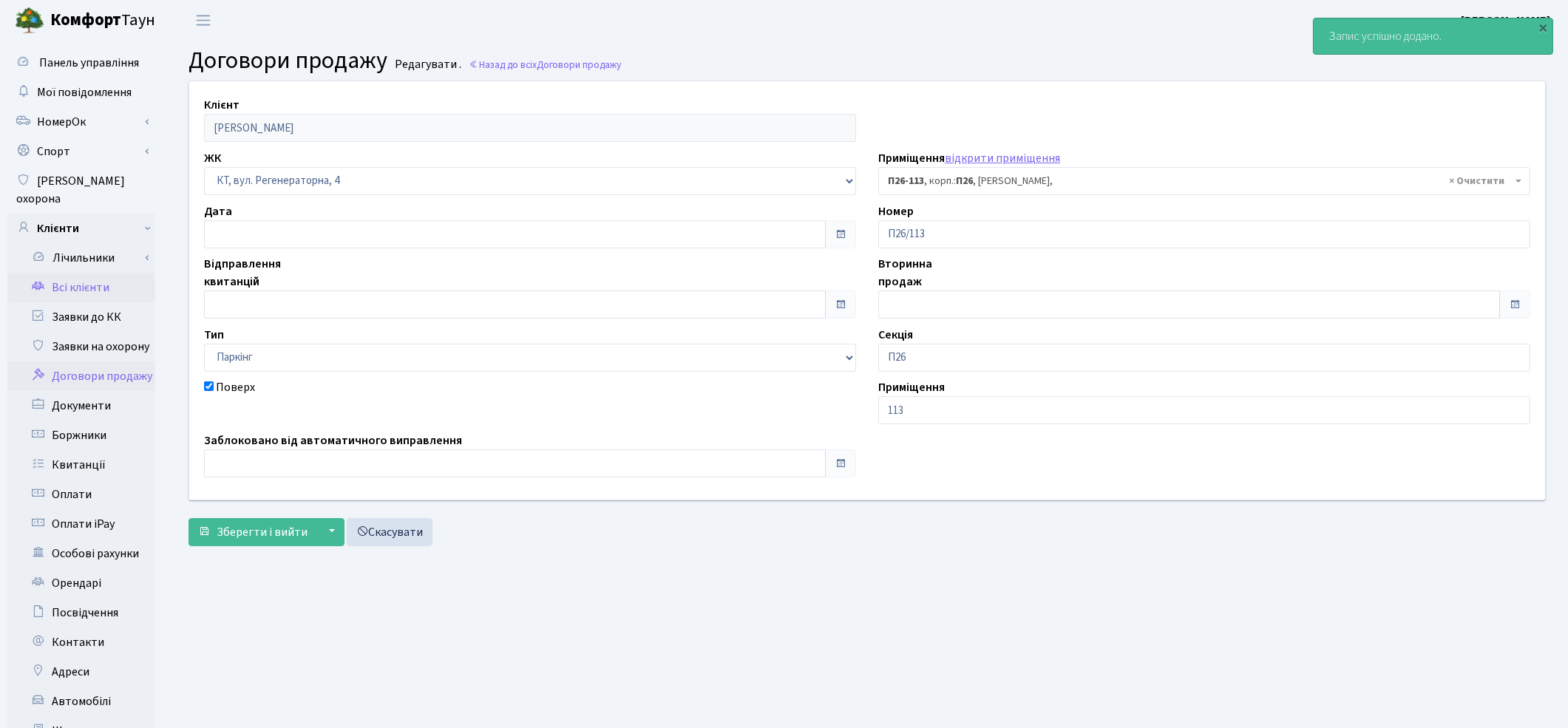
click at [72, 273] on link "Всі клієнти" at bounding box center [81, 288] width 148 height 30
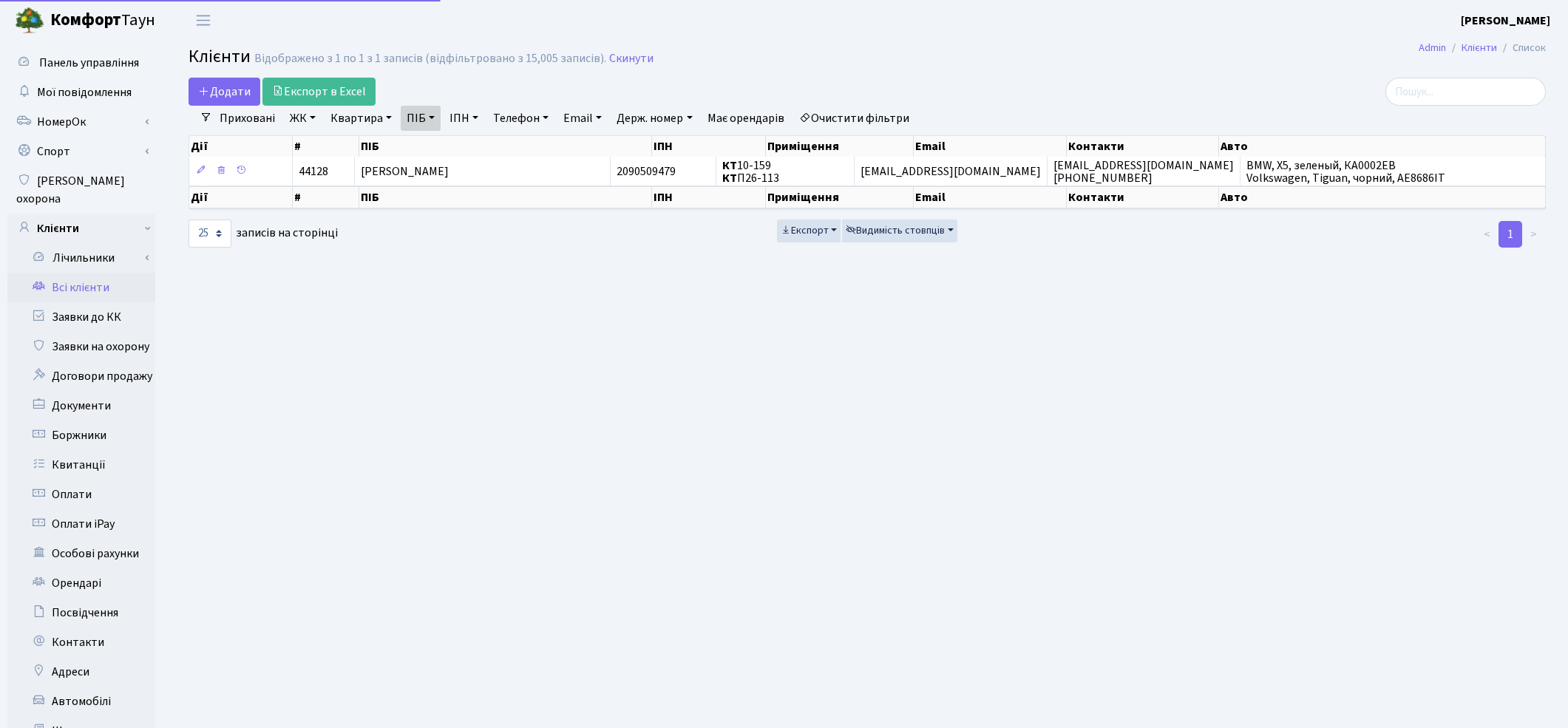
select select "25"
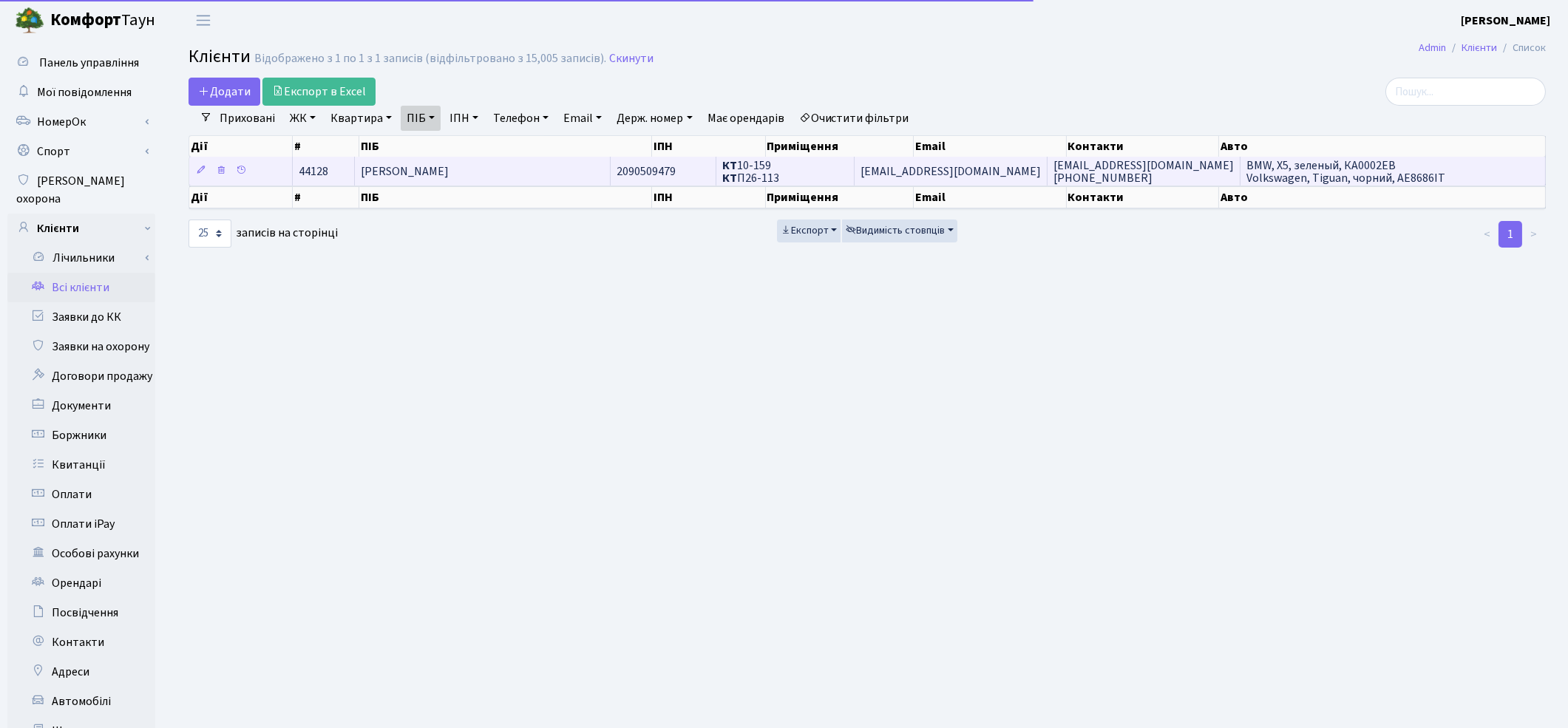
click at [449, 173] on span "[PERSON_NAME]" at bounding box center [404, 172] width 88 height 17
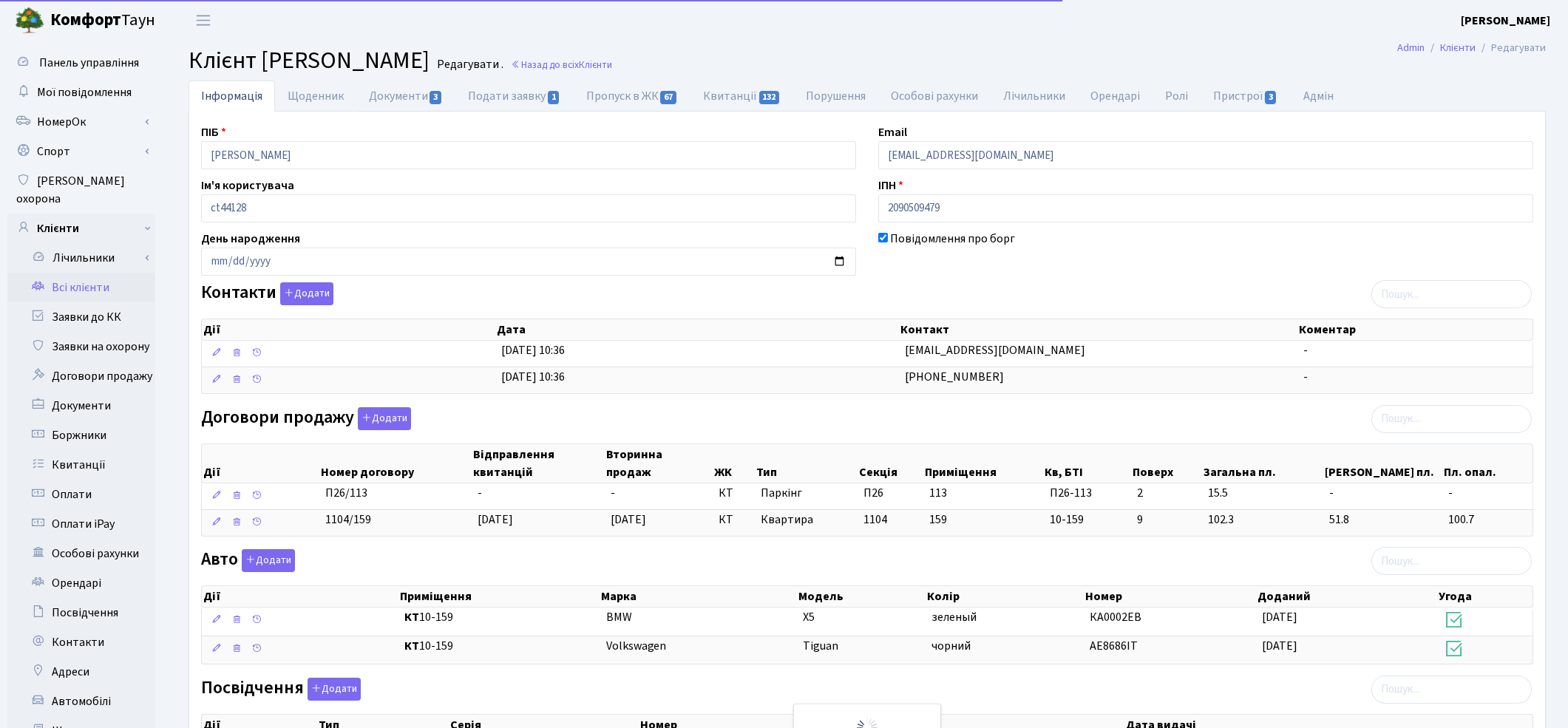
click at [415, 94] on link "Документи 3" at bounding box center [405, 96] width 99 height 31
select select "25"
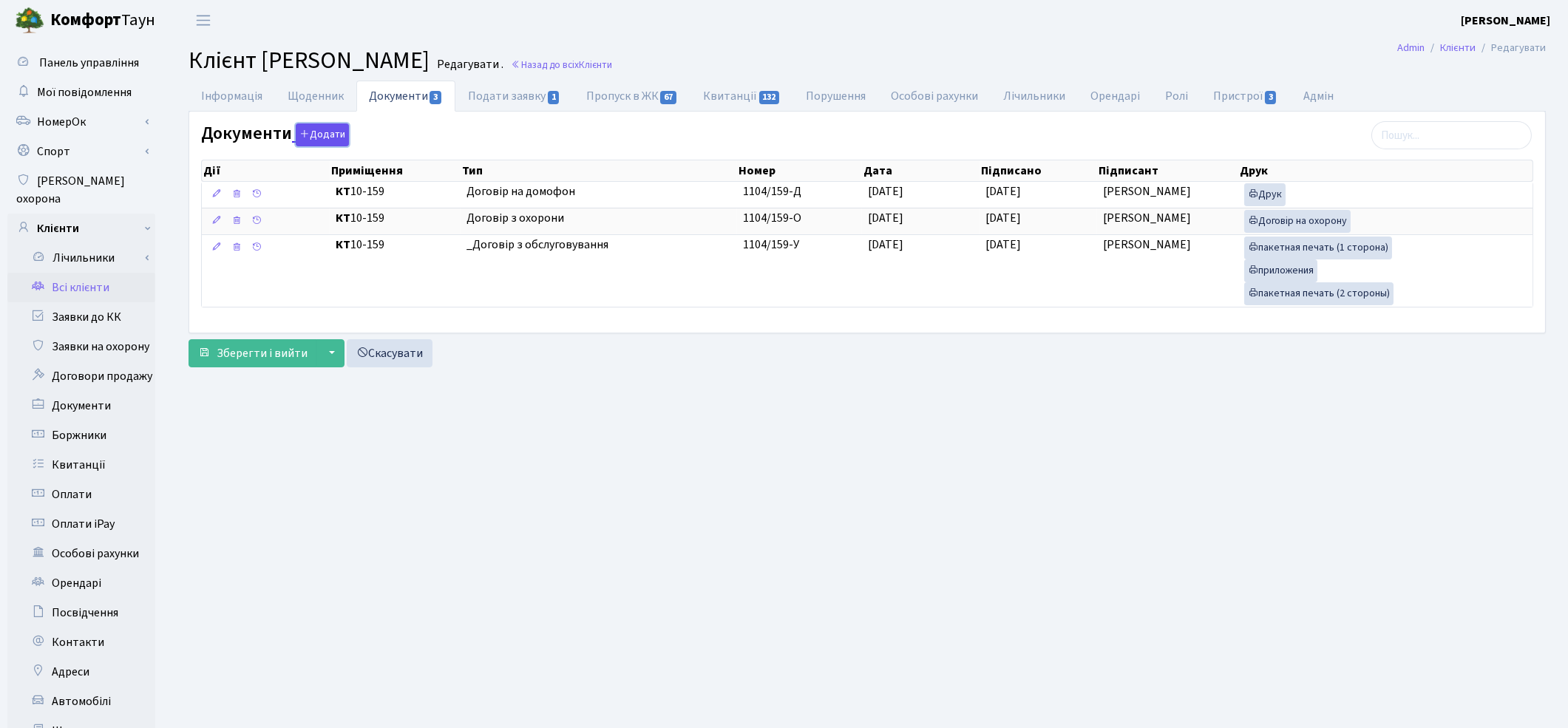
click at [315, 134] on button "Додати" at bounding box center [322, 135] width 54 height 23
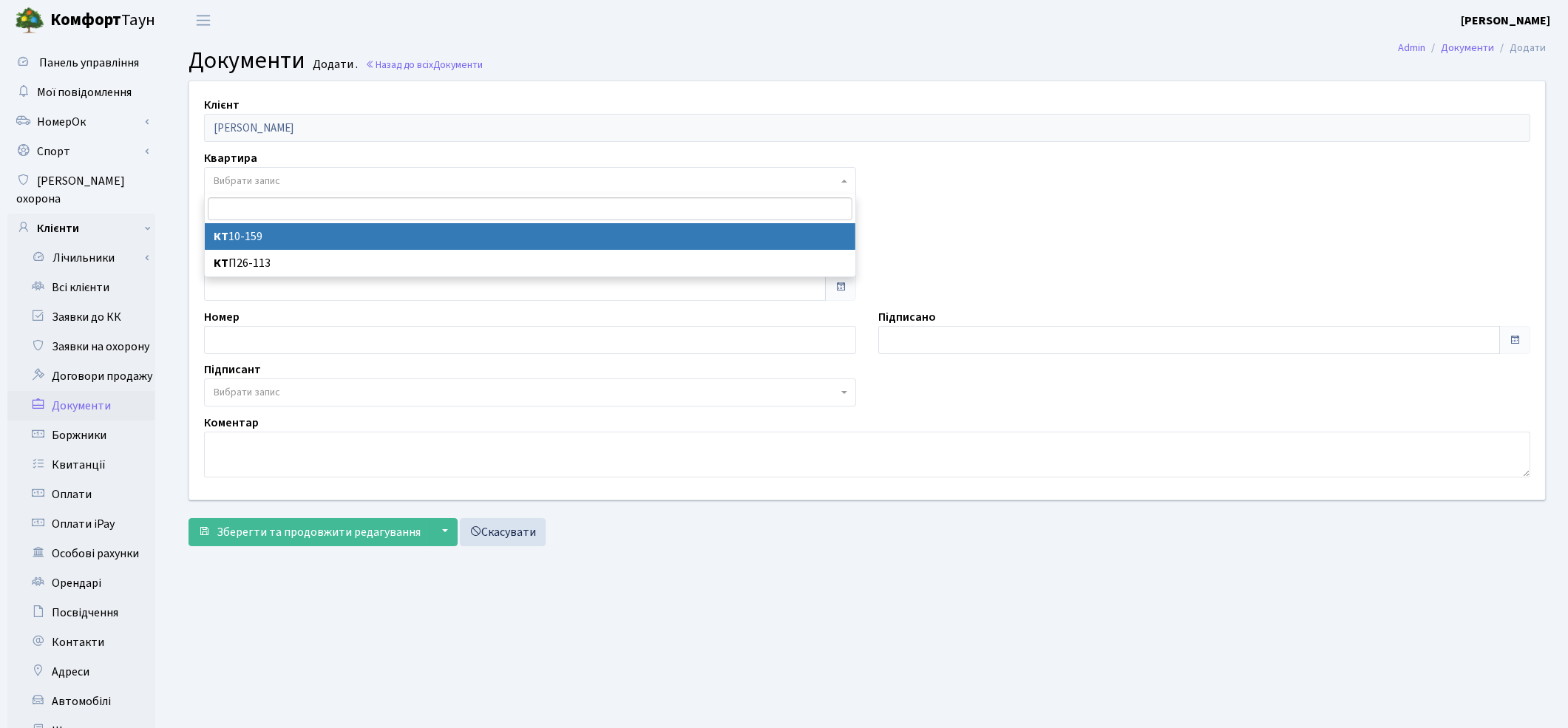
click at [287, 185] on span "Вибрати запис" at bounding box center [525, 181] width 624 height 15
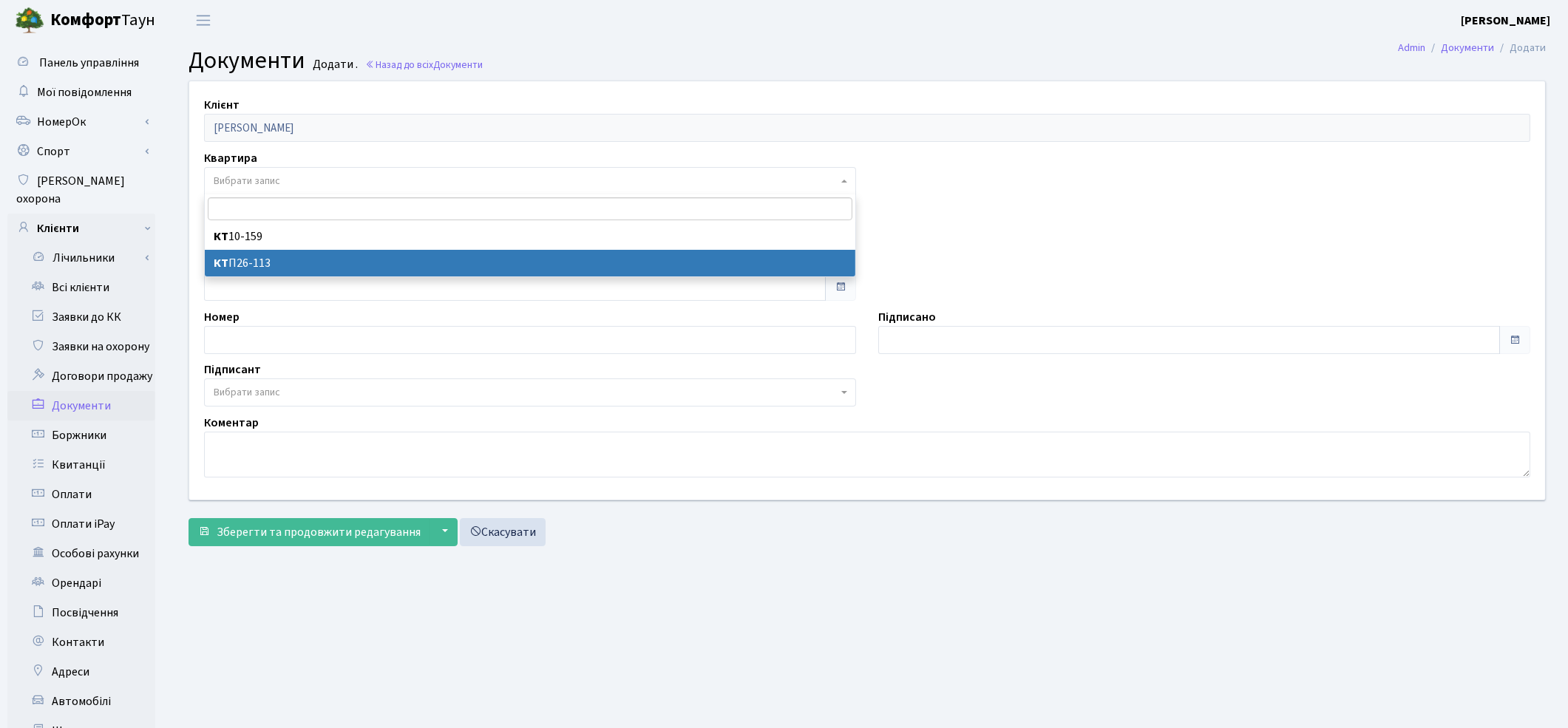
select select "178697"
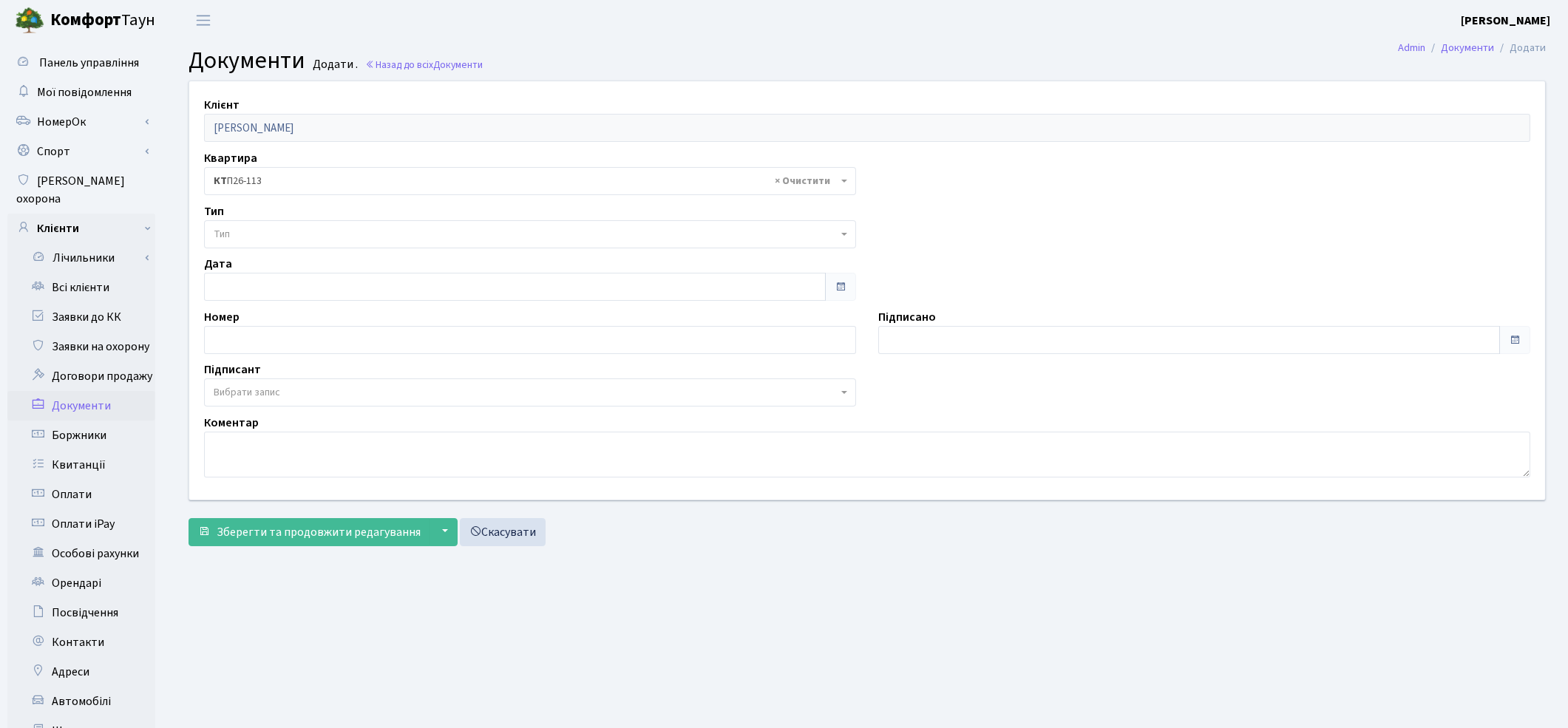
click at [286, 231] on span "Тип" at bounding box center [525, 234] width 624 height 15
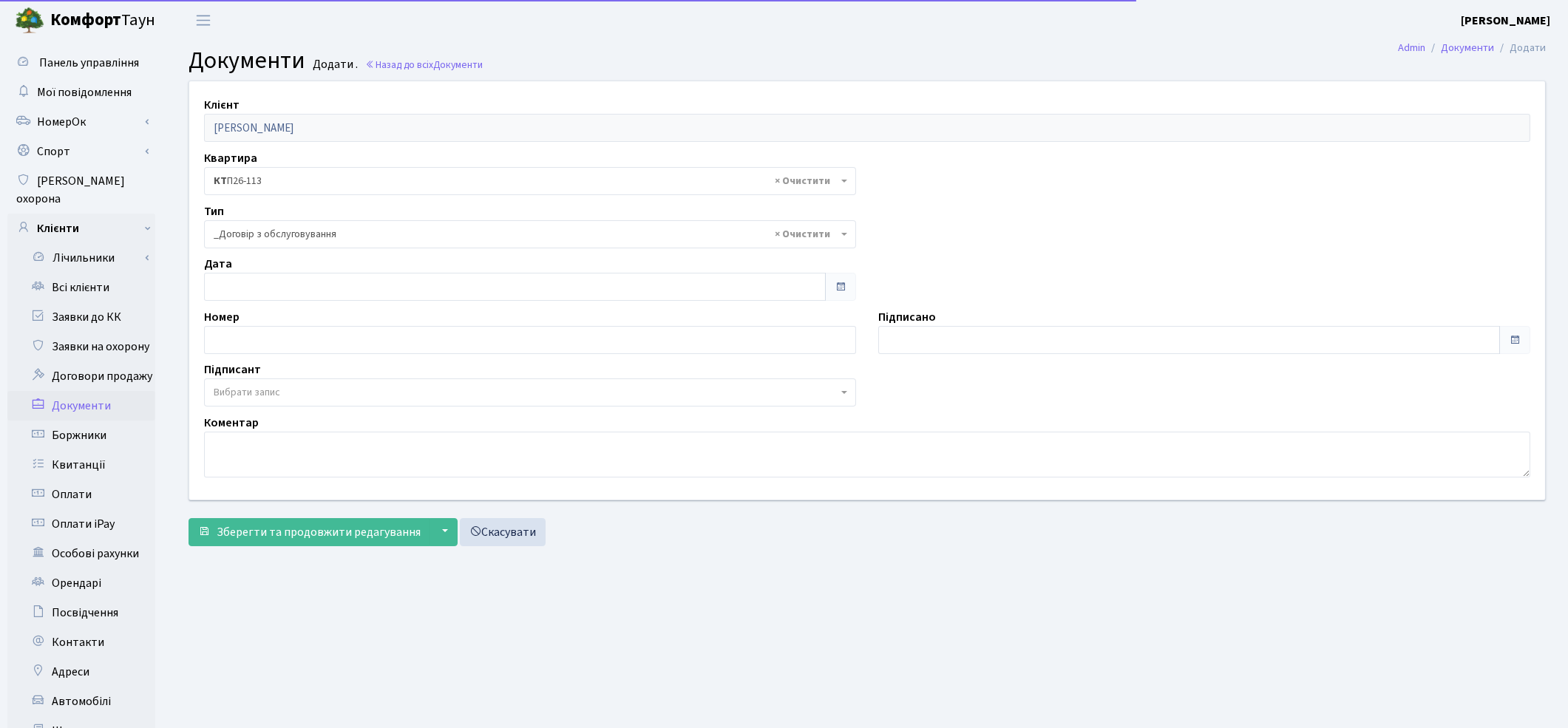
select select "289"
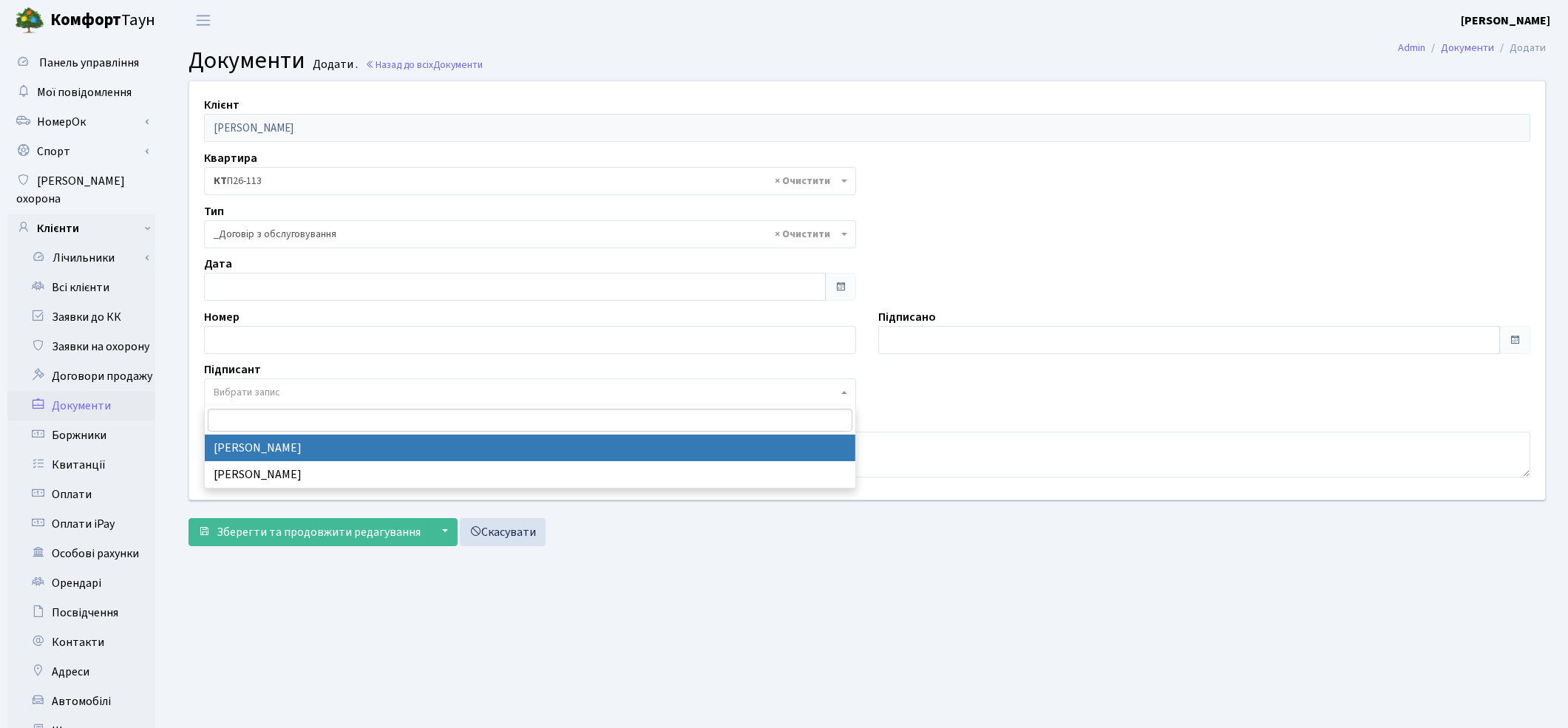
click at [267, 396] on span "Вибрати запис" at bounding box center [246, 392] width 66 height 15
select select "74"
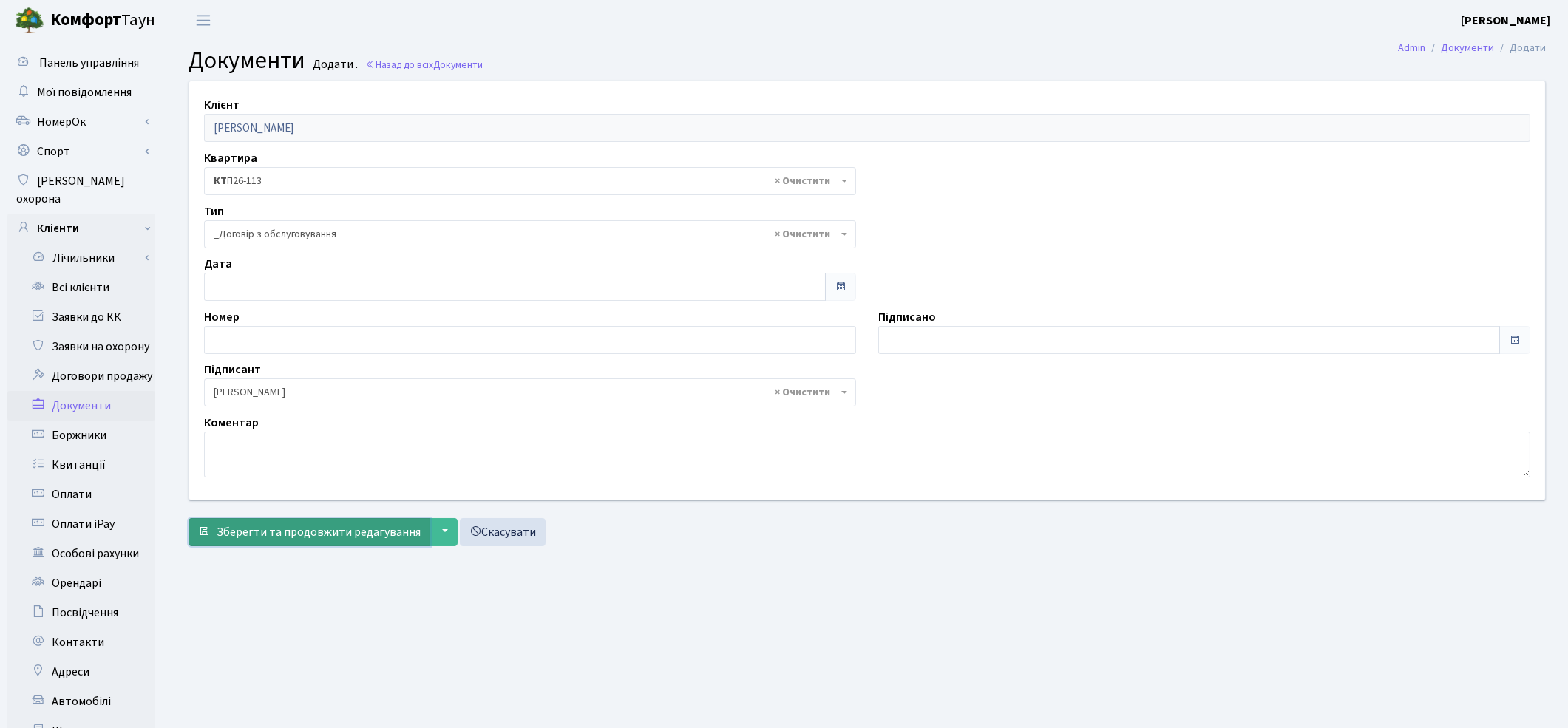
click at [265, 532] on span "Зберегти та продовжити редагування" at bounding box center [318, 532] width 204 height 17
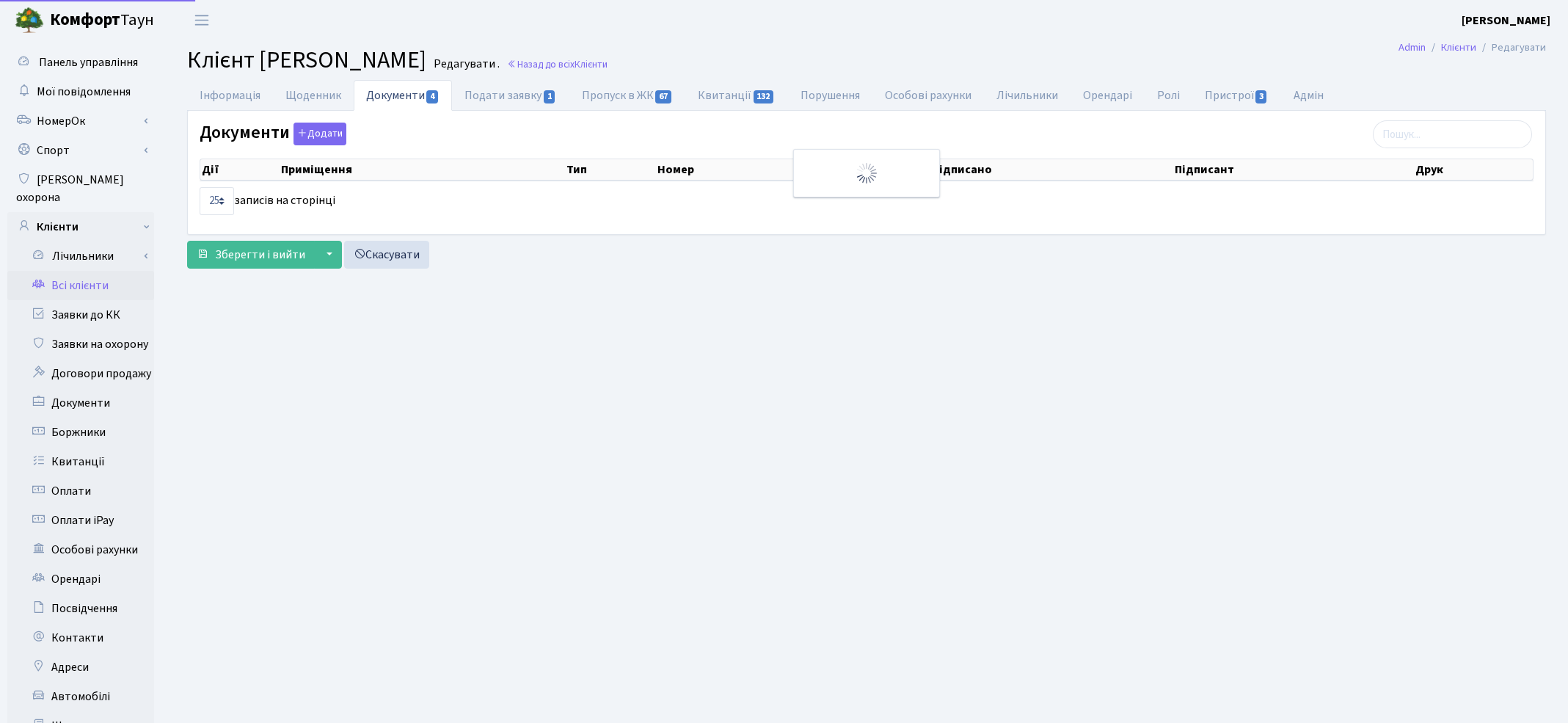
select select "25"
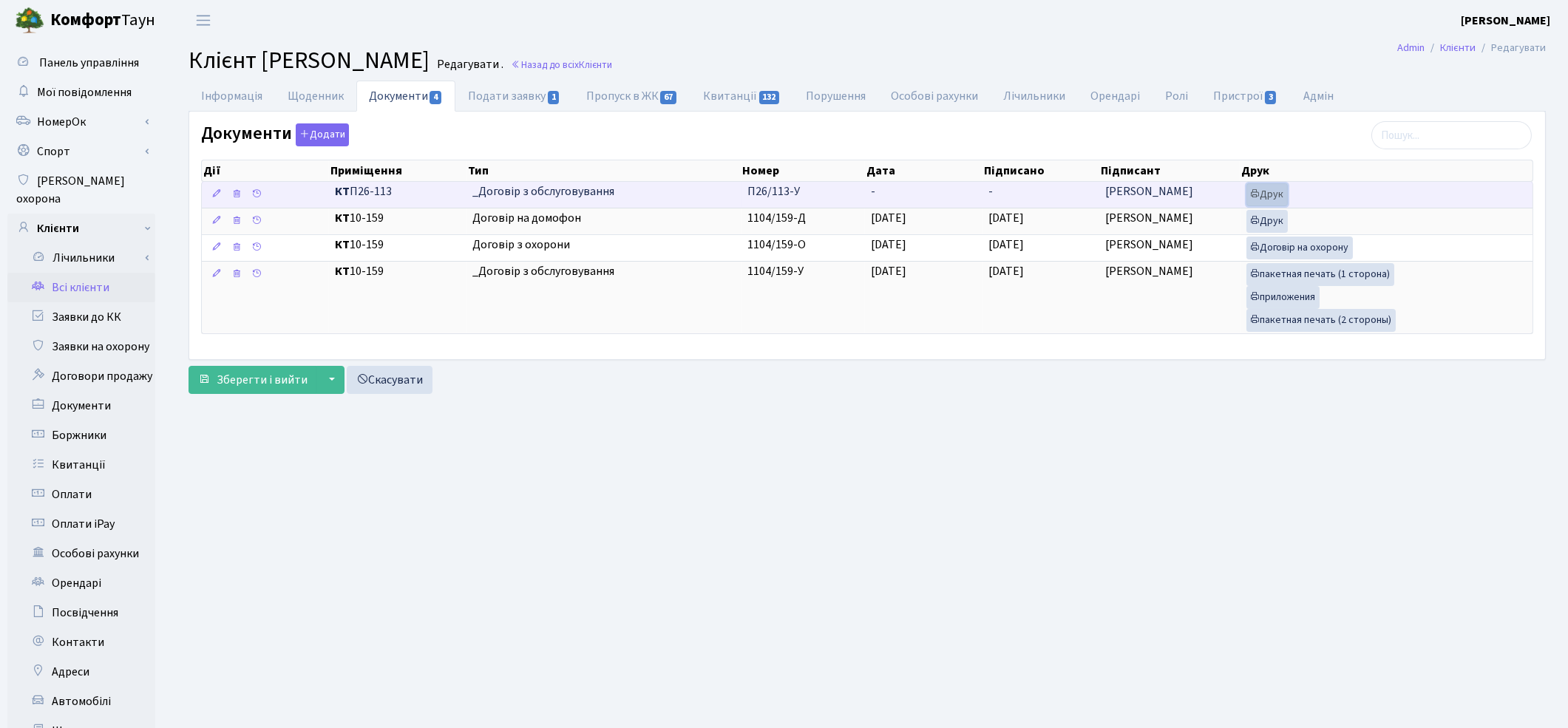
click at [1275, 199] on link "Друк" at bounding box center [1266, 195] width 42 height 23
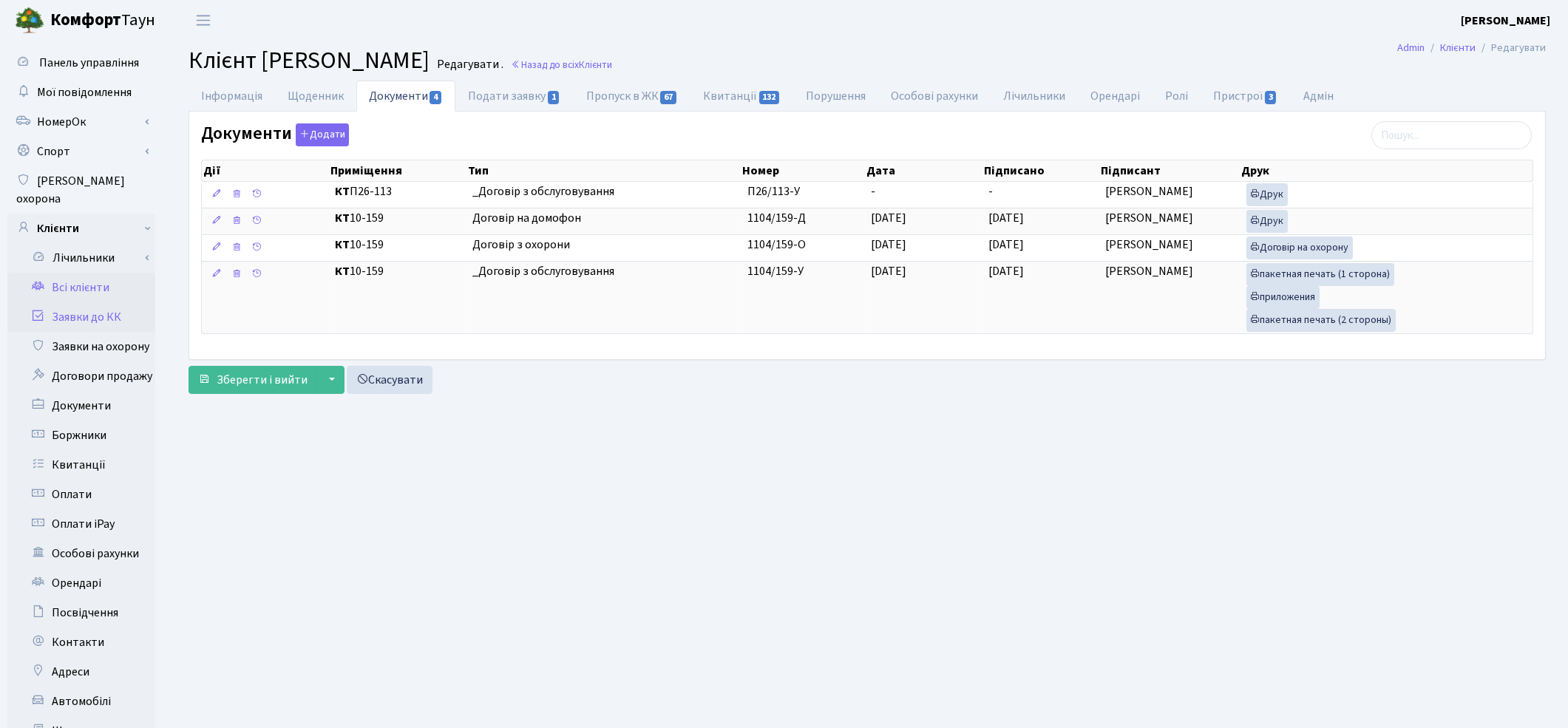
click at [103, 303] on link "Заявки до КК" at bounding box center [81, 317] width 148 height 30
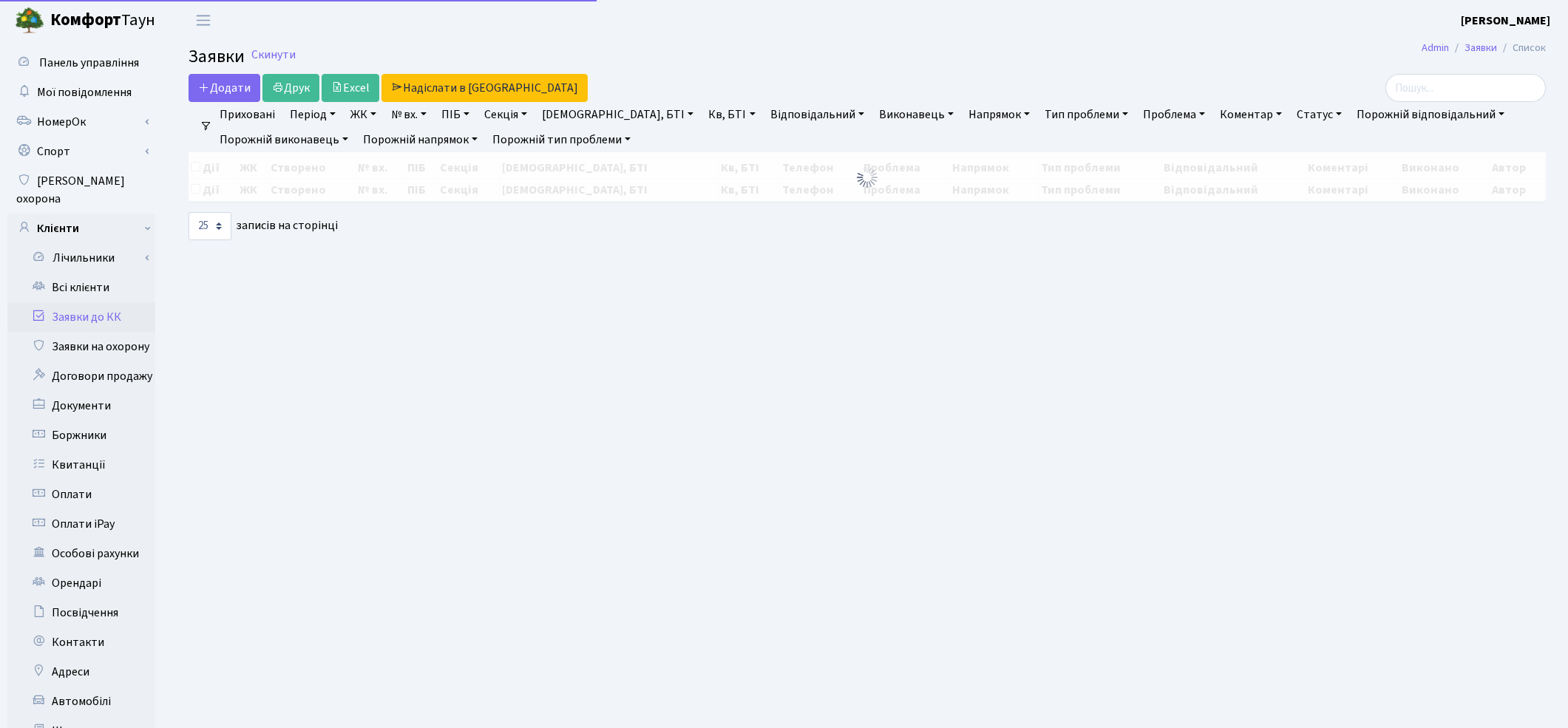
select select "25"
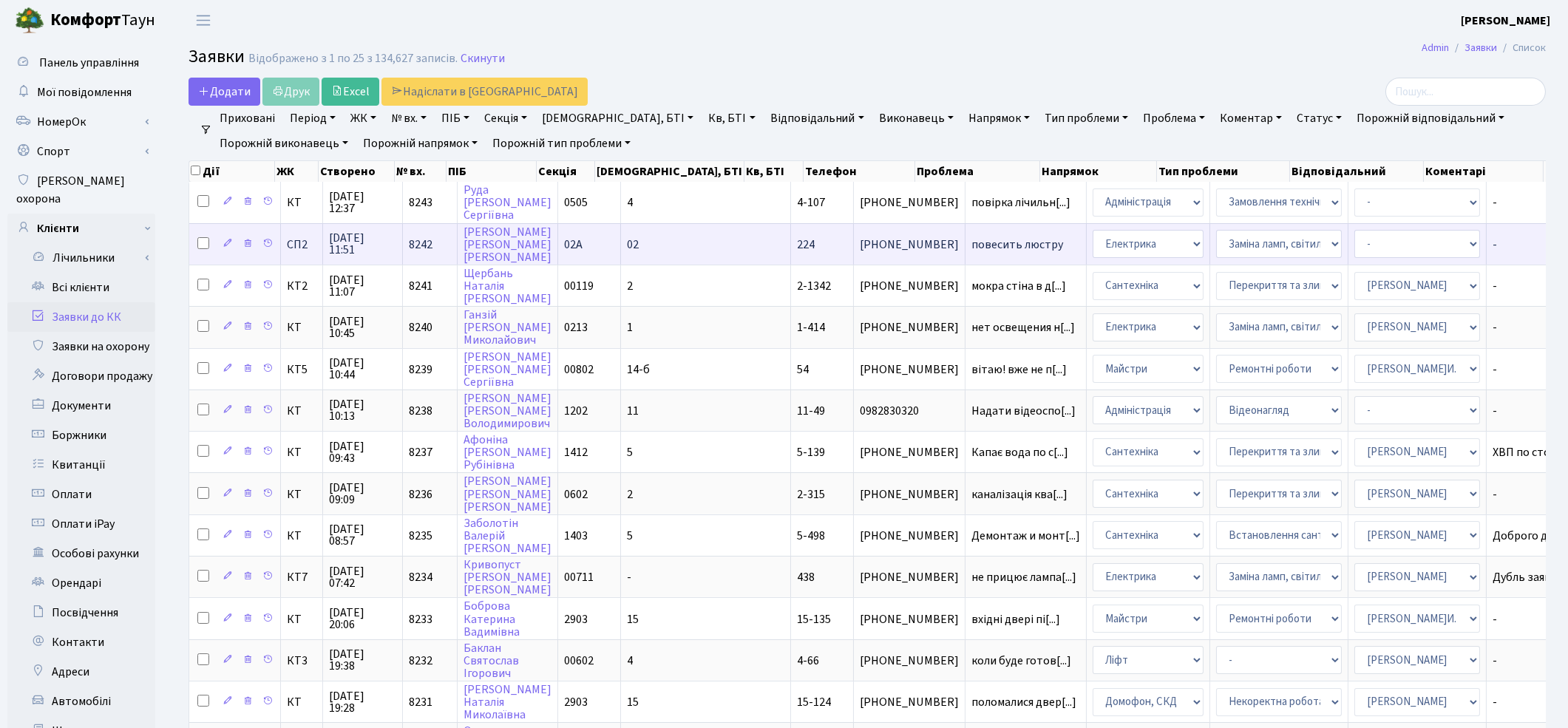
click at [971, 243] on span "повесить люстру" at bounding box center [1025, 245] width 109 height 12
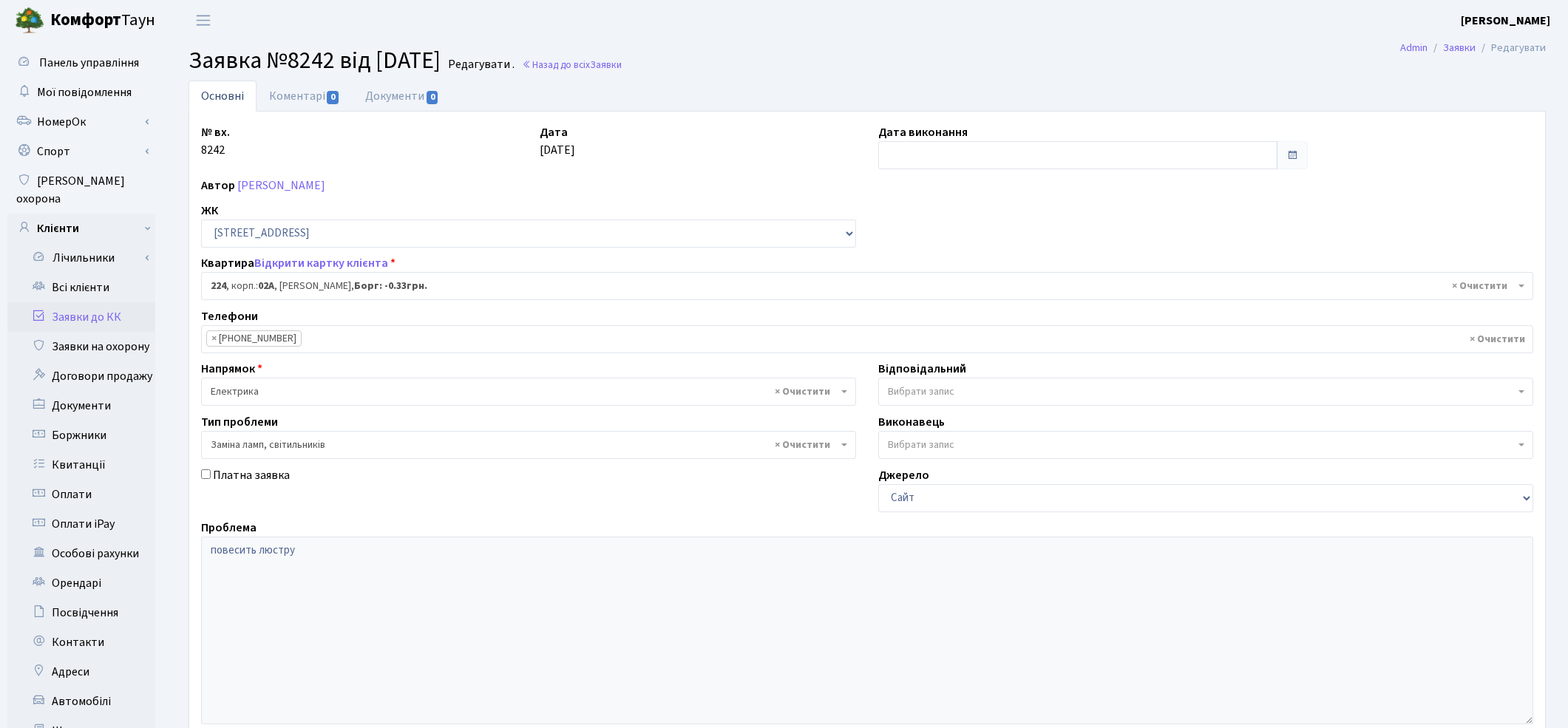
select select "20474"
select select "40"
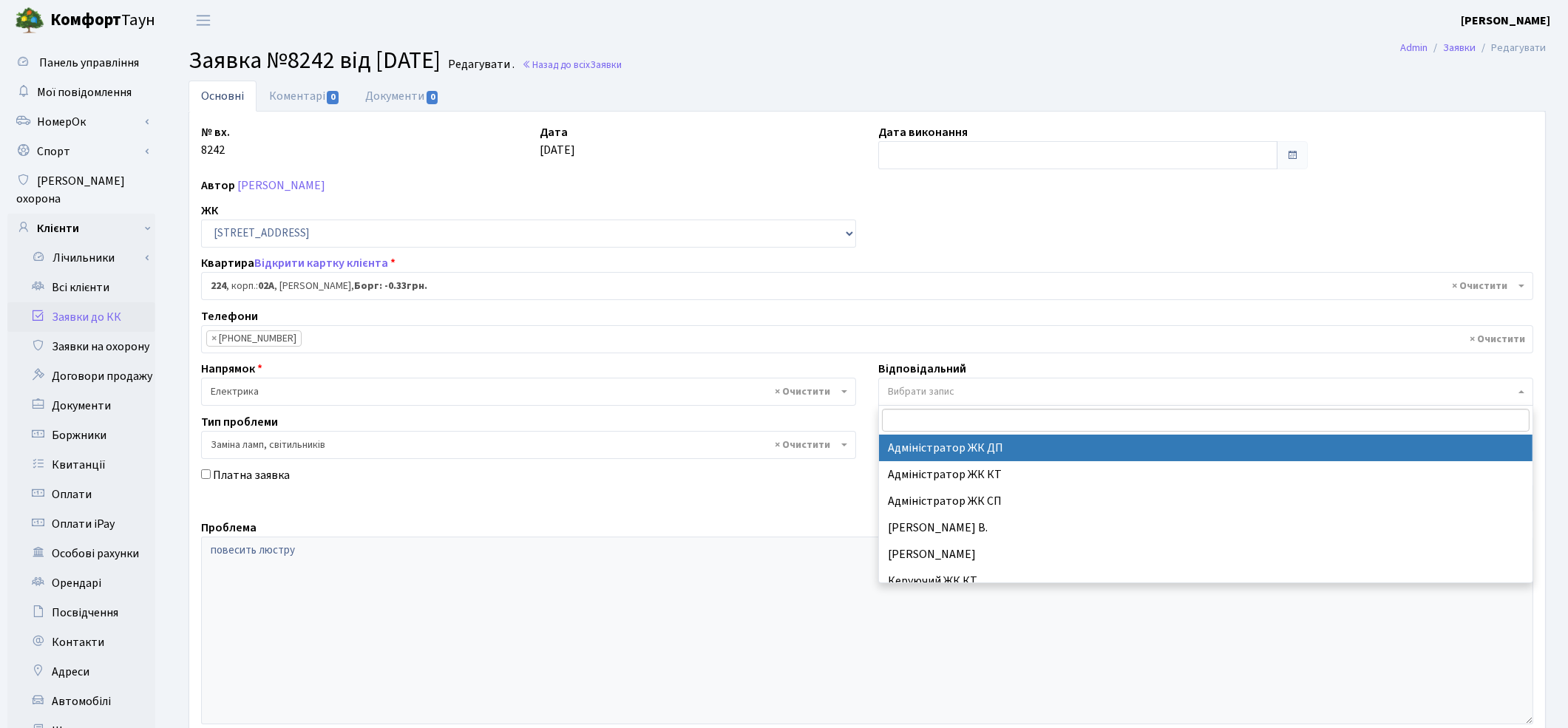
click at [913, 397] on span "Вибрати запис" at bounding box center [921, 391] width 66 height 15
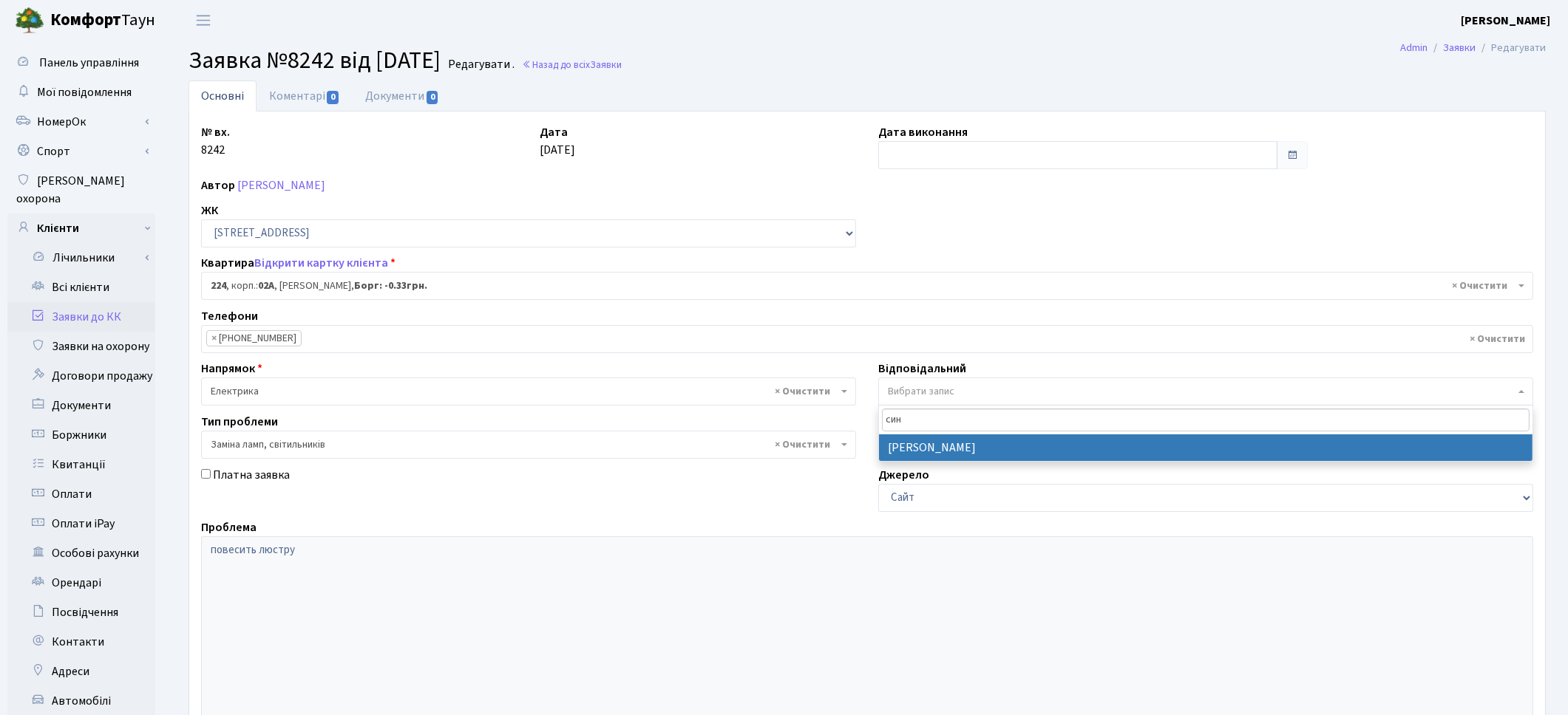
type input "син"
select select "85"
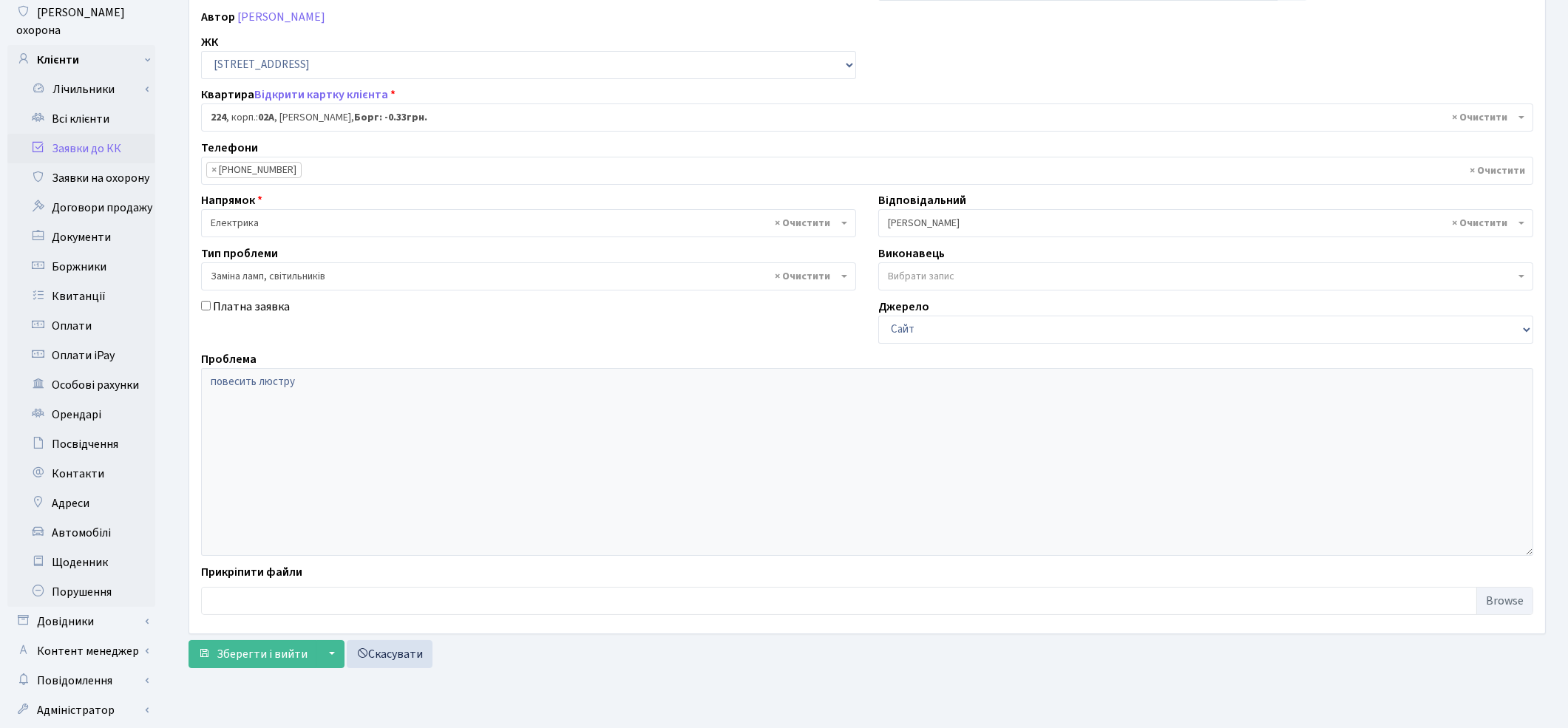
scroll to position [191, 0]
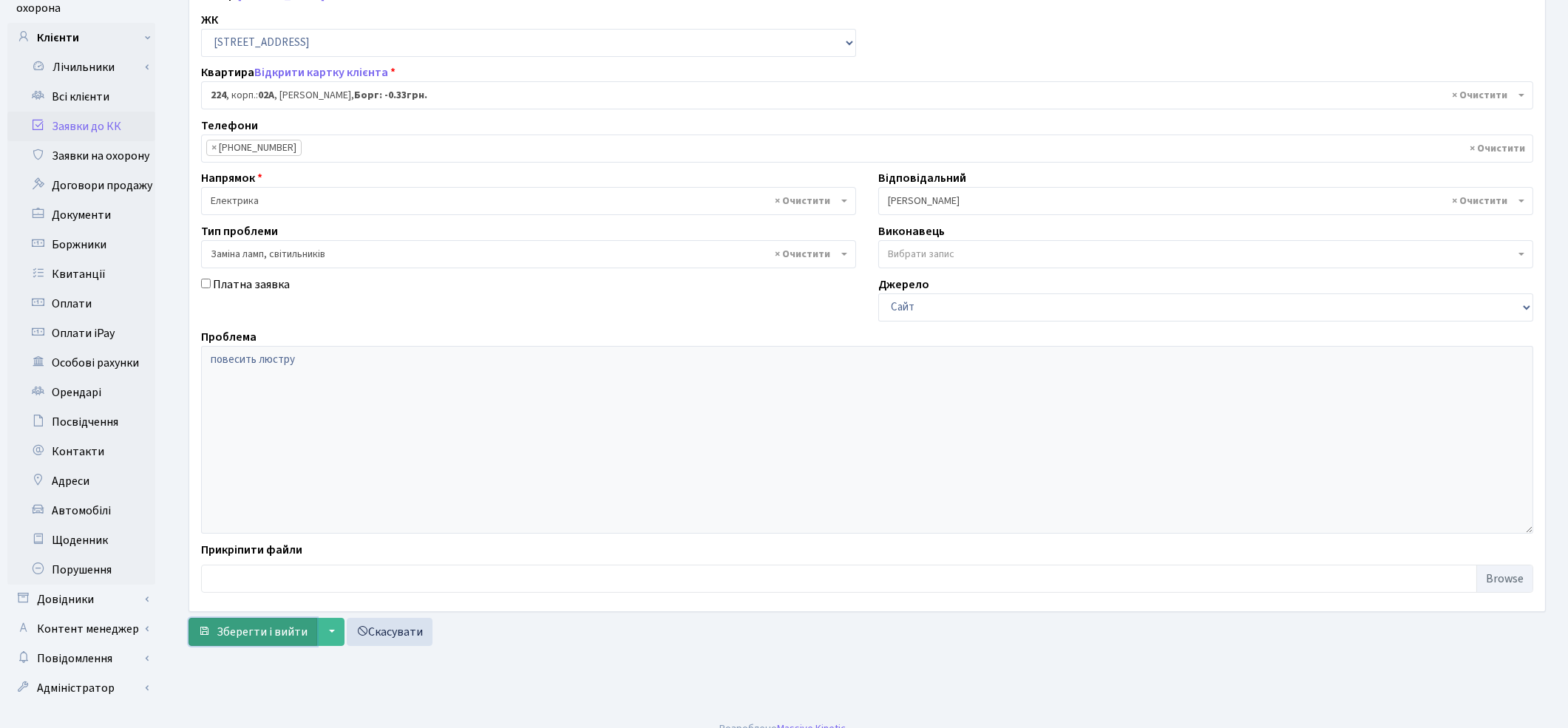
click at [283, 640] on button "Зберегти і вийти" at bounding box center [252, 632] width 128 height 28
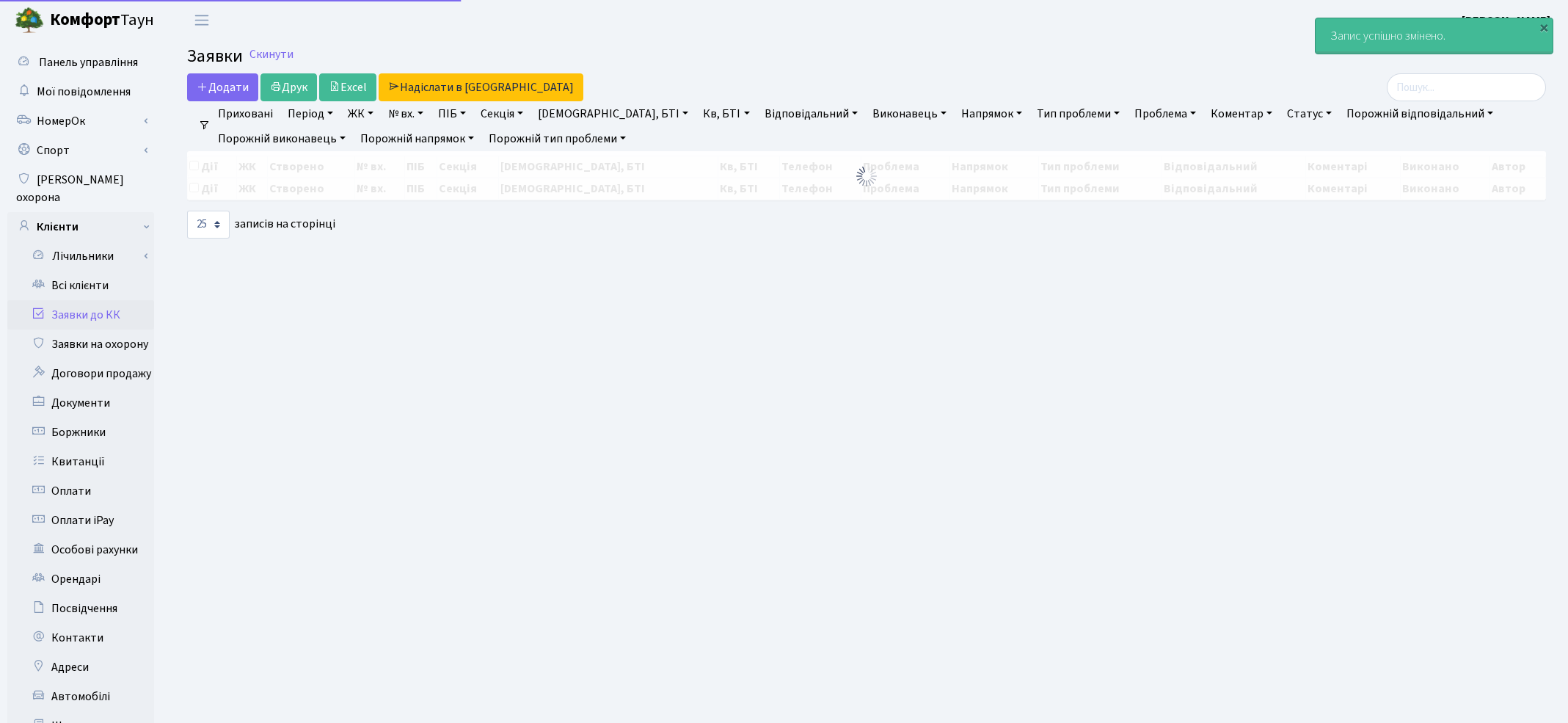
select select "25"
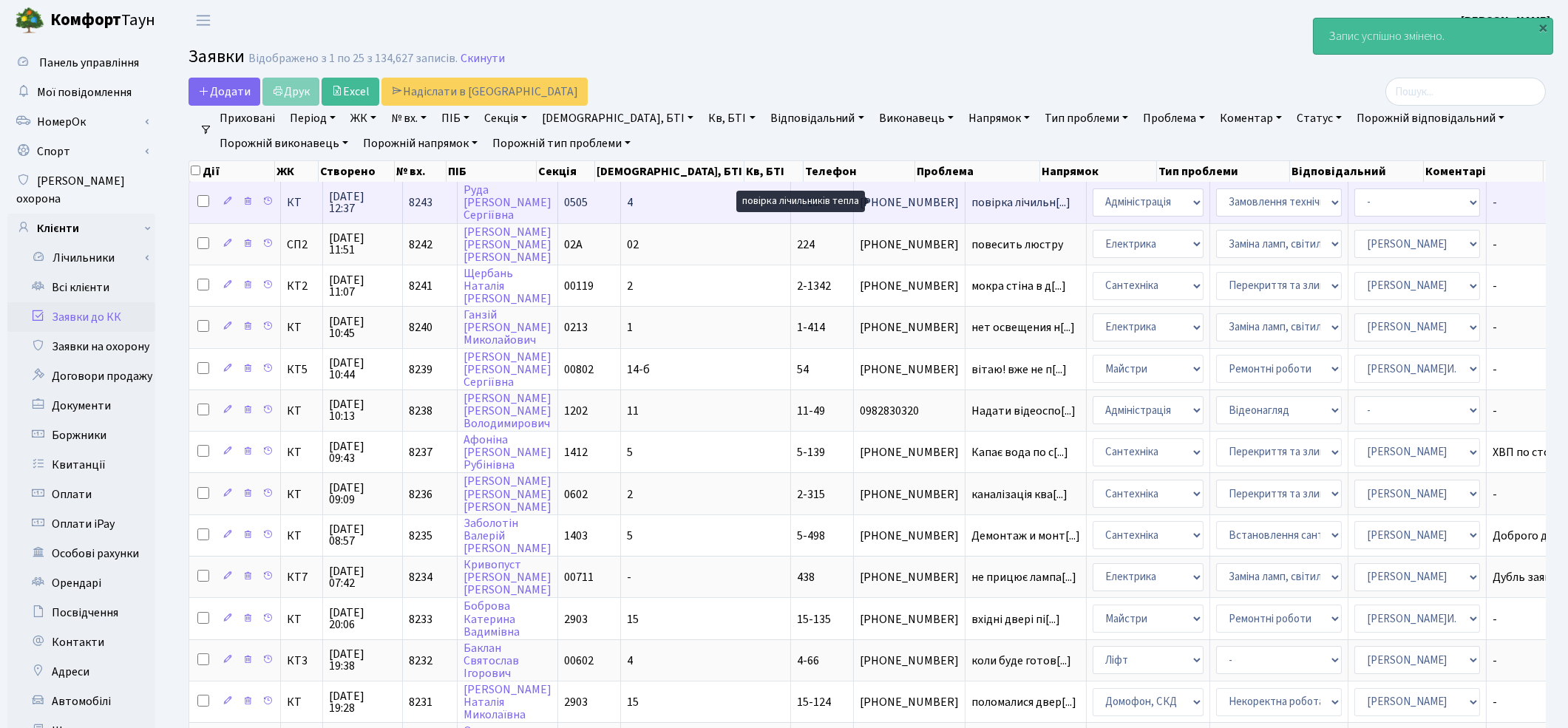
click at [971, 200] on span "повірка лічильн[...]" at bounding box center [1020, 203] width 99 height 17
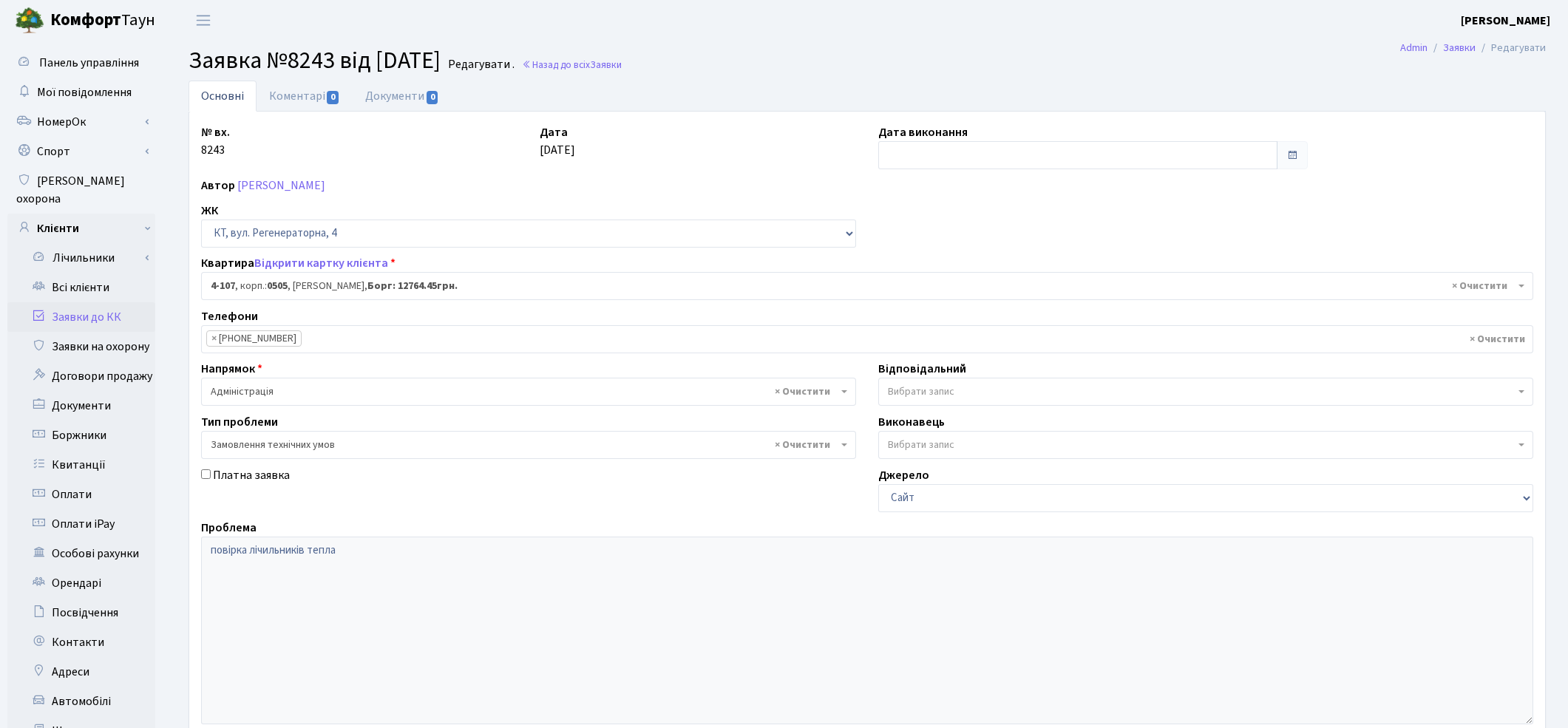
select select "1191"
select select "15"
click at [294, 92] on link "Коментарі 0" at bounding box center [305, 95] width 96 height 30
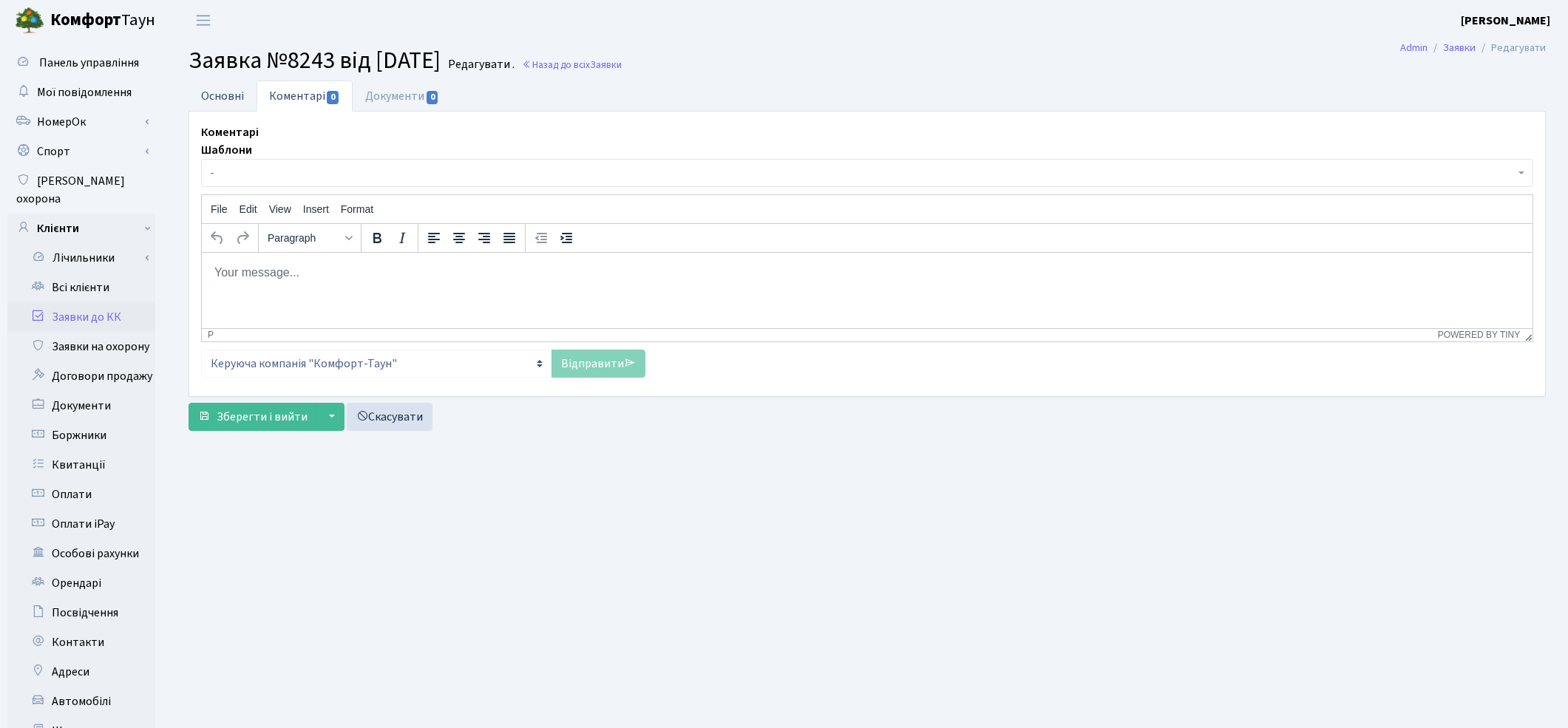
click at [209, 94] on link "Основні" at bounding box center [222, 95] width 68 height 30
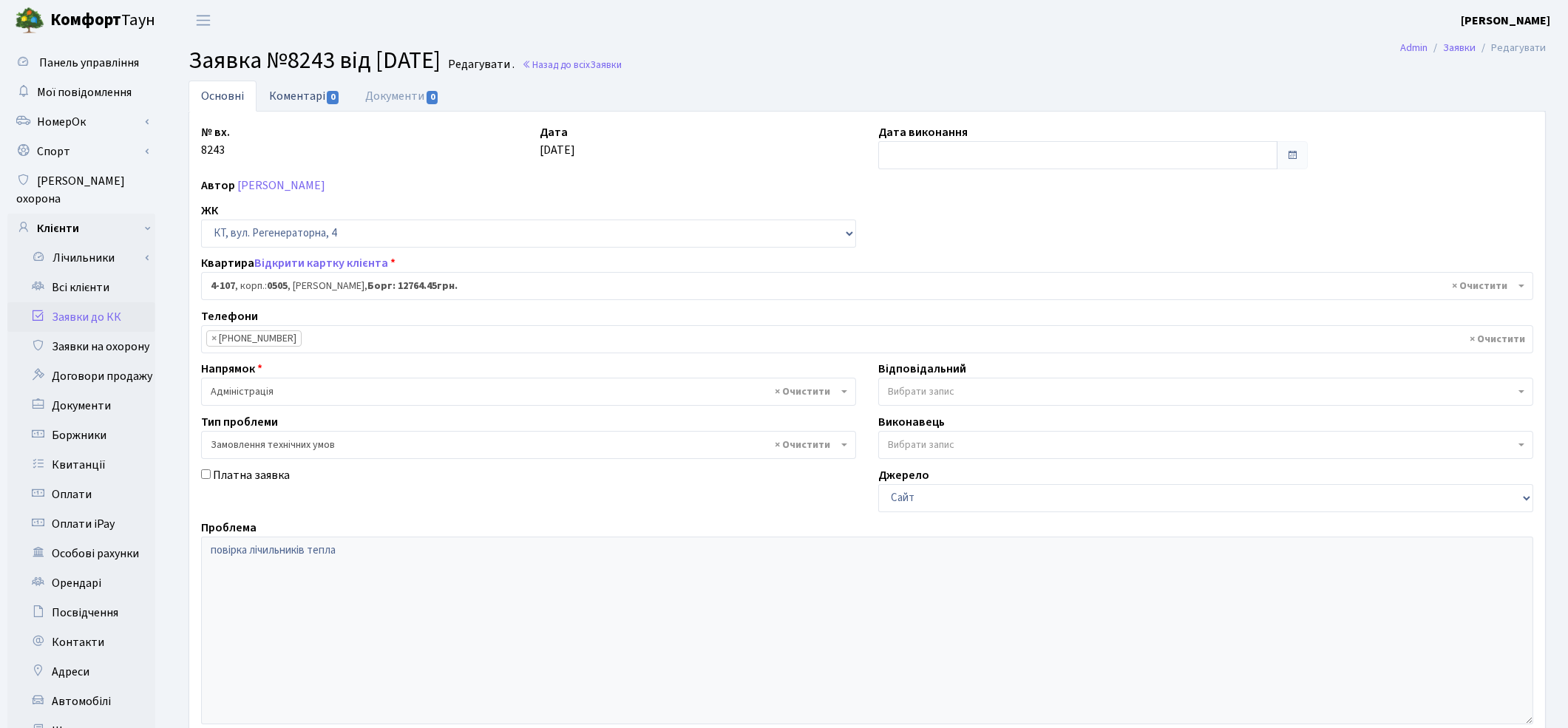
click at [291, 94] on link "Коментарі 0" at bounding box center [305, 95] width 96 height 30
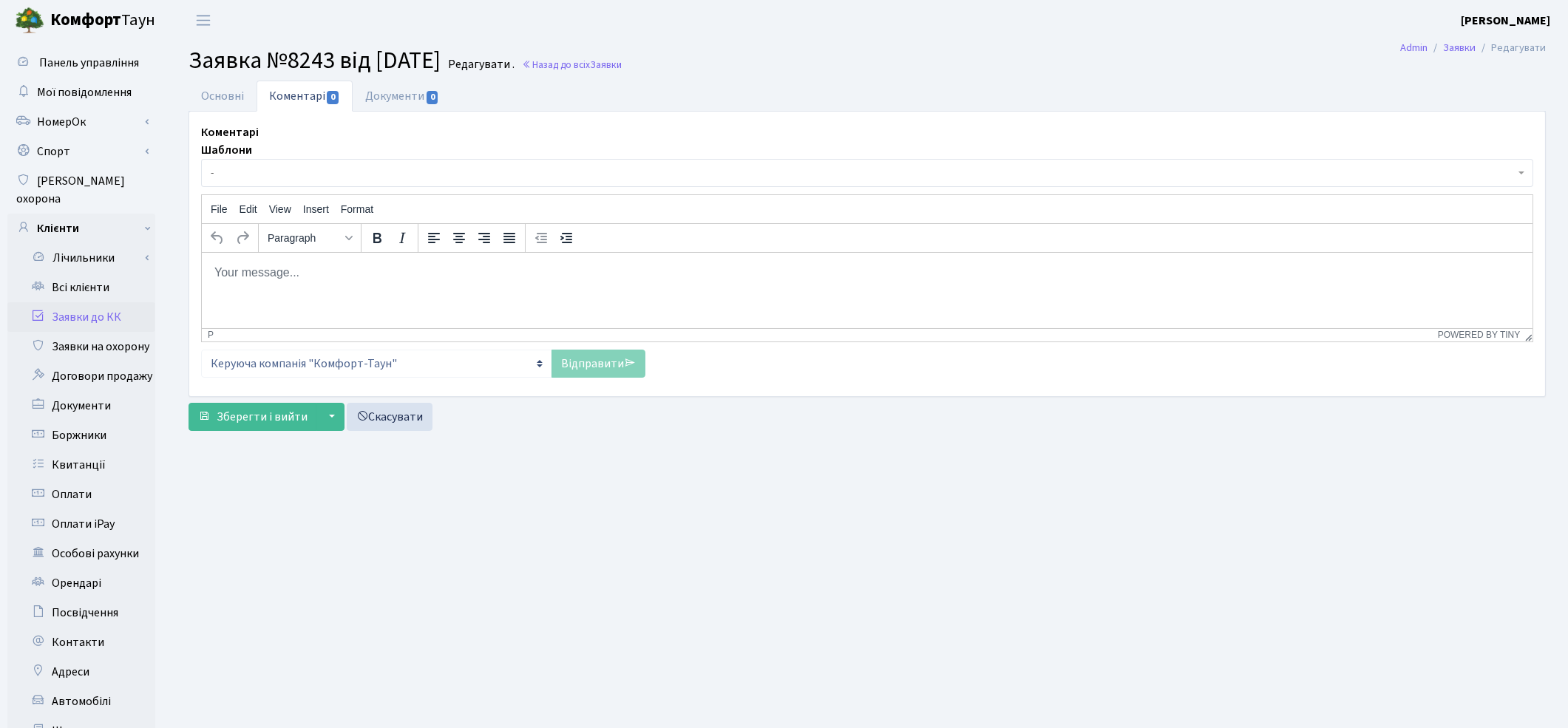
click at [255, 171] on span "-" at bounding box center [862, 173] width 1304 height 15
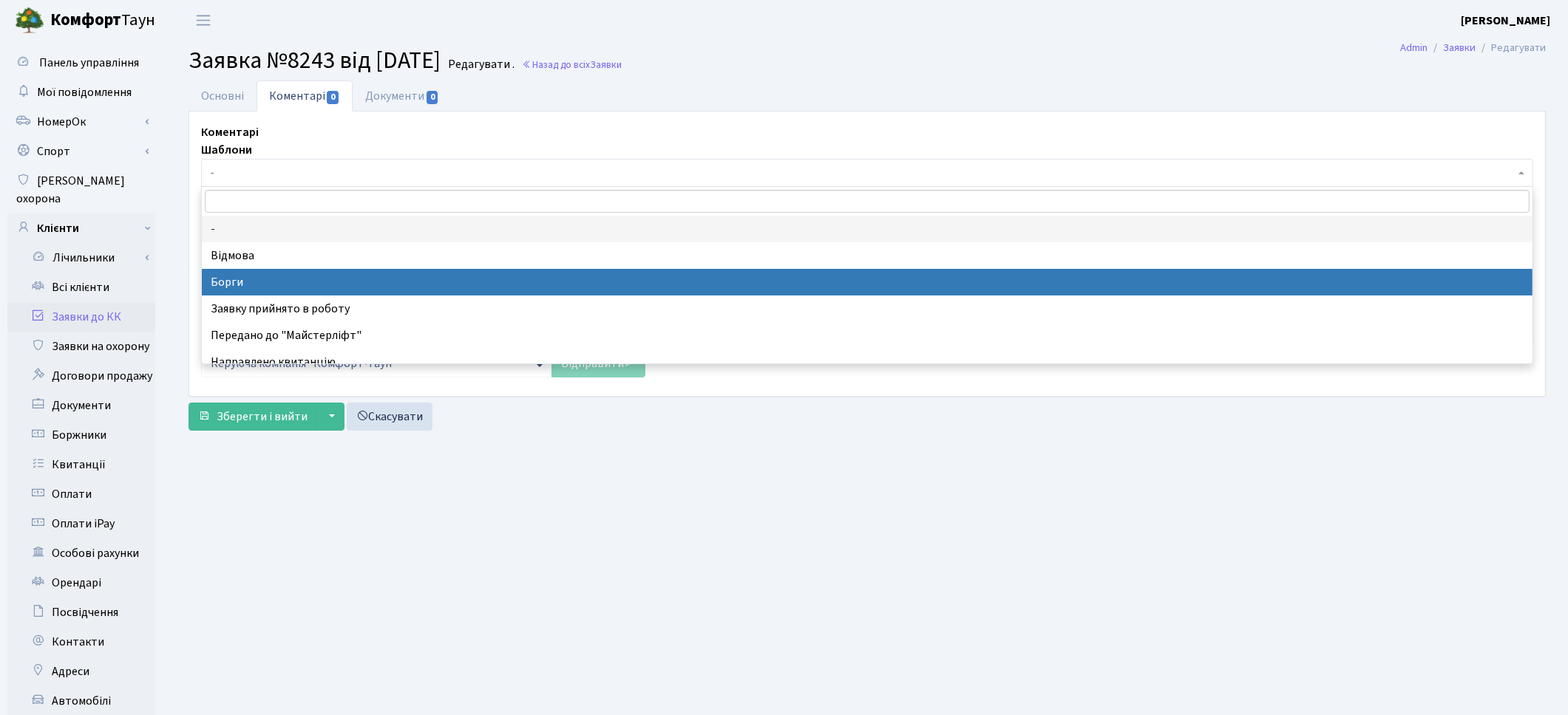
select select "3"
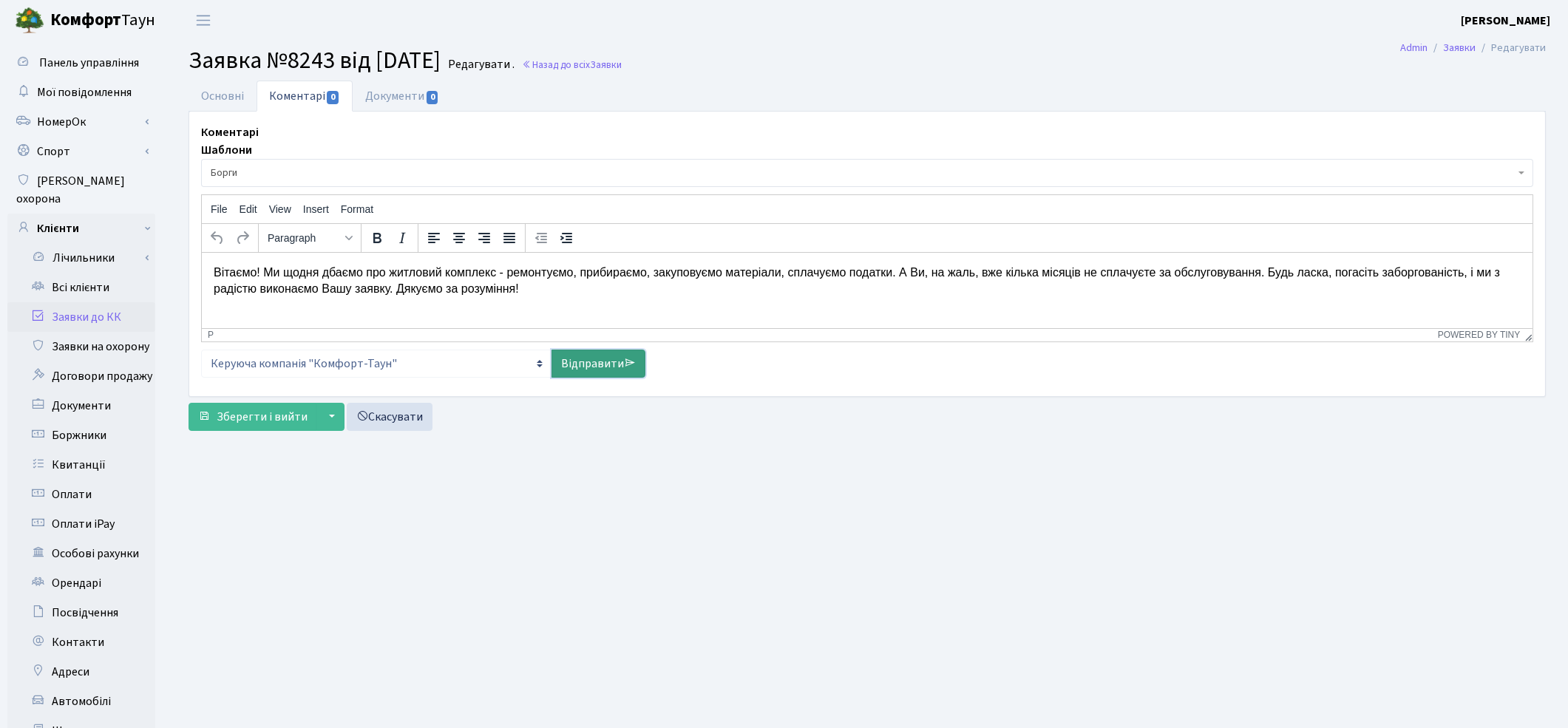
click at [593, 362] on link "Відправити" at bounding box center [598, 364] width 94 height 28
select select
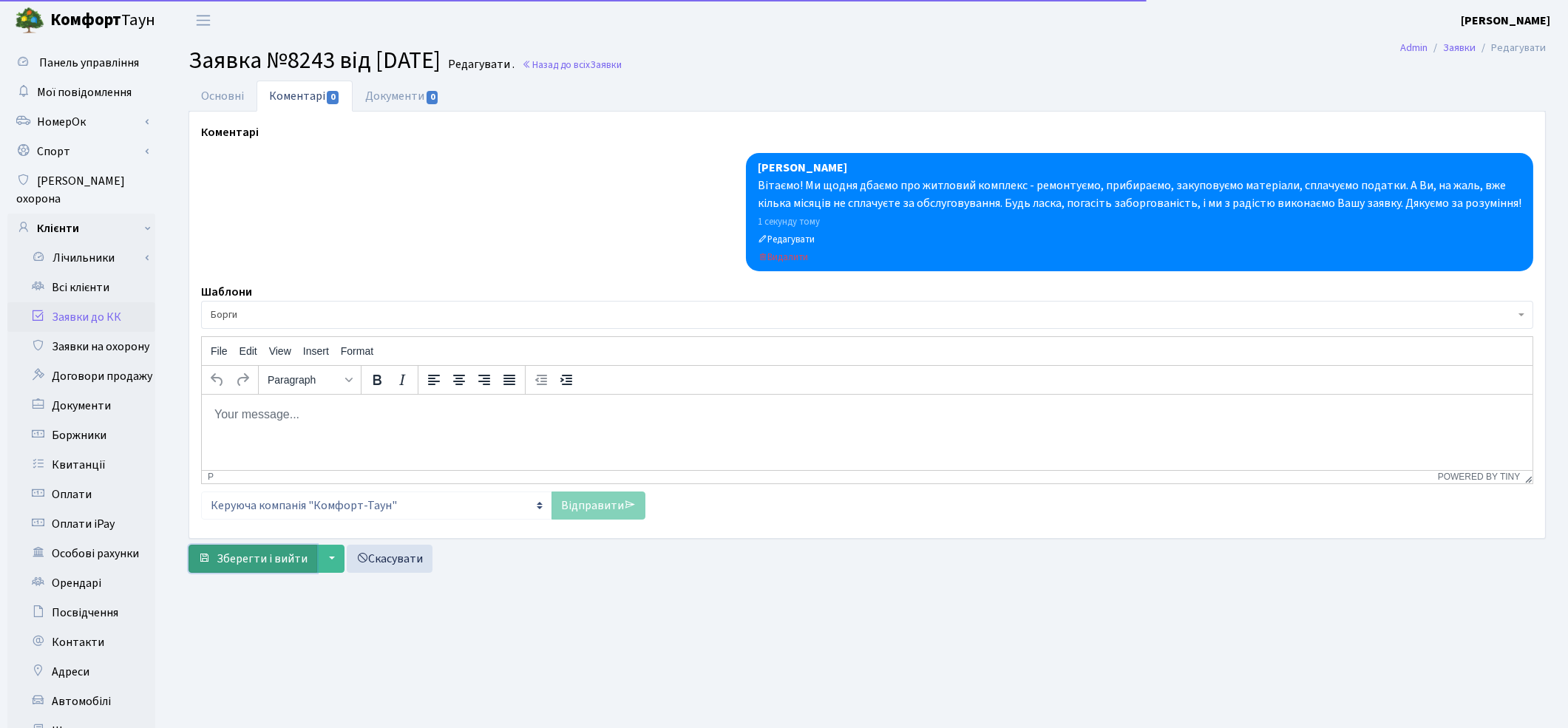
click at [248, 549] on button "Зберегти і вийти" at bounding box center [252, 558] width 128 height 28
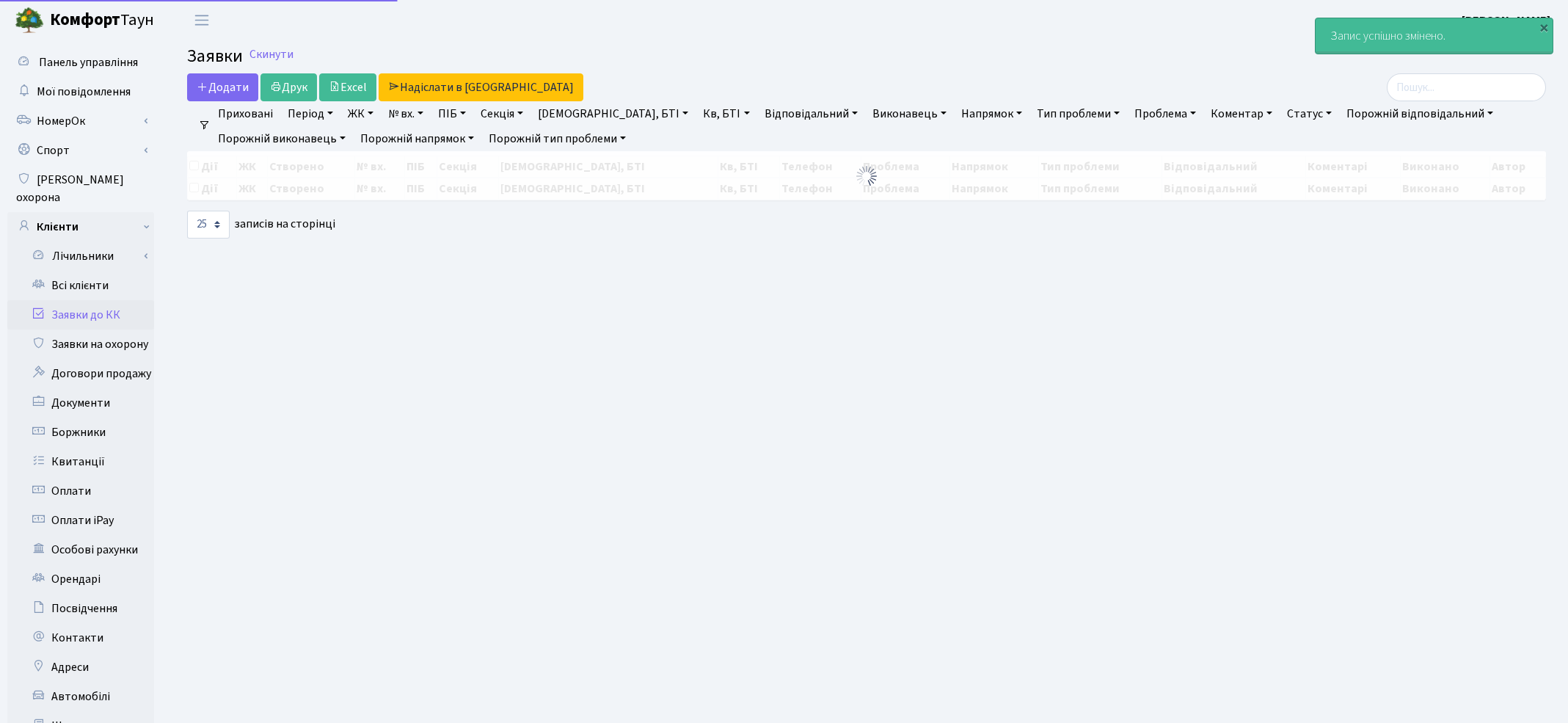
select select "25"
